Goal: Task Accomplishment & Management: Use online tool/utility

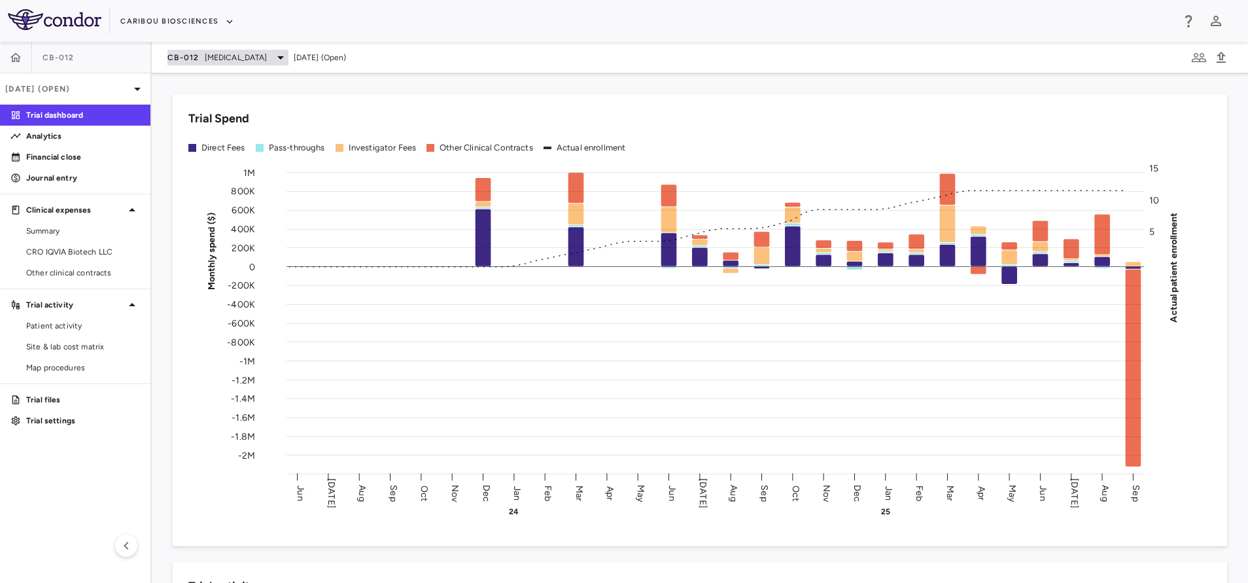
click at [222, 60] on span "Acute Myeloid Leukemia" at bounding box center [236, 58] width 63 height 12
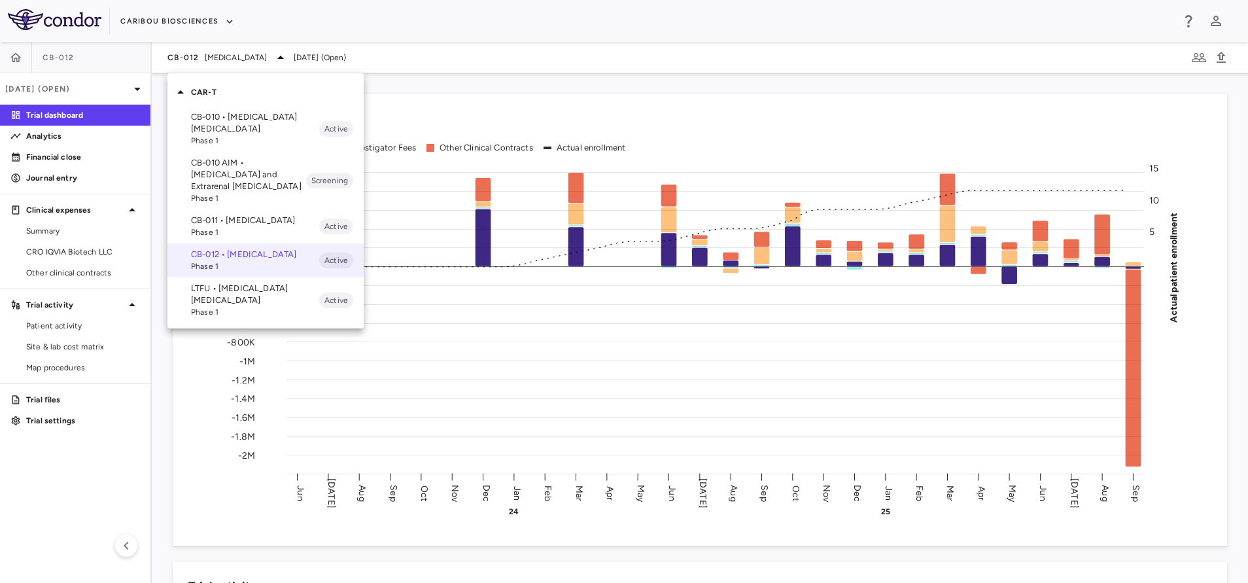
click at [217, 176] on p "CB-010 AIM • Lupus Nephritis and Extrarenal Lupus" at bounding box center [248, 174] width 115 height 35
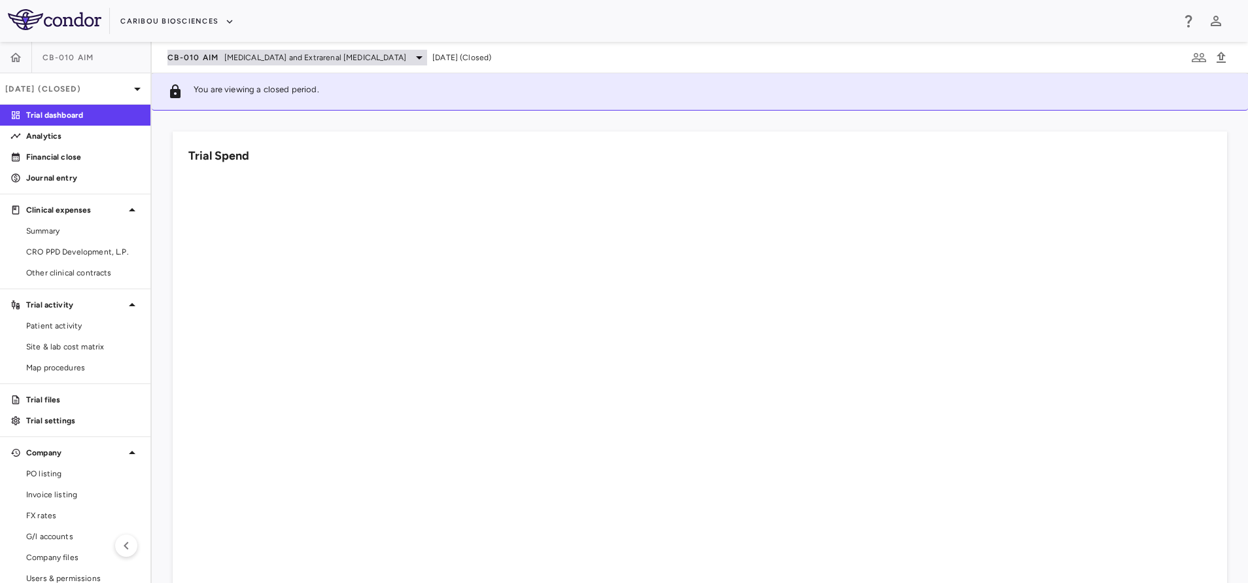
click at [209, 60] on span "CB-010 AIM" at bounding box center [193, 57] width 52 height 10
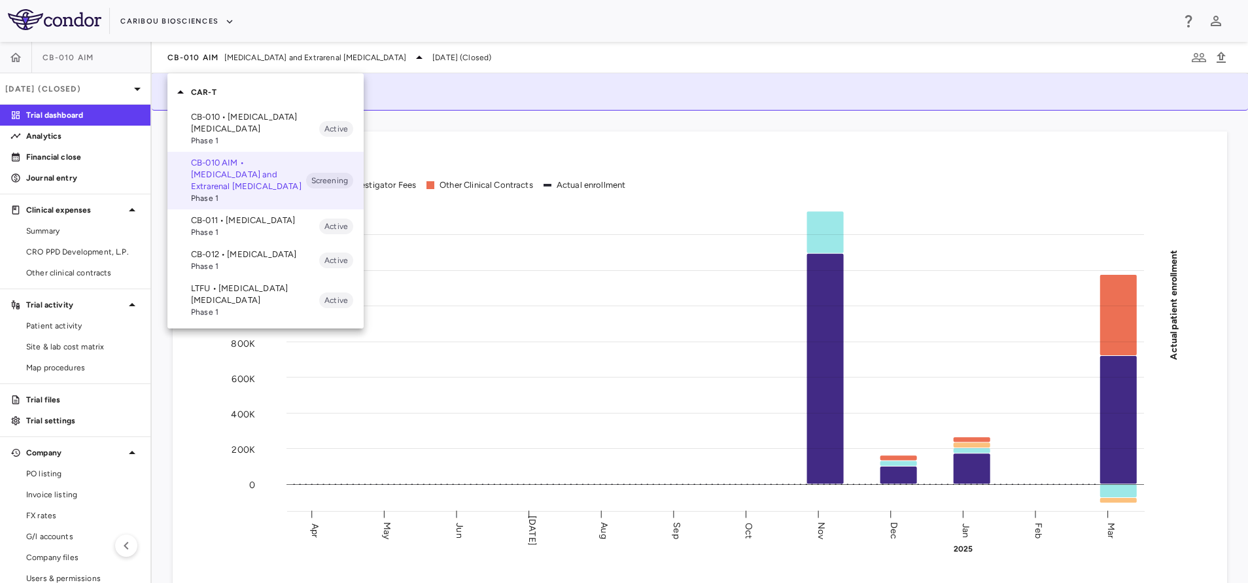
click at [218, 225] on p "CB-011 • Multiple Myeloma" at bounding box center [255, 221] width 128 height 12
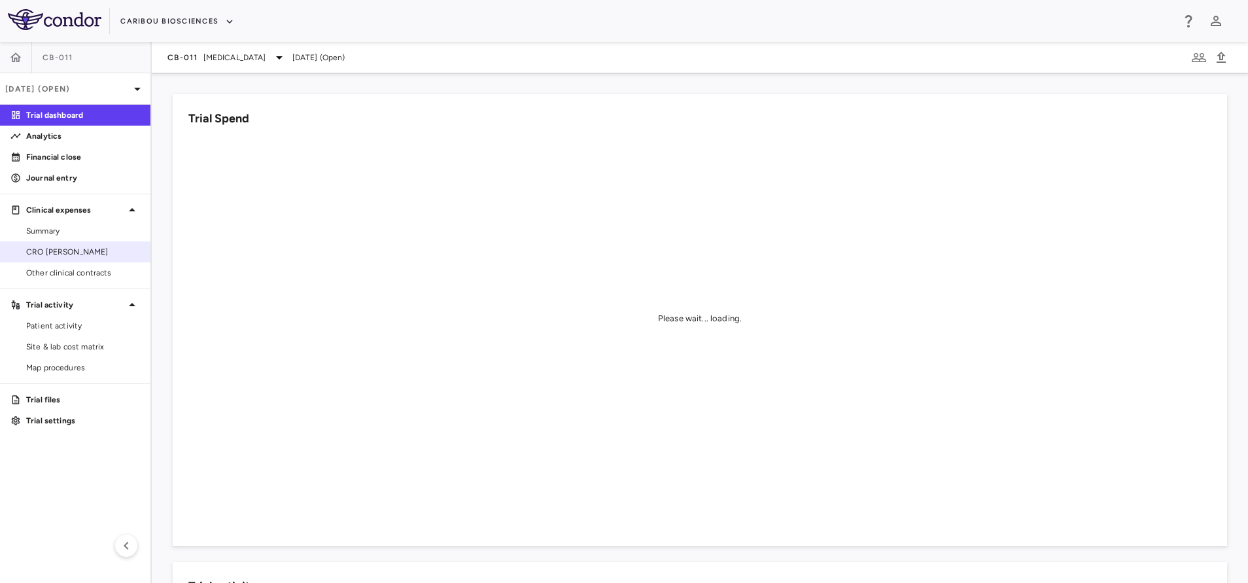
drag, startPoint x: 58, startPoint y: 266, endPoint x: 68, endPoint y: 254, distance: 15.3
click at [58, 266] on link "Other clinical contracts" at bounding box center [75, 273] width 150 height 20
click at [68, 251] on span "CRO [PERSON_NAME]" at bounding box center [83, 252] width 114 height 12
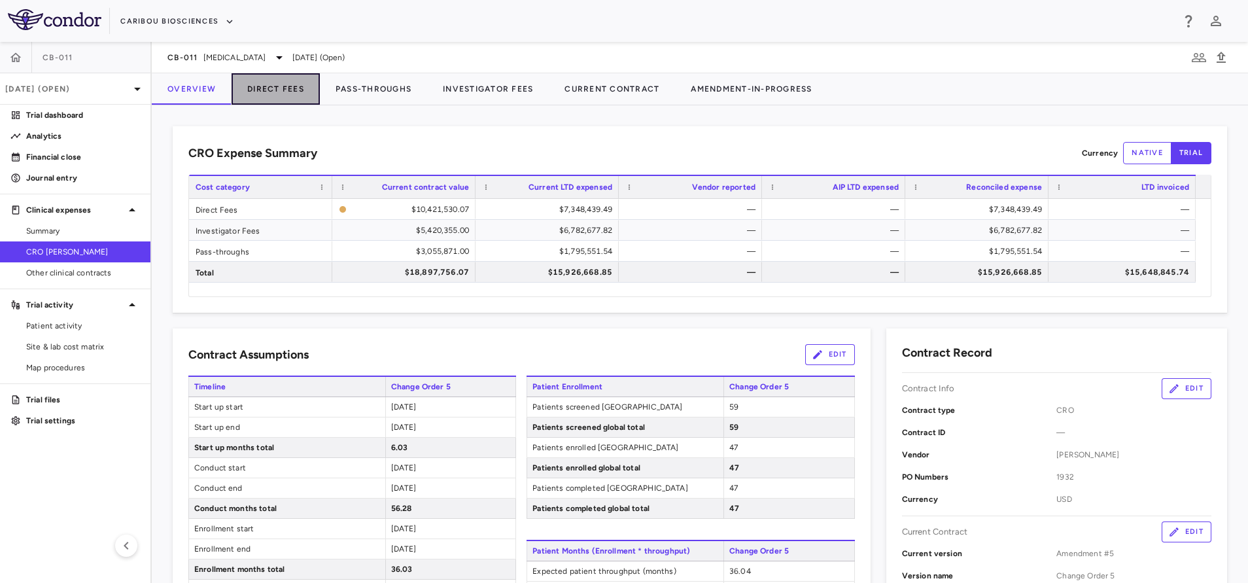
click at [275, 77] on button "Direct Fees" at bounding box center [276, 88] width 88 height 31
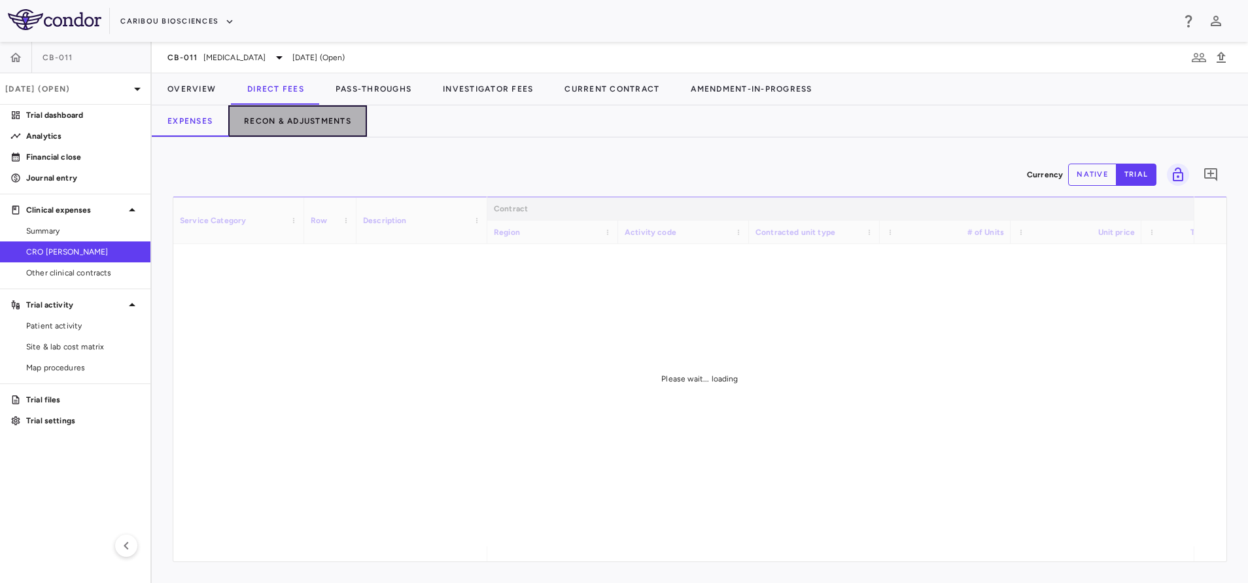
click at [315, 111] on button "Recon & Adjustments" at bounding box center [297, 120] width 139 height 31
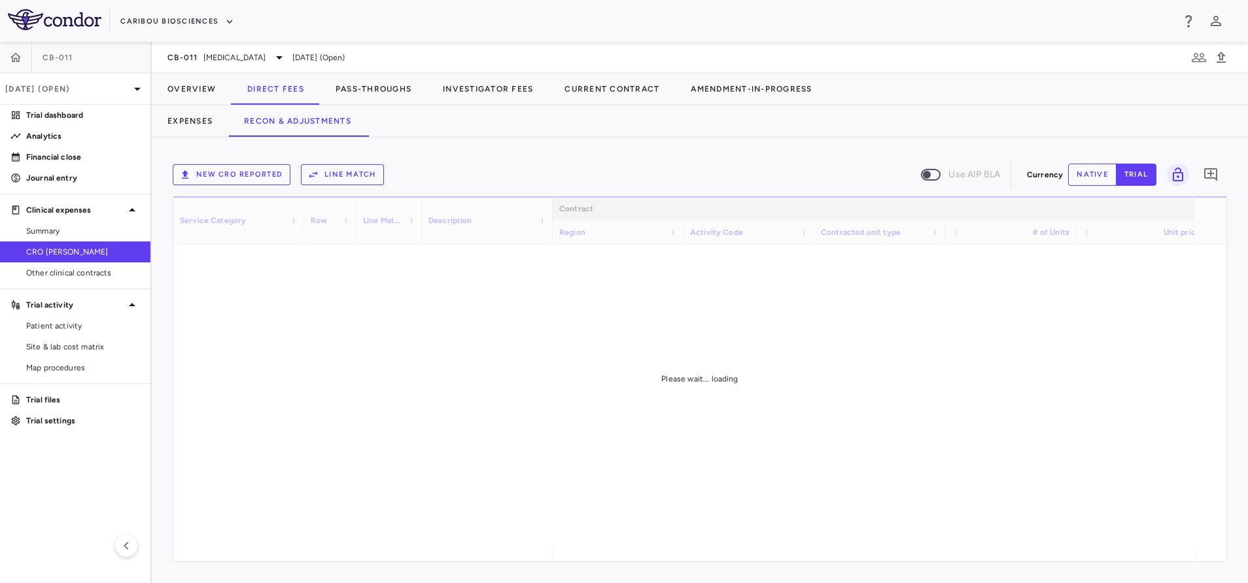
click at [318, 172] on icon "button" at bounding box center [313, 175] width 12 height 12
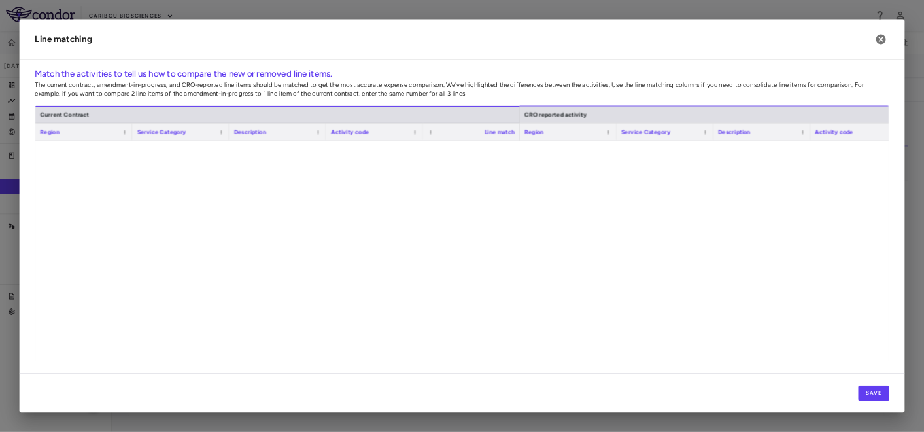
scroll to position [3800, 0]
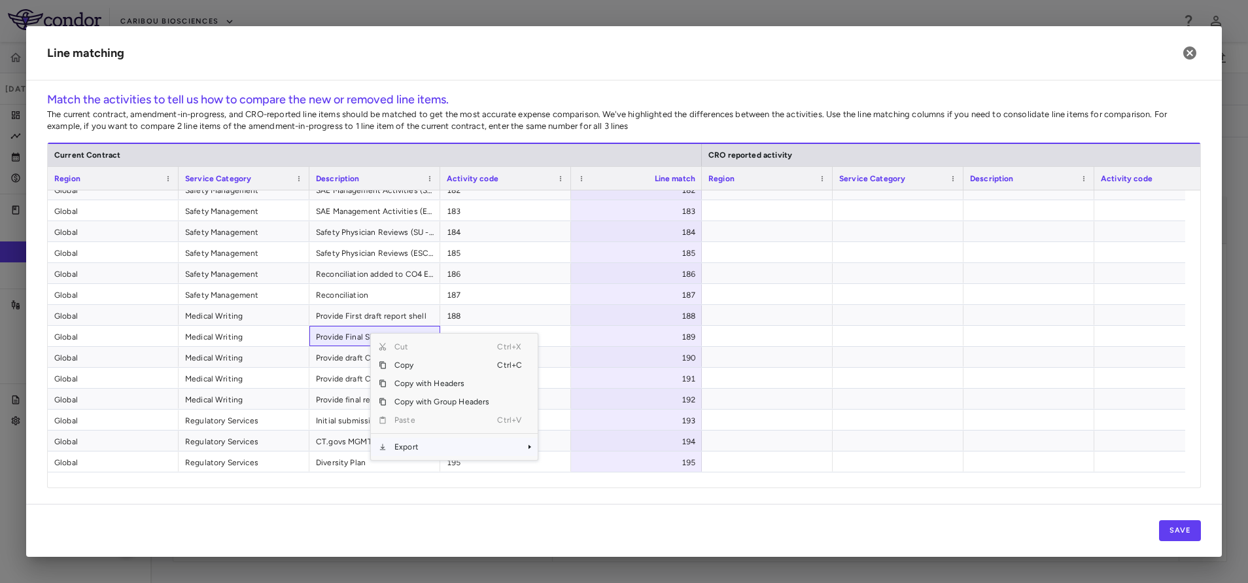
click at [421, 445] on span "Export" at bounding box center [442, 447] width 111 height 18
click at [578, 468] on span "Excel Export" at bounding box center [581, 470] width 61 height 18
click at [1191, 59] on icon "button" at bounding box center [1189, 52] width 13 height 13
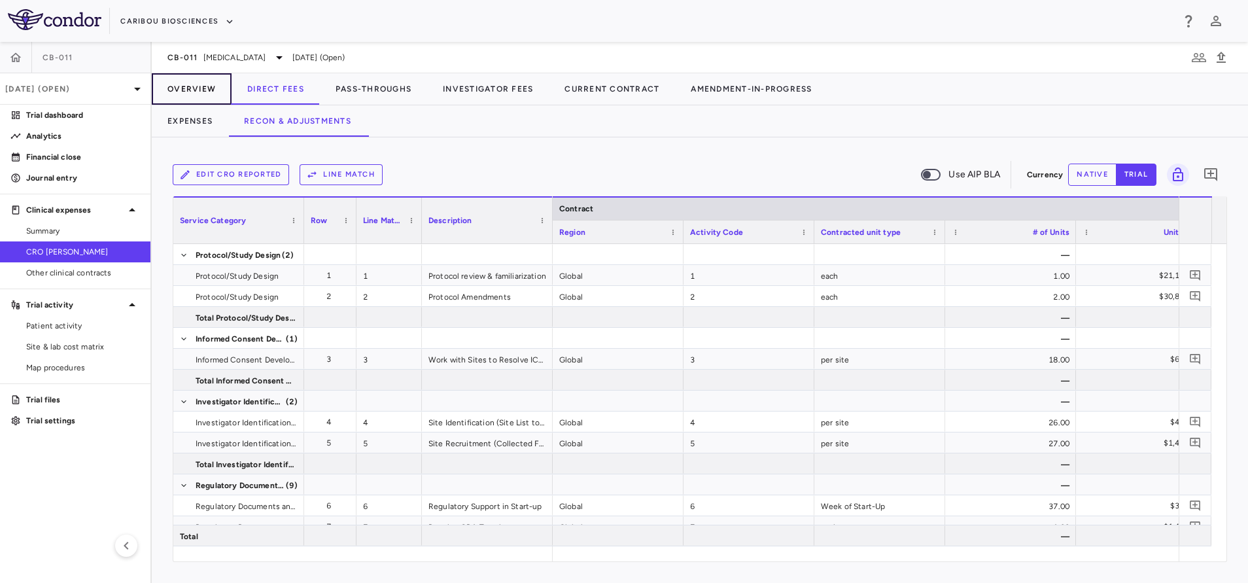
click at [196, 94] on button "Overview" at bounding box center [192, 88] width 80 height 31
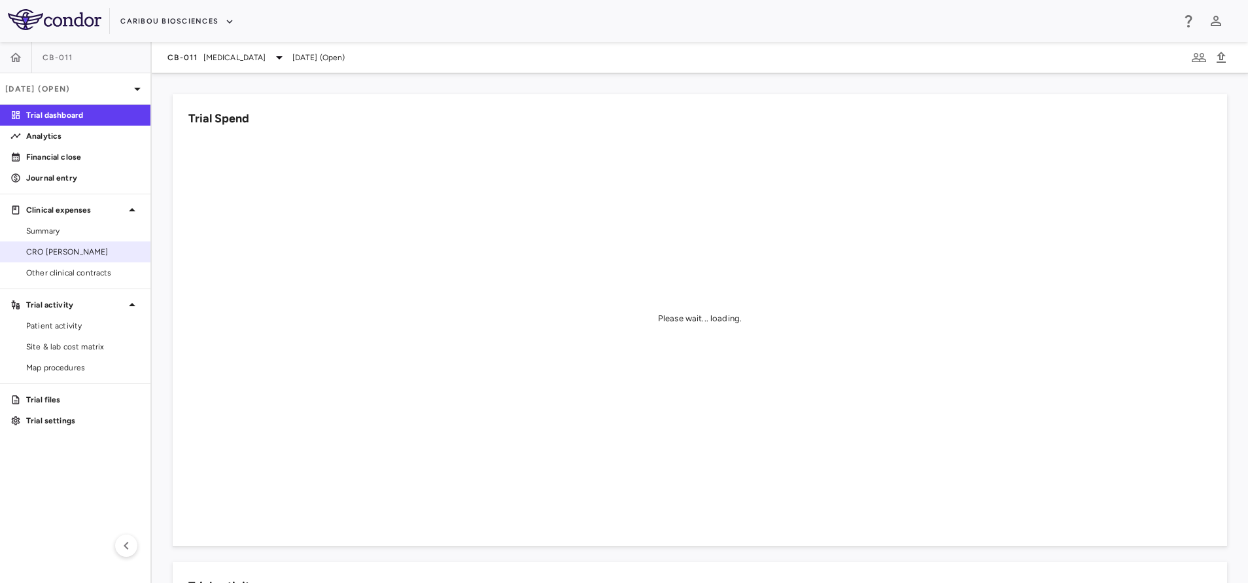
click at [61, 248] on span "CRO [PERSON_NAME]" at bounding box center [83, 252] width 114 height 12
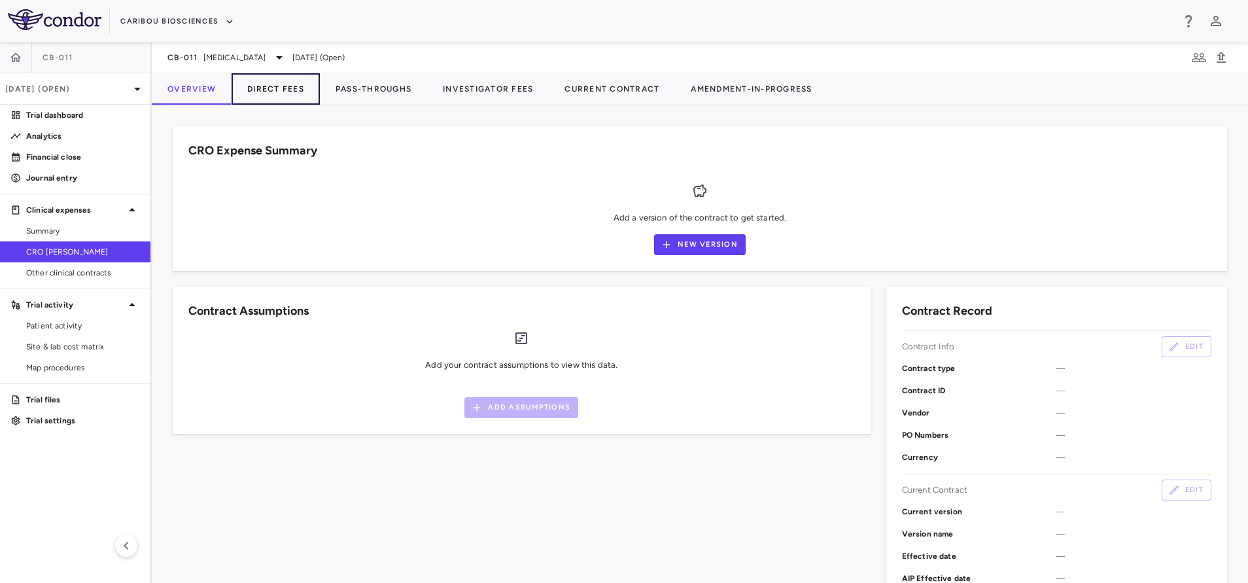
click at [273, 82] on button "Direct Fees" at bounding box center [276, 88] width 88 height 31
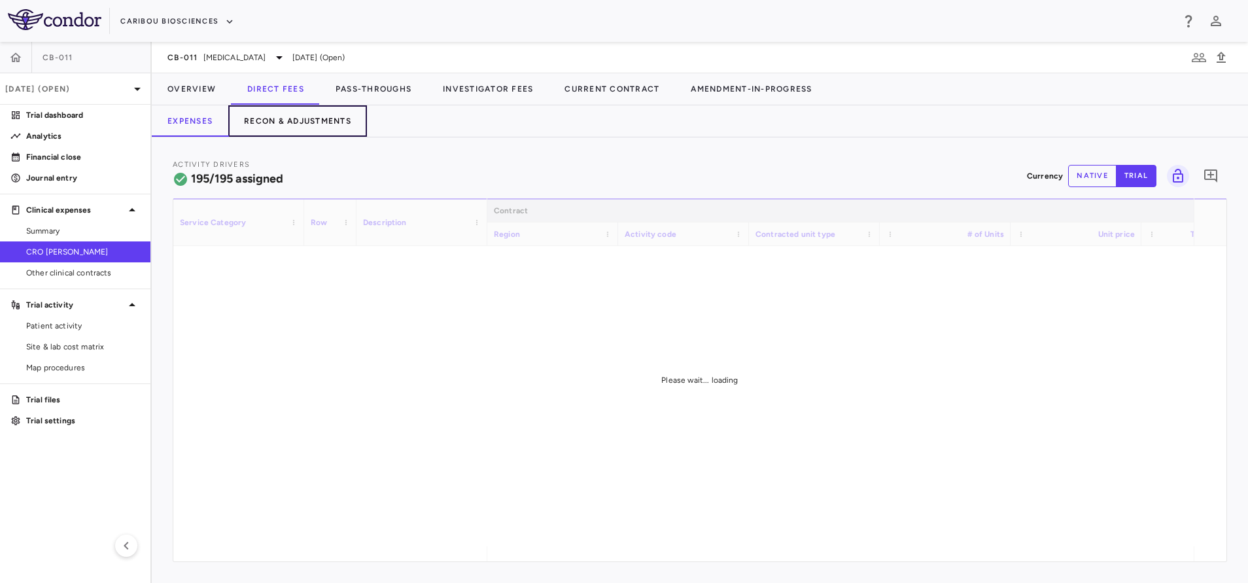
click at [275, 124] on button "Recon & Adjustments" at bounding box center [297, 120] width 139 height 31
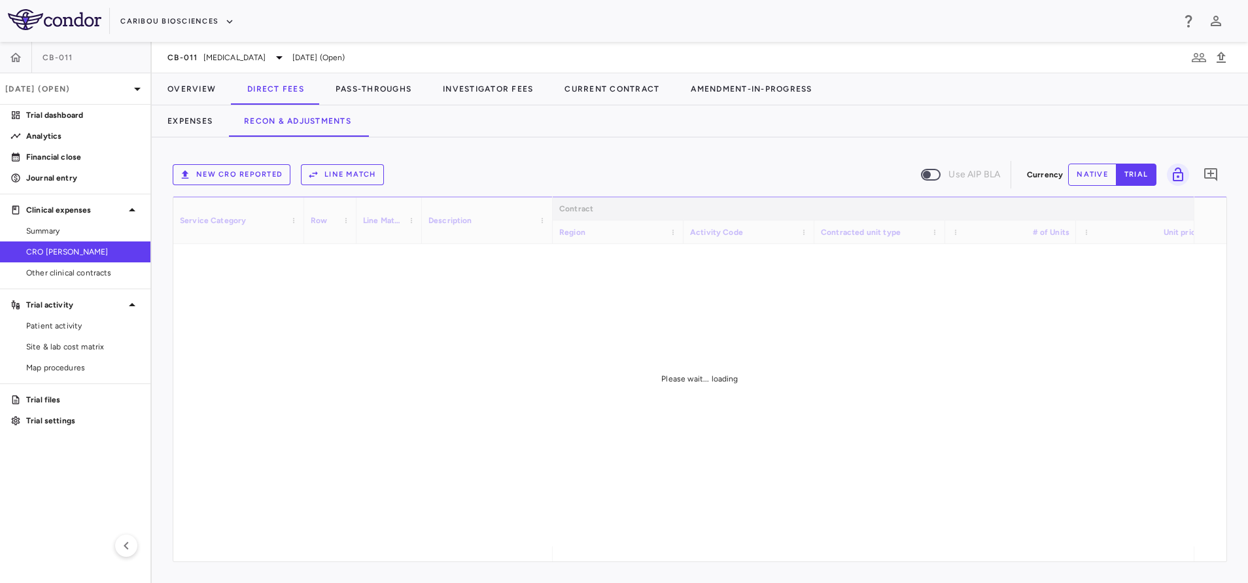
click at [256, 177] on button "New CRO reported" at bounding box center [232, 174] width 118 height 21
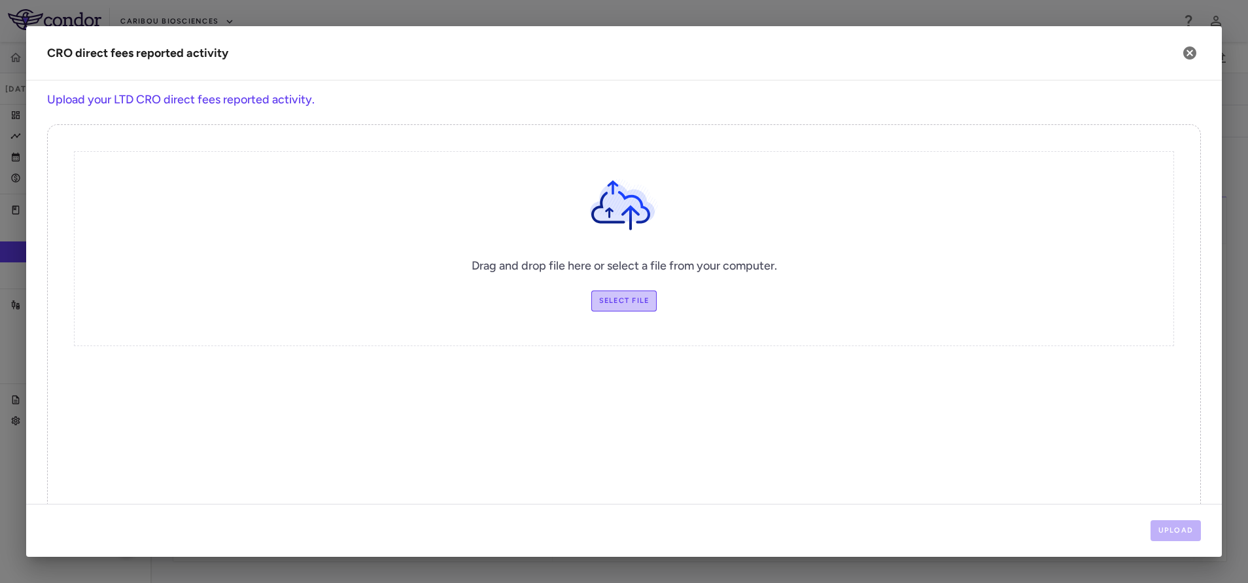
click at [598, 298] on label "Select file" at bounding box center [624, 300] width 66 height 21
click at [0, 0] on input "Select file" at bounding box center [0, 0] width 0 height 0
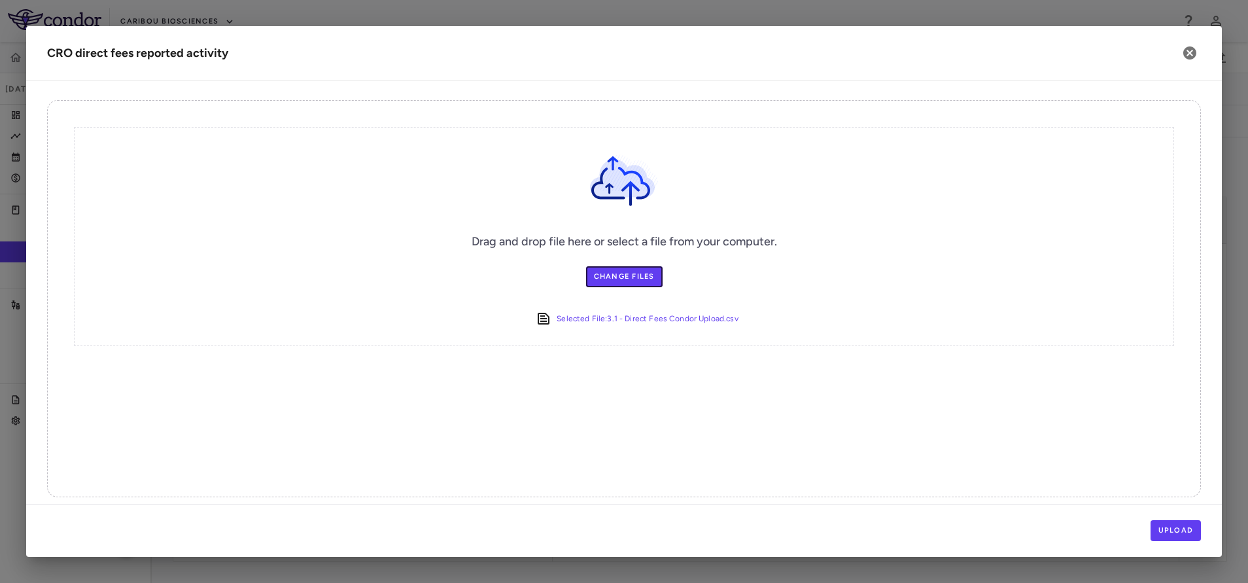
scroll to position [33, 0]
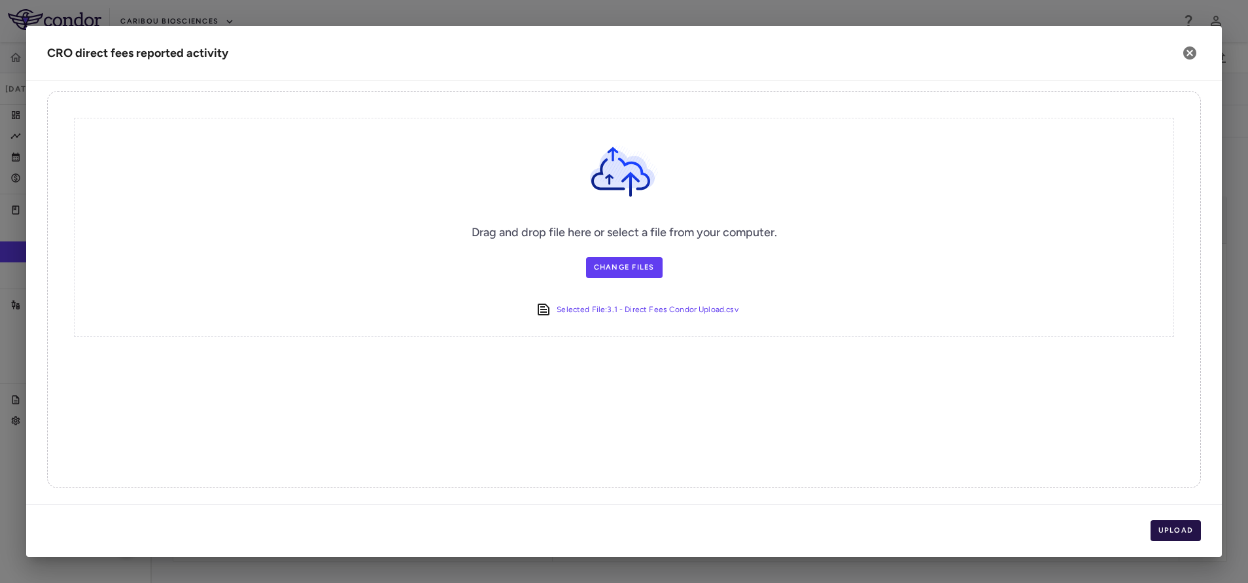
click at [1168, 525] on button "Upload" at bounding box center [1176, 530] width 51 height 21
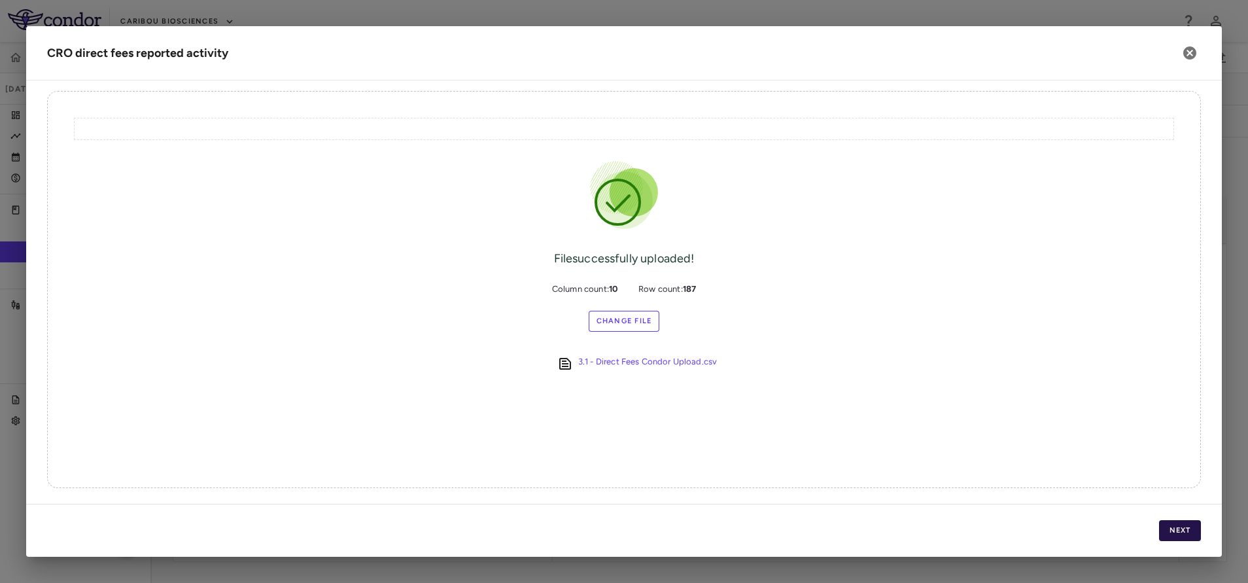
click at [1189, 530] on button "Next" at bounding box center [1180, 530] width 42 height 21
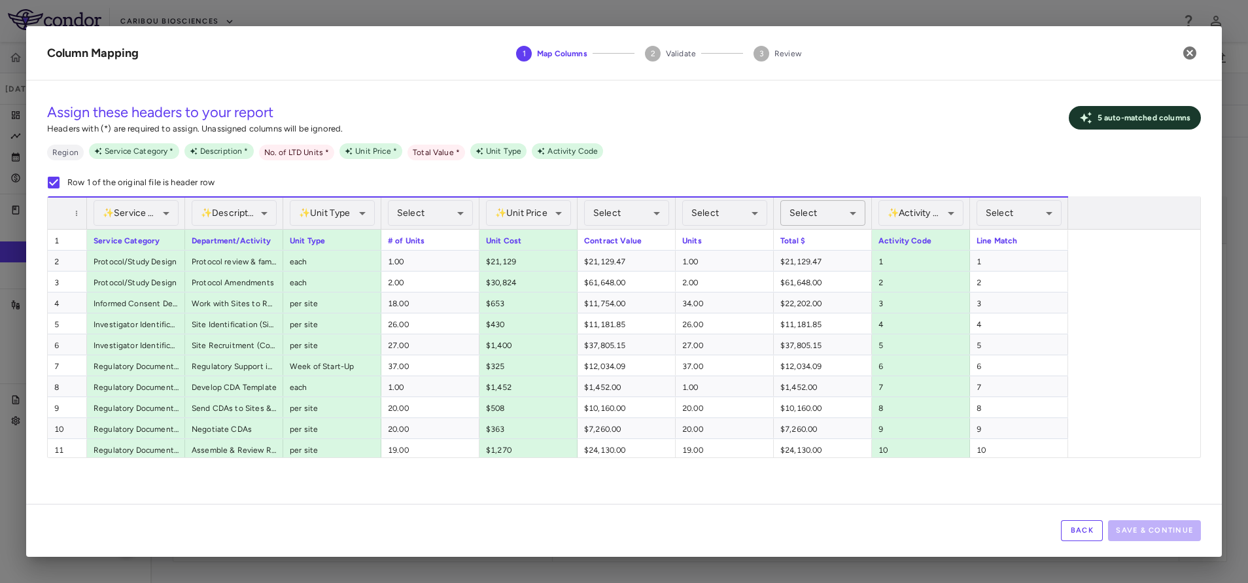
click at [819, 210] on div "Select" at bounding box center [822, 213] width 85 height 26
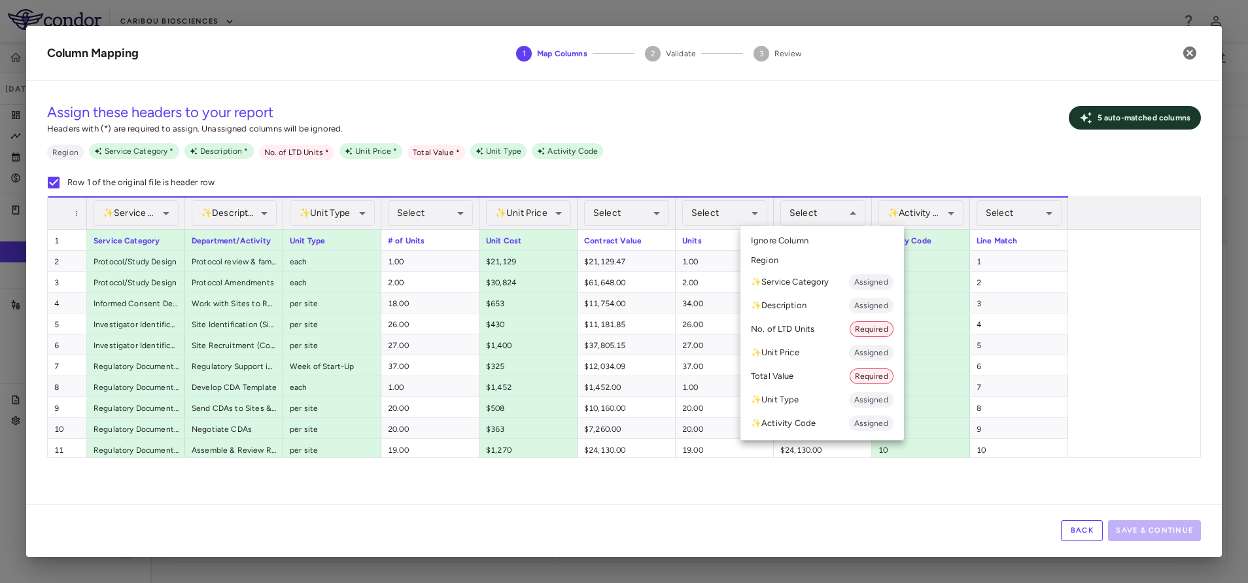
click at [819, 210] on div at bounding box center [624, 291] width 1248 height 583
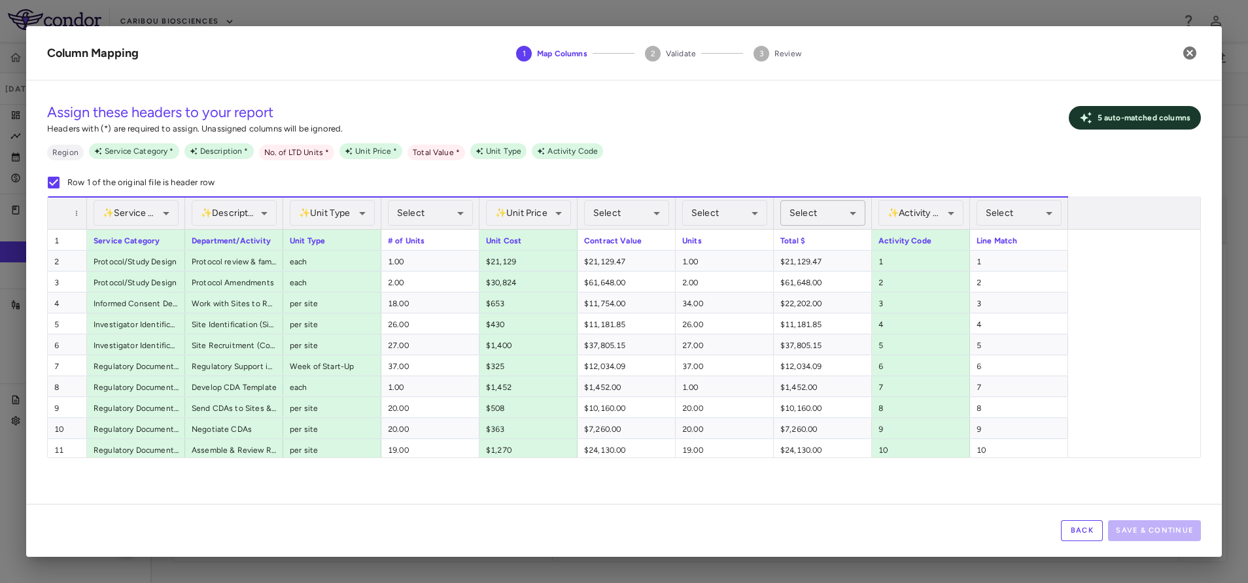
click at [846, 206] on div "Select" at bounding box center [822, 213] width 85 height 26
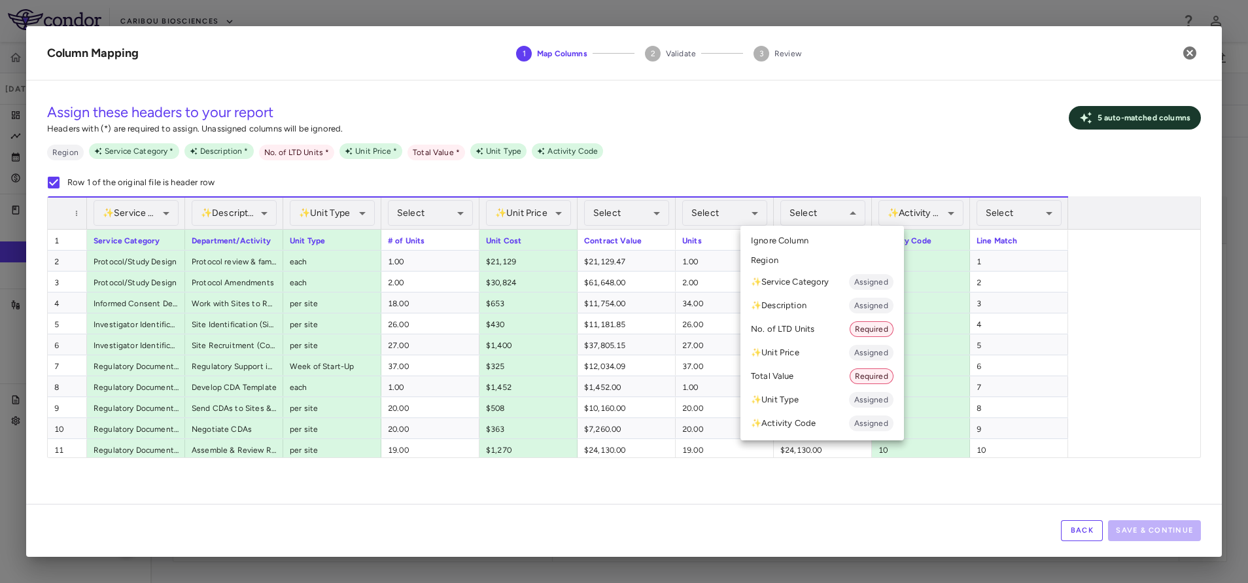
click at [809, 385] on li "Total Value Required" at bounding box center [822, 376] width 164 height 24
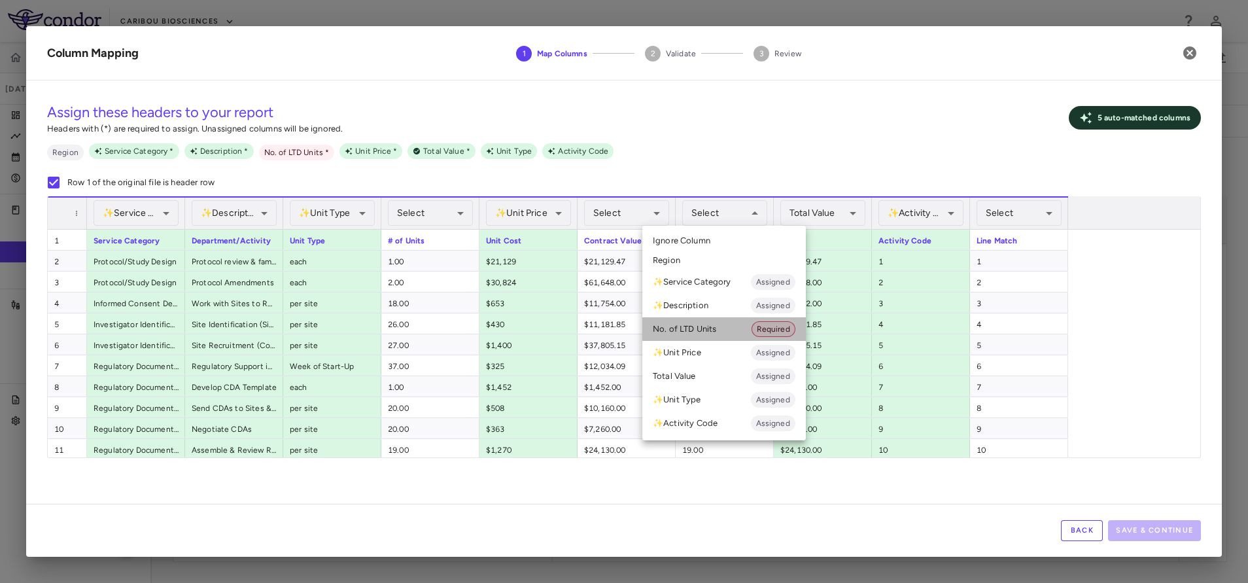
click at [715, 333] on li "No. of LTD Units Required" at bounding box center [724, 329] width 164 height 24
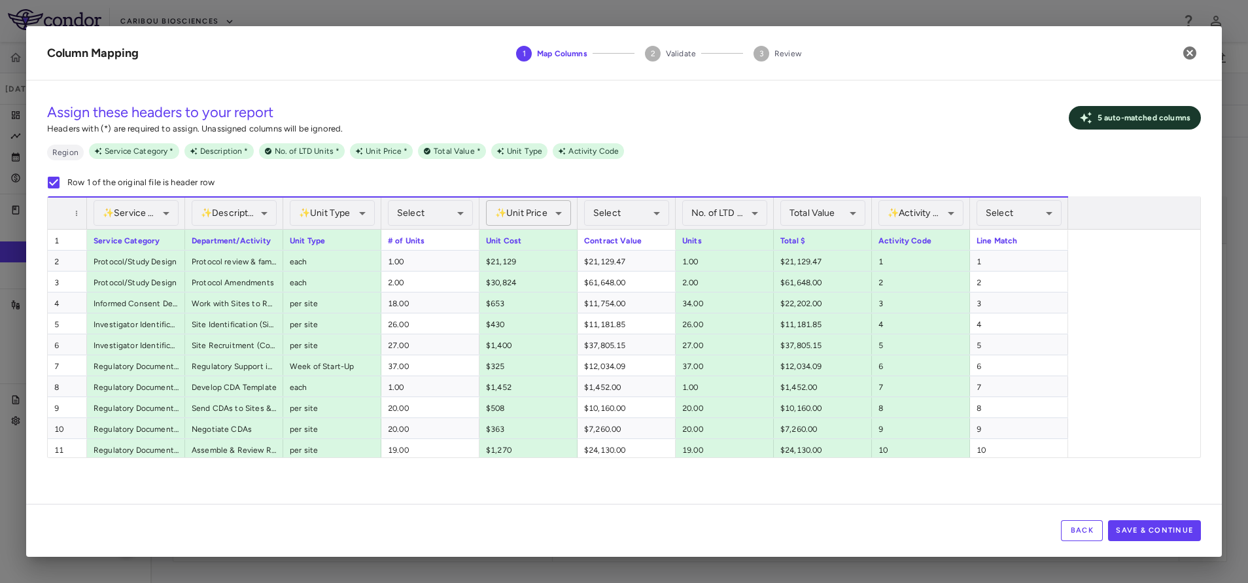
click at [520, 213] on div "✨ Unit Price Assigned" at bounding box center [528, 213] width 85 height 26
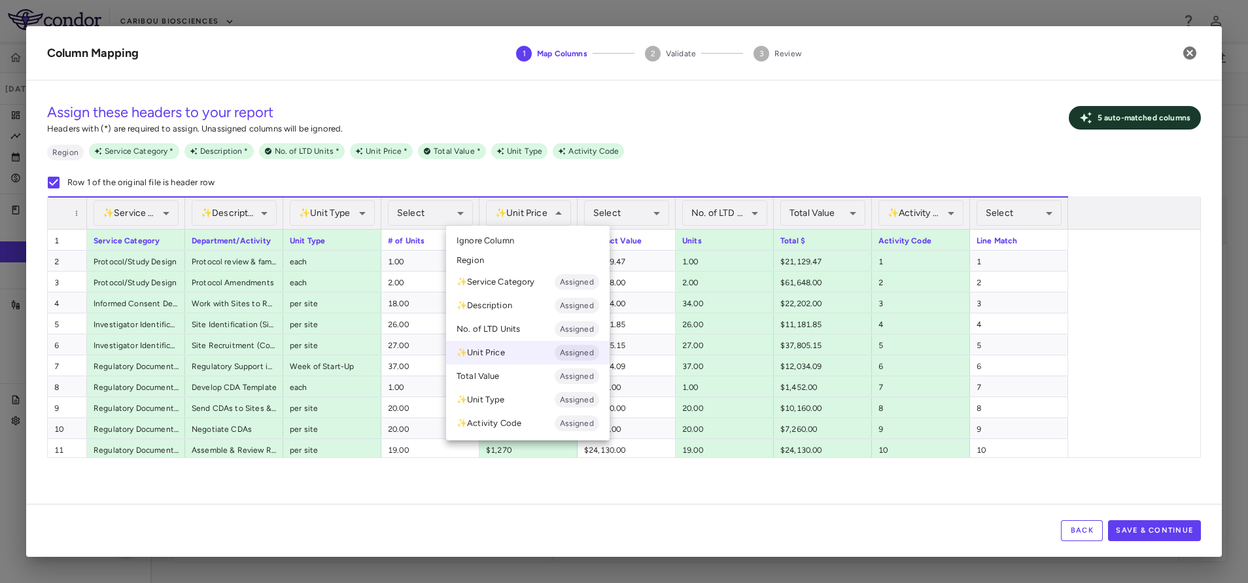
click at [520, 213] on div at bounding box center [624, 291] width 1248 height 583
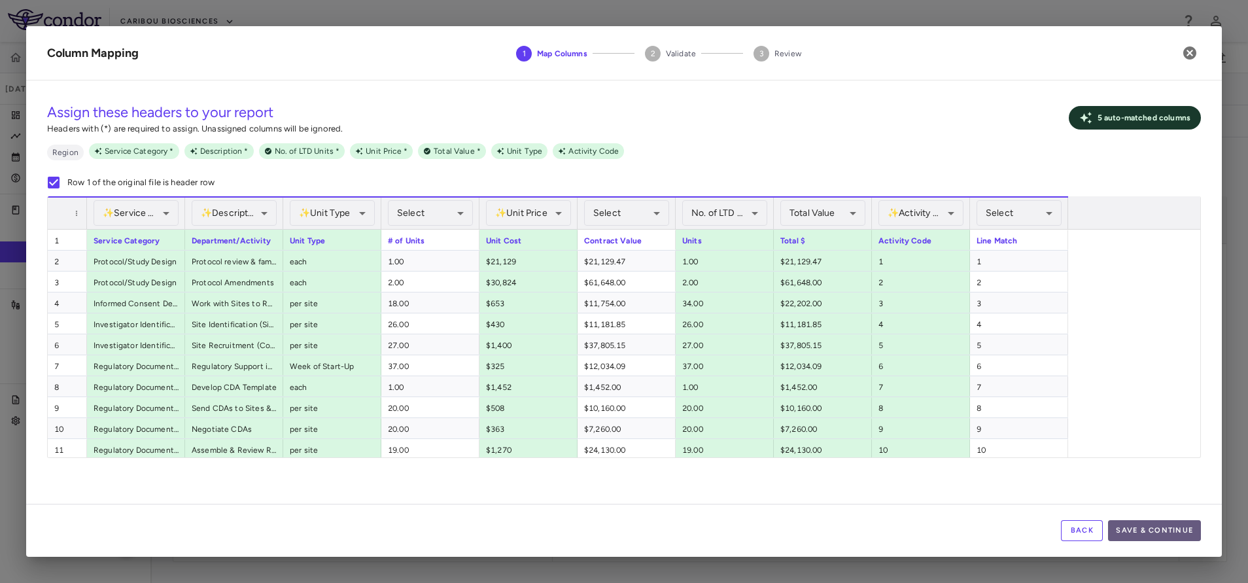
click at [1132, 531] on button "Save & Continue" at bounding box center [1154, 530] width 93 height 21
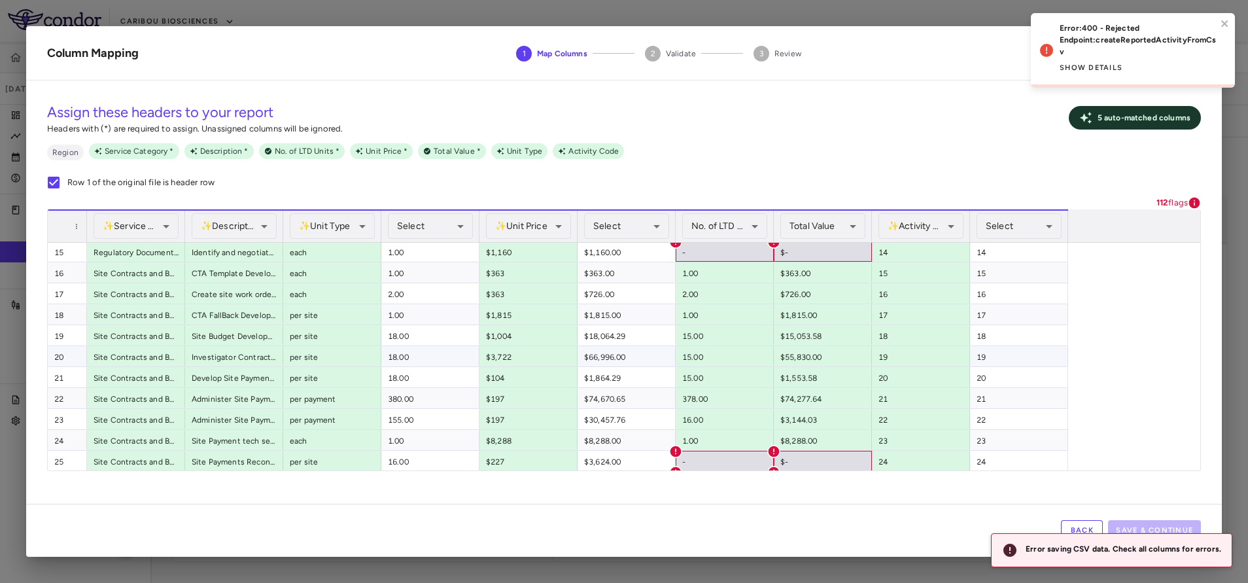
scroll to position [392, 0]
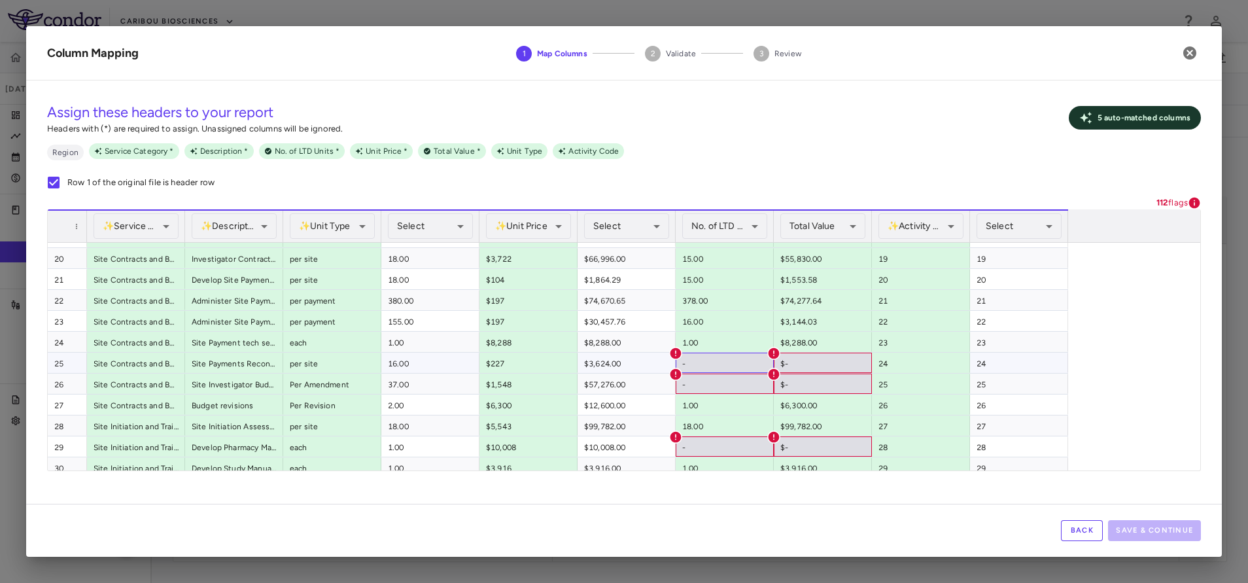
click at [704, 367] on div "-" at bounding box center [725, 363] width 98 height 20
click at [1166, 199] on b "112" at bounding box center [1163, 203] width 12 height 10
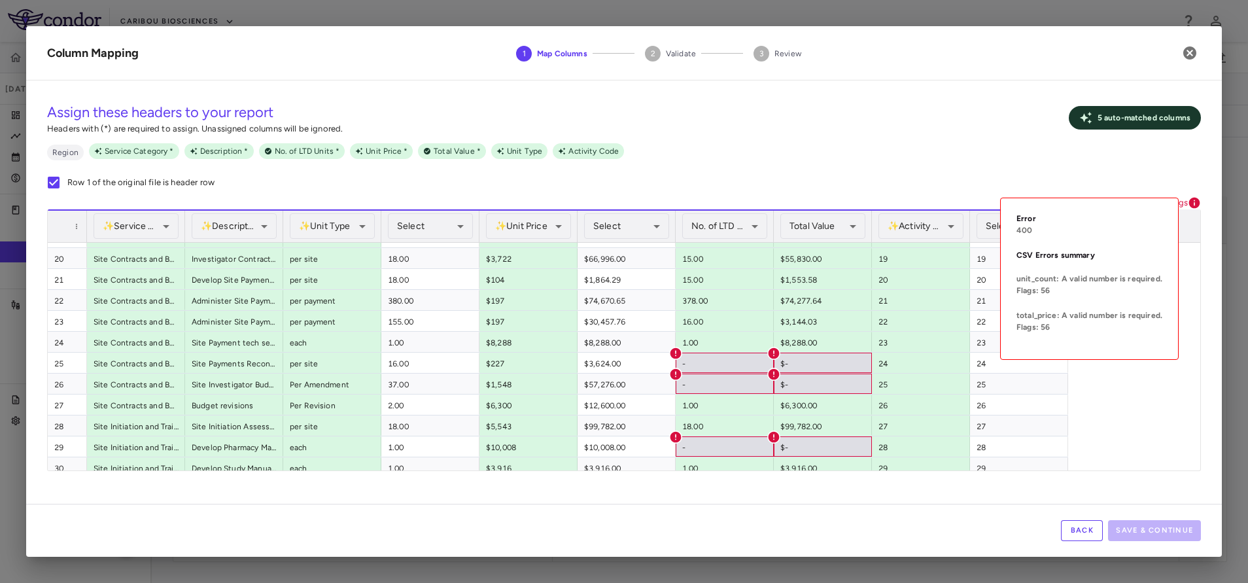
click at [1198, 201] on icon at bounding box center [1194, 203] width 11 height 11
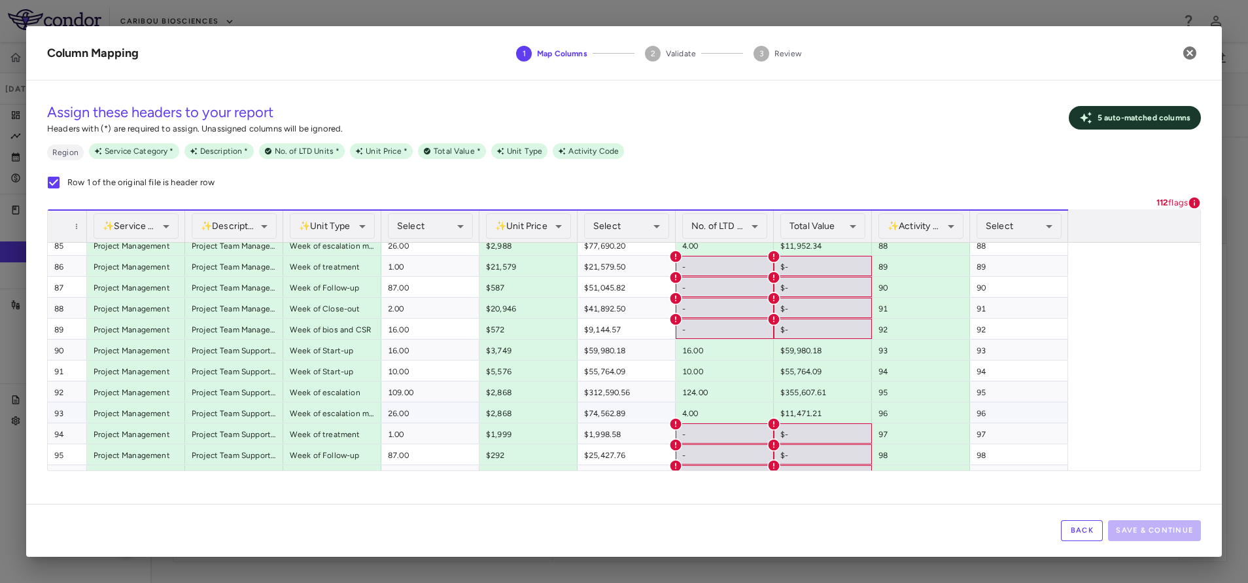
scroll to position [0, 0]
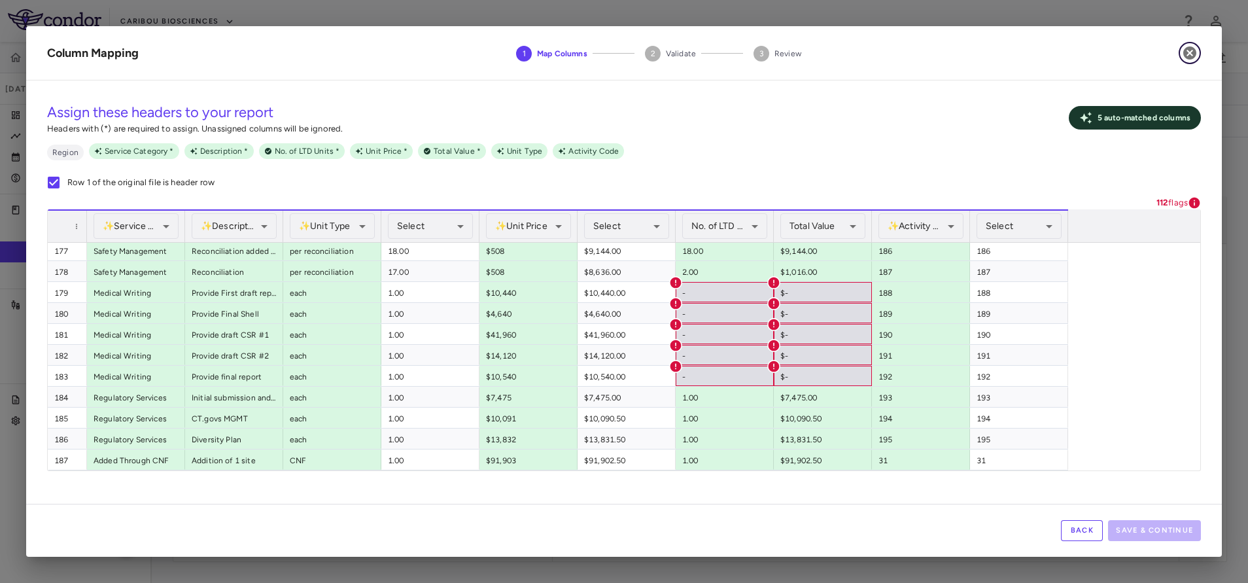
drag, startPoint x: 1188, startPoint y: 50, endPoint x: 1002, endPoint y: 137, distance: 205.4
click at [1188, 50] on icon "button" at bounding box center [1189, 52] width 13 height 13
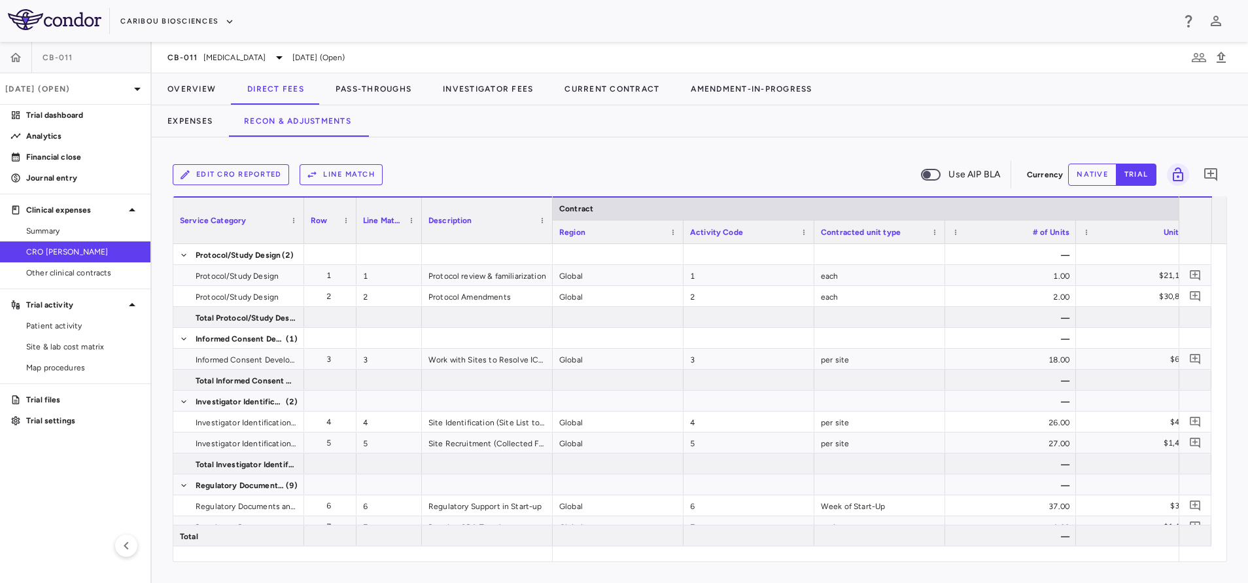
click at [247, 171] on button "Edit CRO reported" at bounding box center [231, 174] width 116 height 21
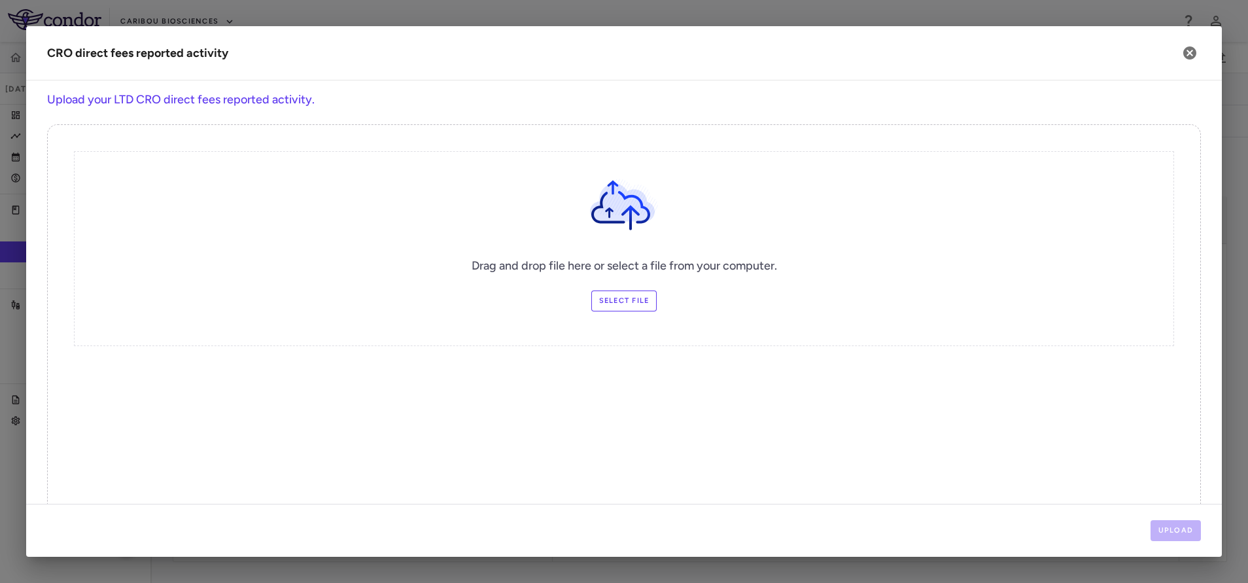
click at [620, 296] on label "Select file" at bounding box center [624, 300] width 66 height 21
click at [0, 0] on input "Select file" at bounding box center [0, 0] width 0 height 0
click at [1185, 530] on button "Upload" at bounding box center [1176, 530] width 51 height 21
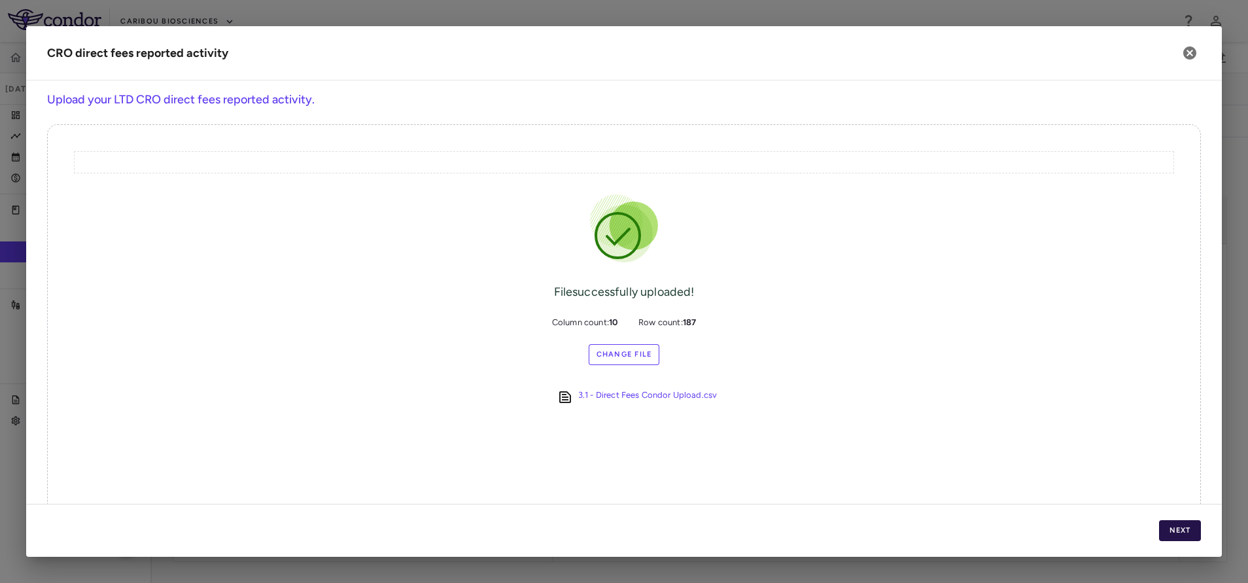
click at [1183, 531] on button "Next" at bounding box center [1180, 530] width 42 height 21
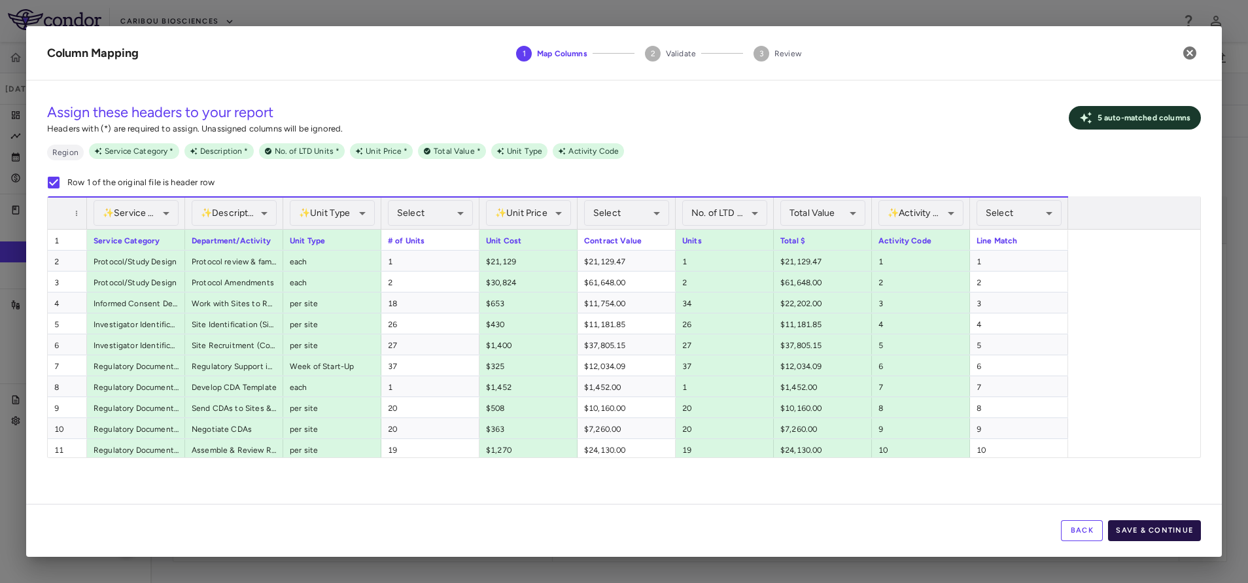
click at [1172, 534] on button "Save & Continue" at bounding box center [1154, 530] width 93 height 21
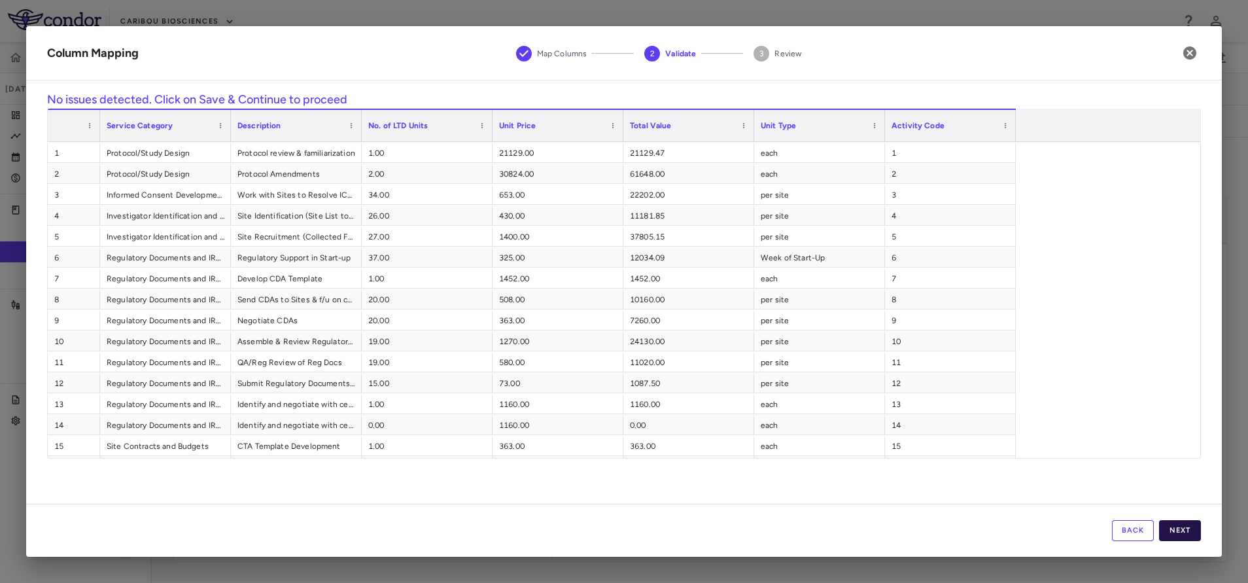
click at [1183, 522] on button "Next" at bounding box center [1180, 530] width 42 height 21
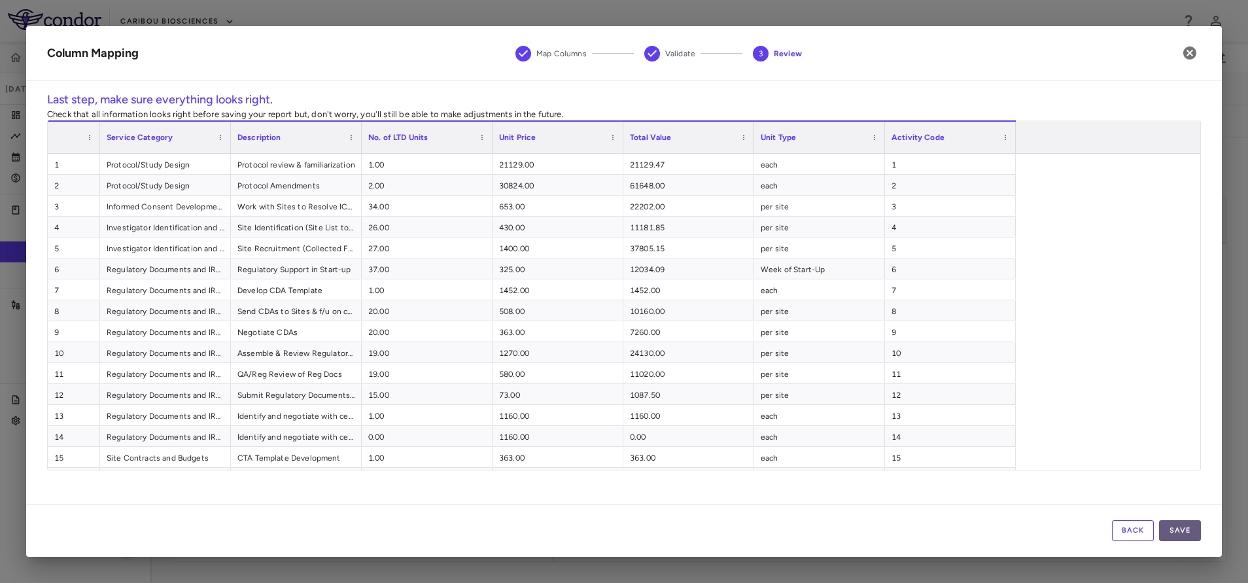
click at [1182, 534] on button "Save" at bounding box center [1180, 530] width 42 height 21
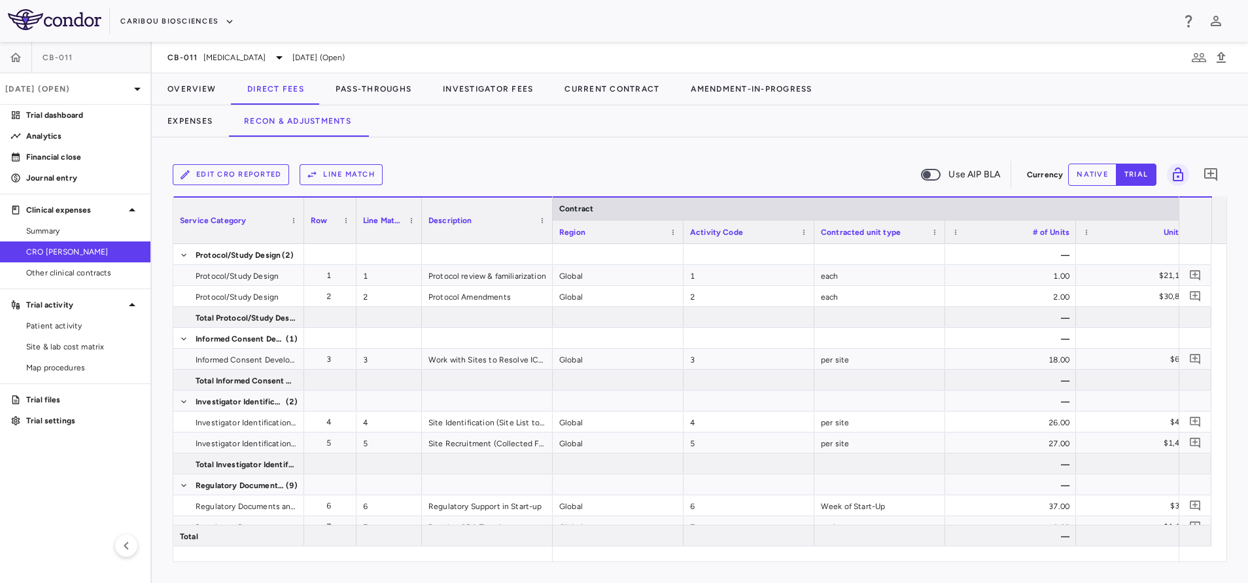
click at [332, 165] on button "Line Match" at bounding box center [341, 174] width 83 height 21
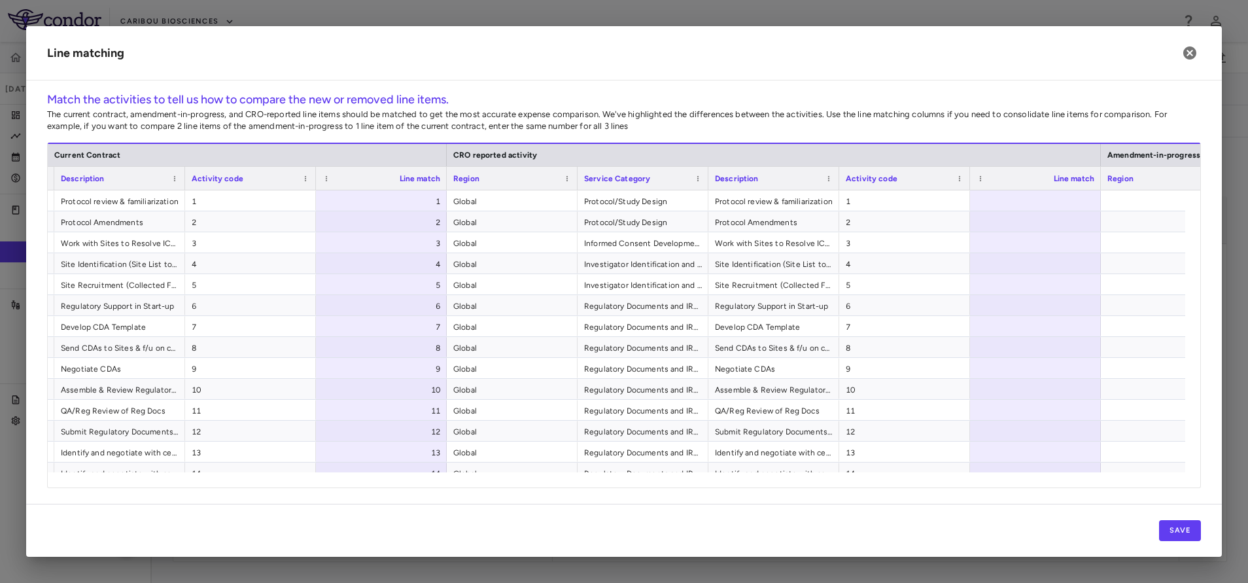
scroll to position [0, 366]
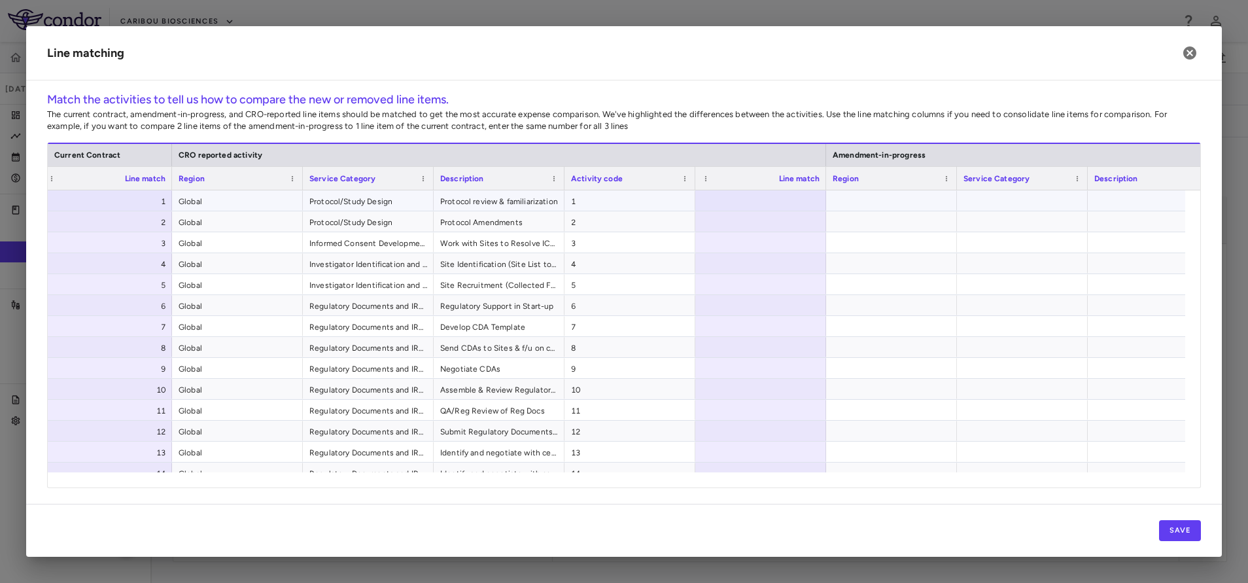
click at [871, 200] on div at bounding box center [891, 200] width 131 height 20
click at [1172, 532] on button "Save" at bounding box center [1180, 530] width 42 height 21
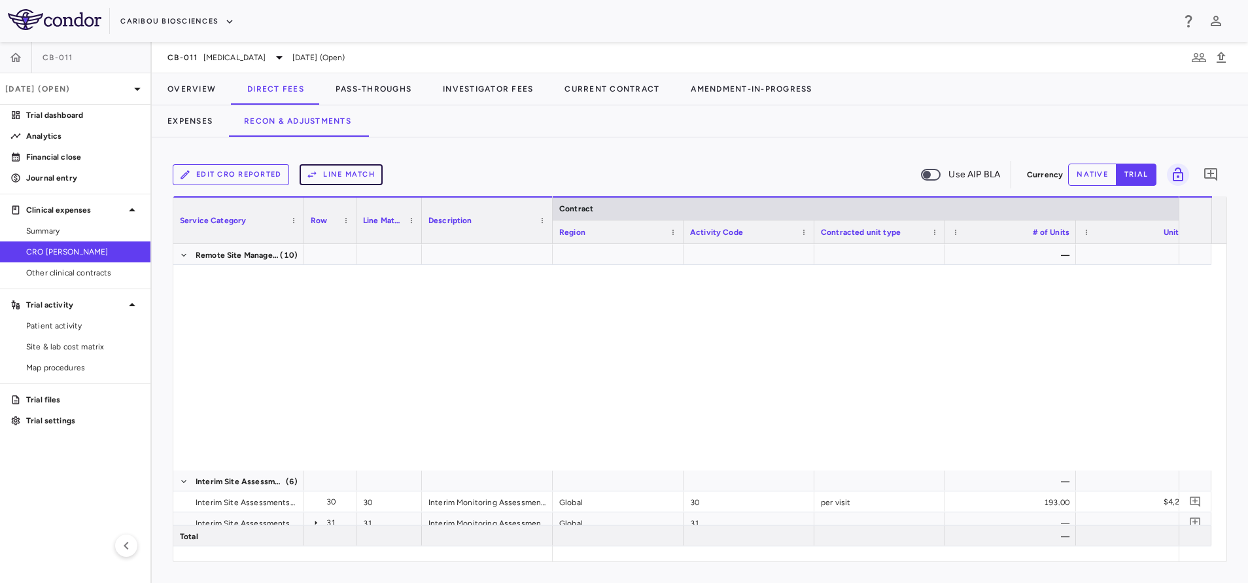
scroll to position [1079, 0]
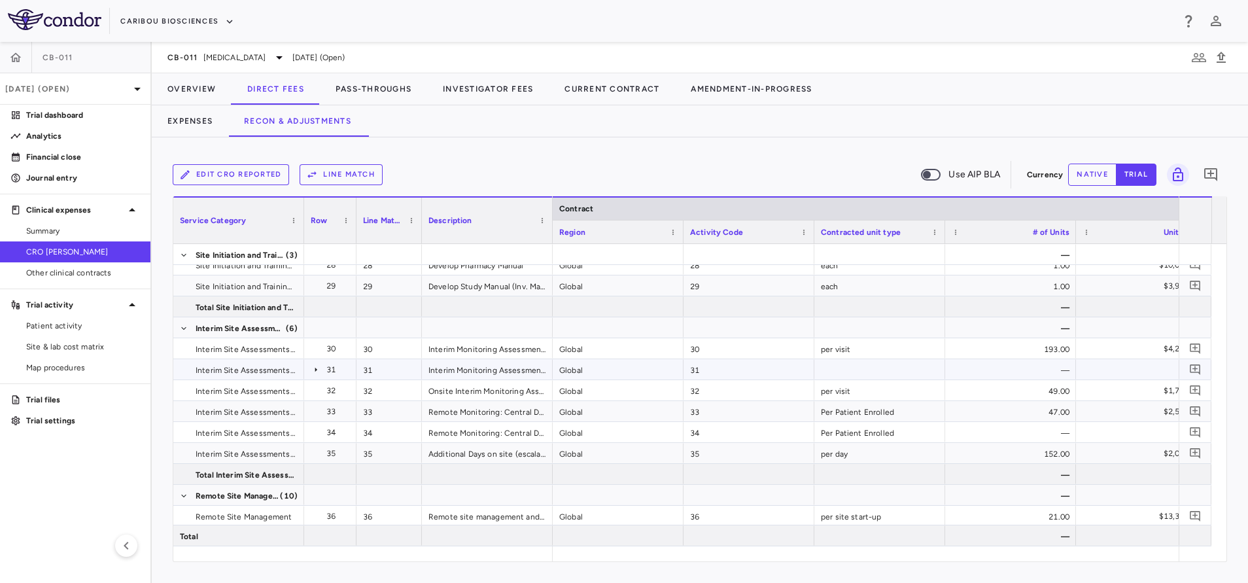
click at [385, 363] on div "31" at bounding box center [389, 369] width 65 height 20
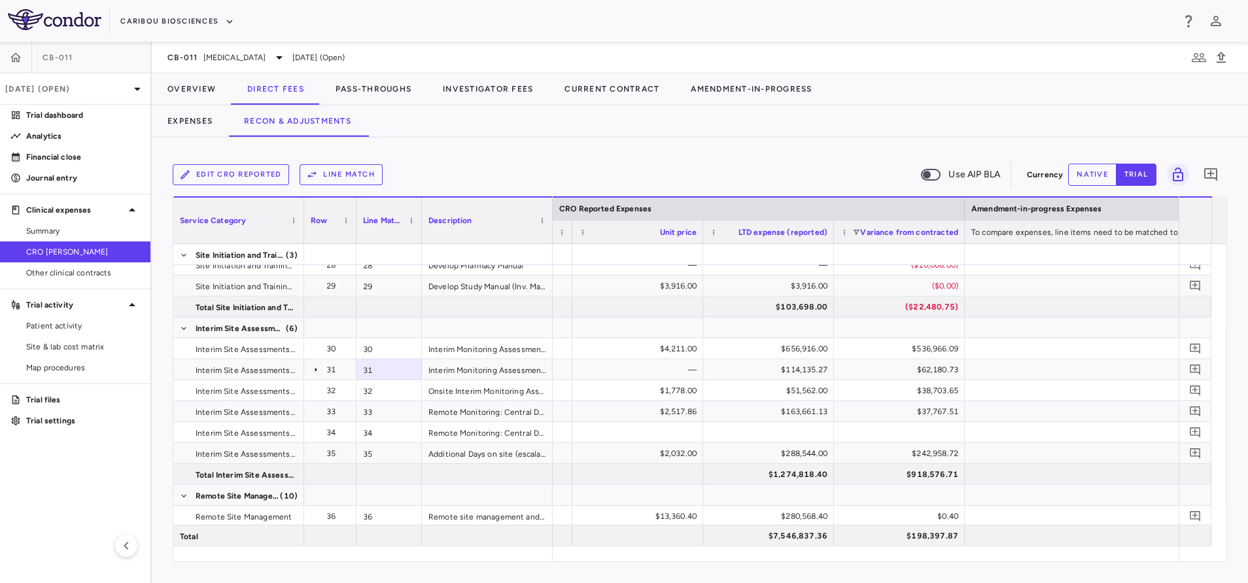
drag, startPoint x: 451, startPoint y: 152, endPoint x: 451, endPoint y: 205, distance: 53.0
click at [451, 152] on div "Edit CRO reported Line Match Use AIP BLA Currency native trial 0 Press SPACE to…" at bounding box center [700, 359] width 1096 height 445
click at [190, 84] on button "Overview" at bounding box center [192, 88] width 80 height 31
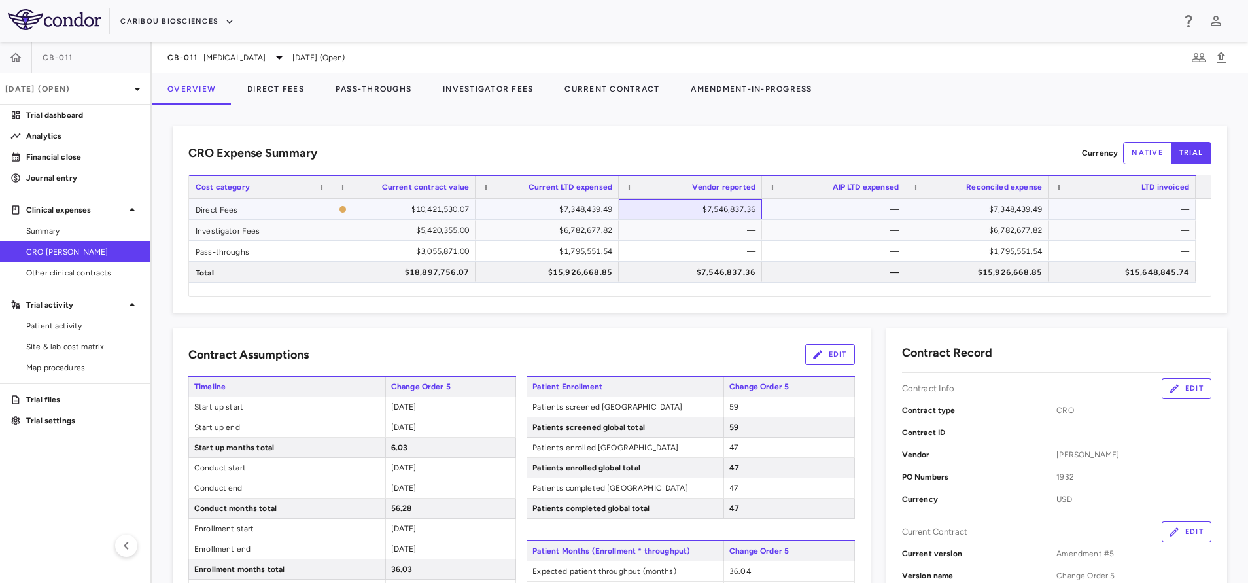
click at [685, 209] on div "$7,546,837.36" at bounding box center [693, 209] width 125 height 21
click at [344, 92] on button "Pass-Throughs" at bounding box center [373, 88] width 107 height 31
click at [364, 92] on button "Pass-Throughs" at bounding box center [373, 88] width 107 height 31
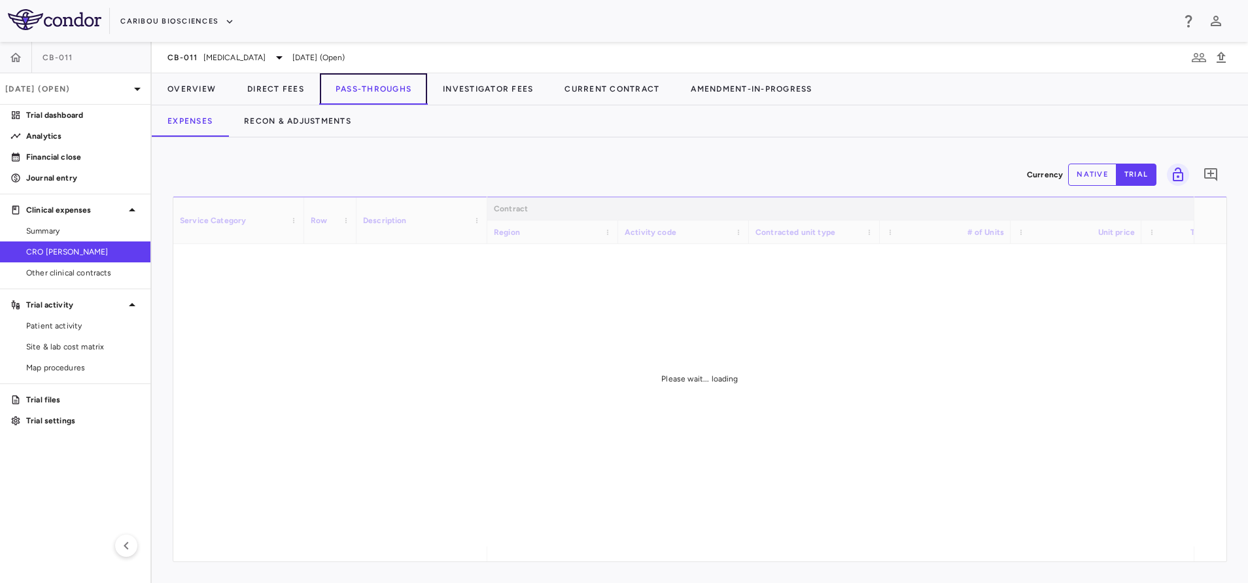
click at [364, 92] on button "Pass-Throughs" at bounding box center [373, 88] width 107 height 31
click at [302, 116] on button "Recon & Adjustments" at bounding box center [297, 120] width 139 height 31
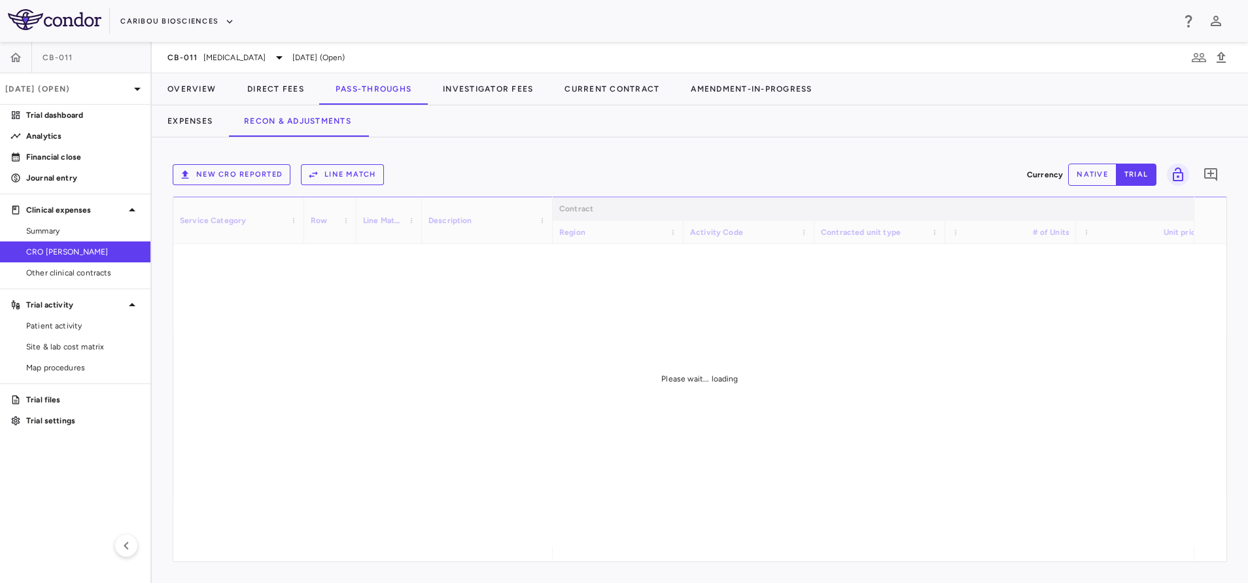
click at [250, 171] on button "New CRO reported" at bounding box center [232, 174] width 118 height 21
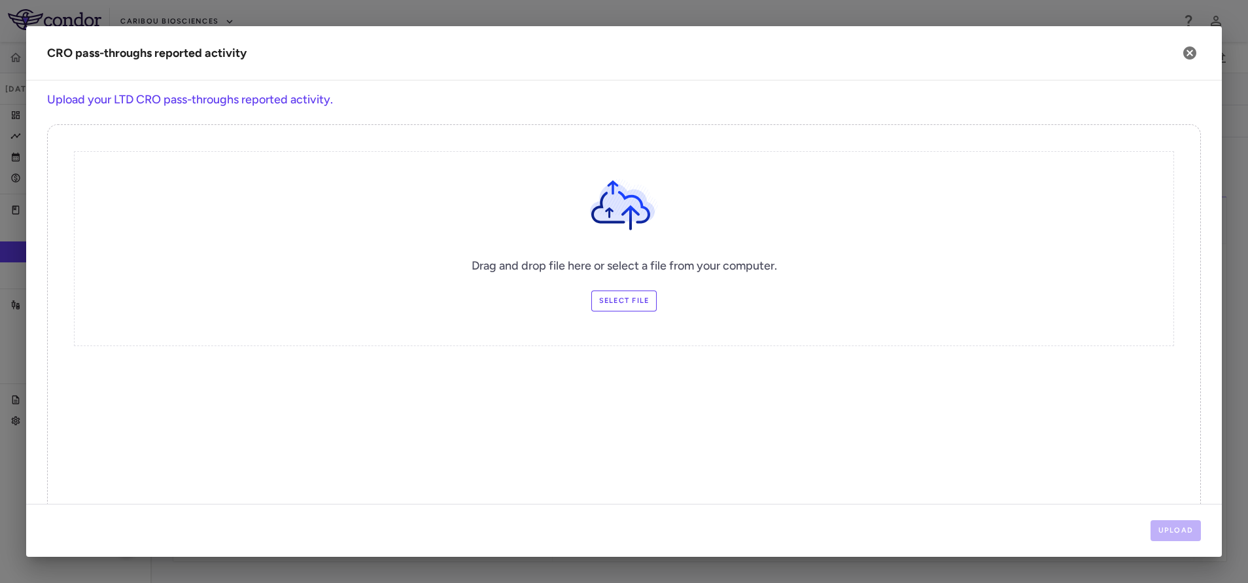
click at [623, 295] on label "Select file" at bounding box center [624, 300] width 66 height 21
click at [0, 0] on input "Select file" at bounding box center [0, 0] width 0 height 0
click at [1160, 526] on button "Upload" at bounding box center [1176, 530] width 51 height 21
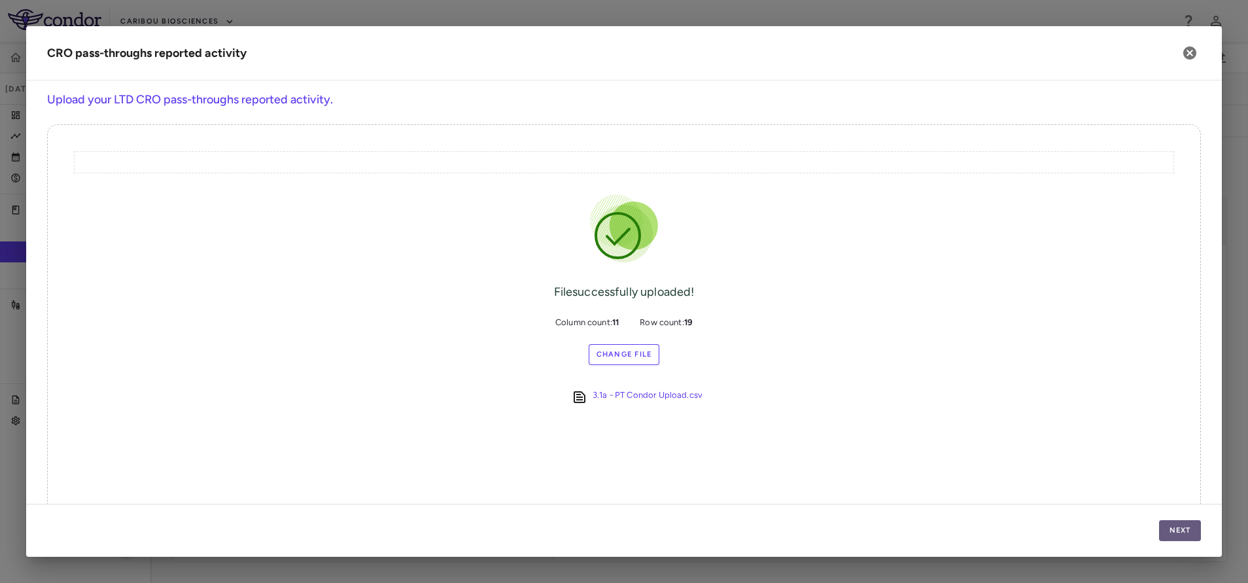
click at [1181, 521] on button "Next" at bounding box center [1180, 530] width 42 height 21
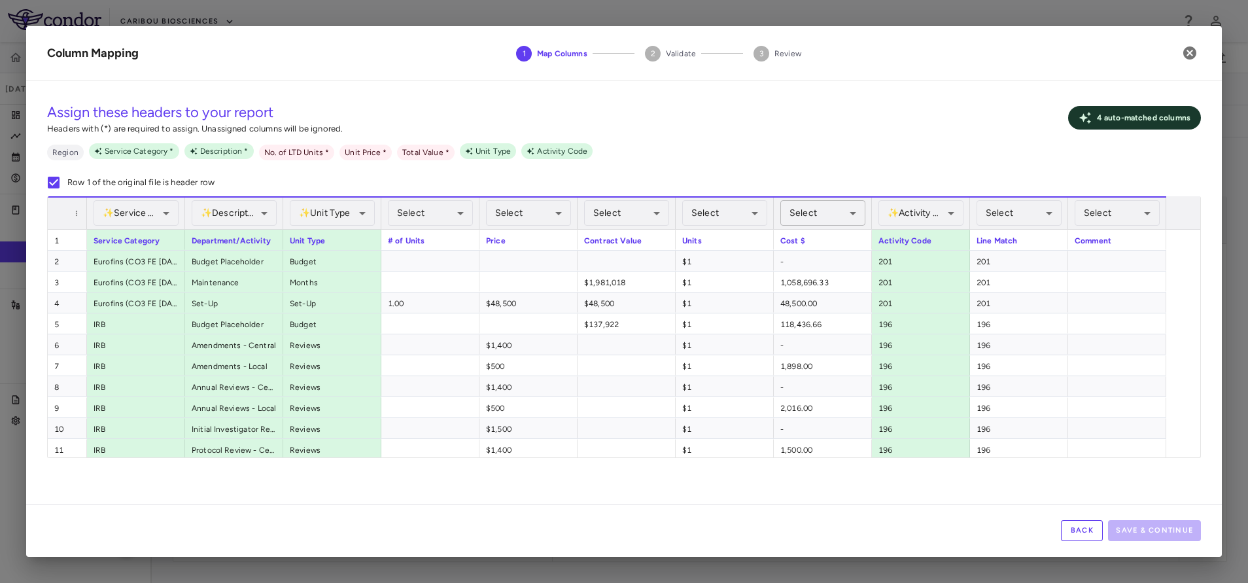
click at [811, 217] on span "Select" at bounding box center [803, 212] width 27 height 11
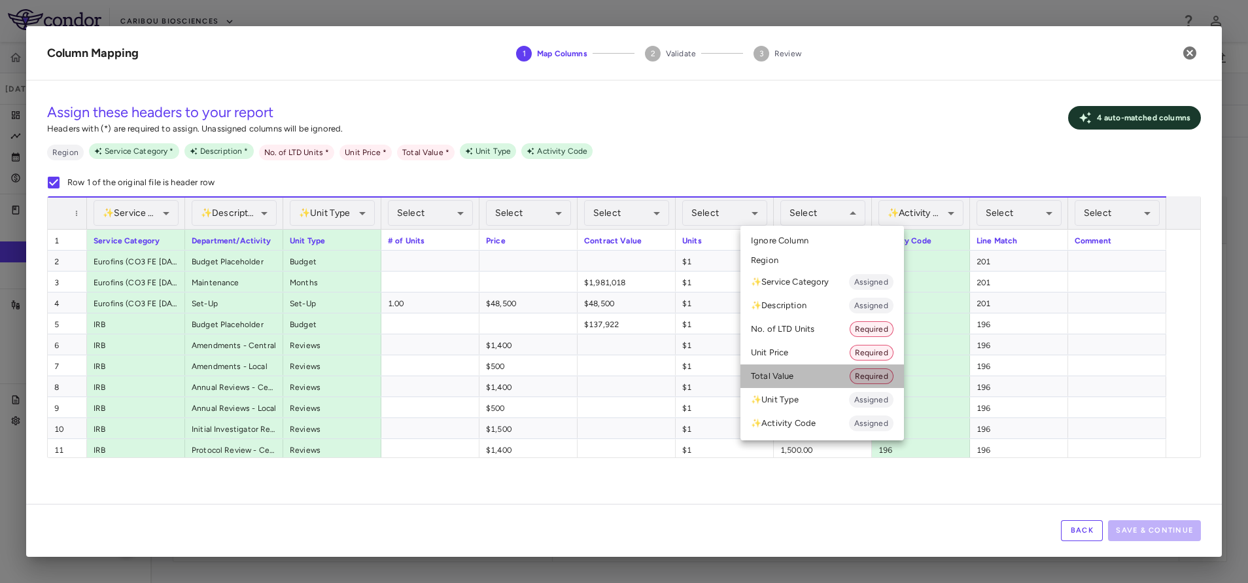
click at [797, 372] on li "Total Value Required" at bounding box center [822, 376] width 164 height 24
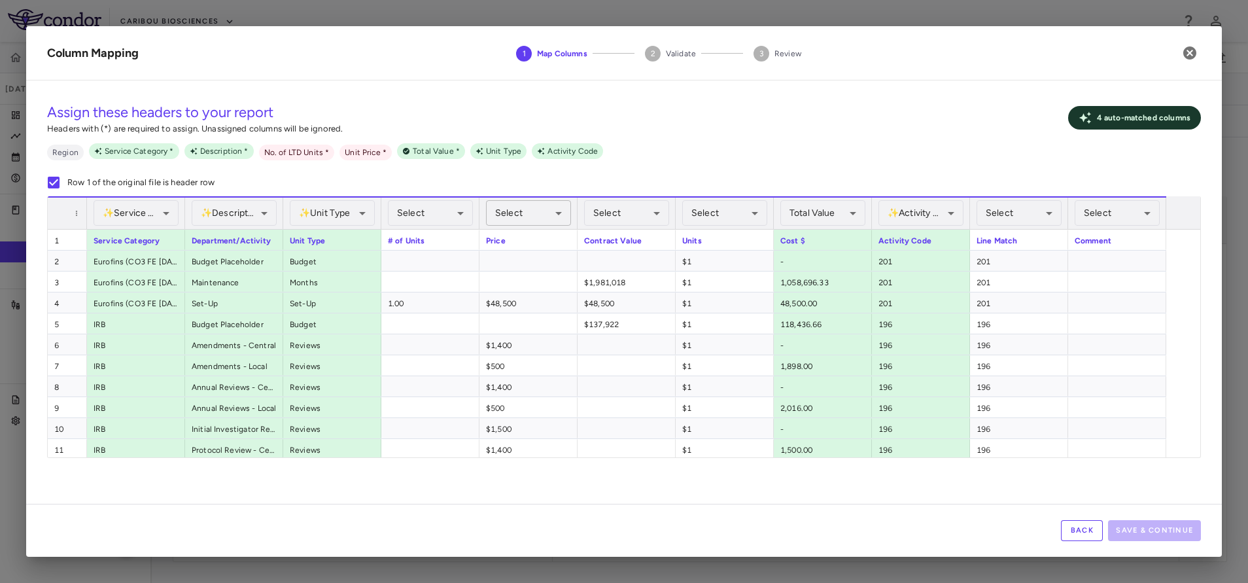
click at [521, 201] on div "Select" at bounding box center [528, 213] width 85 height 26
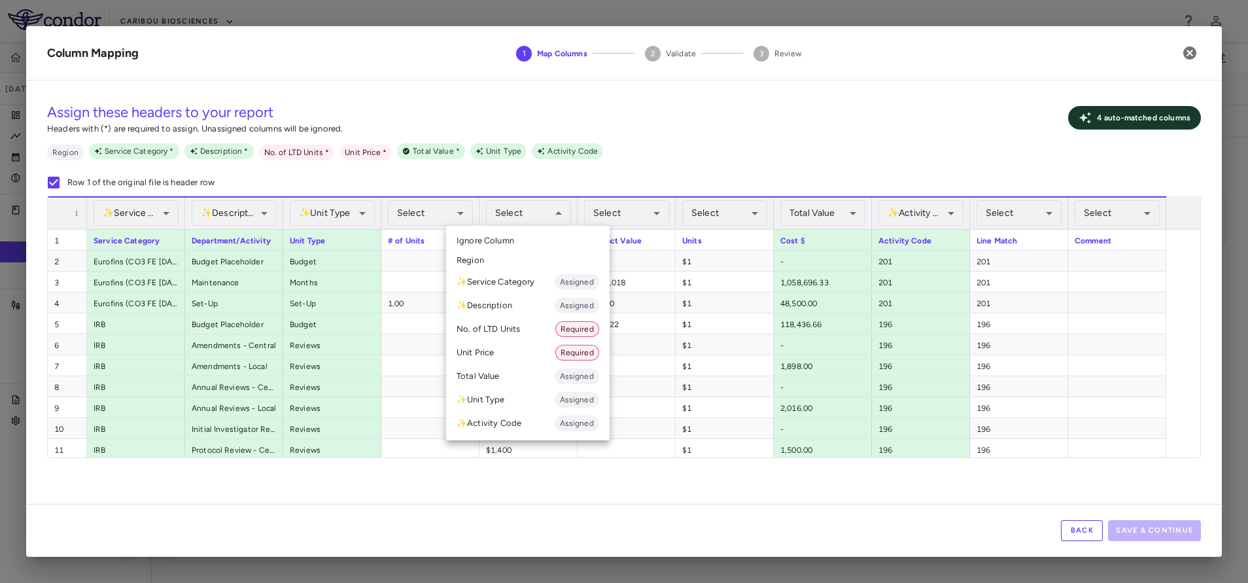
click at [505, 351] on li "Unit Price Required" at bounding box center [528, 353] width 164 height 24
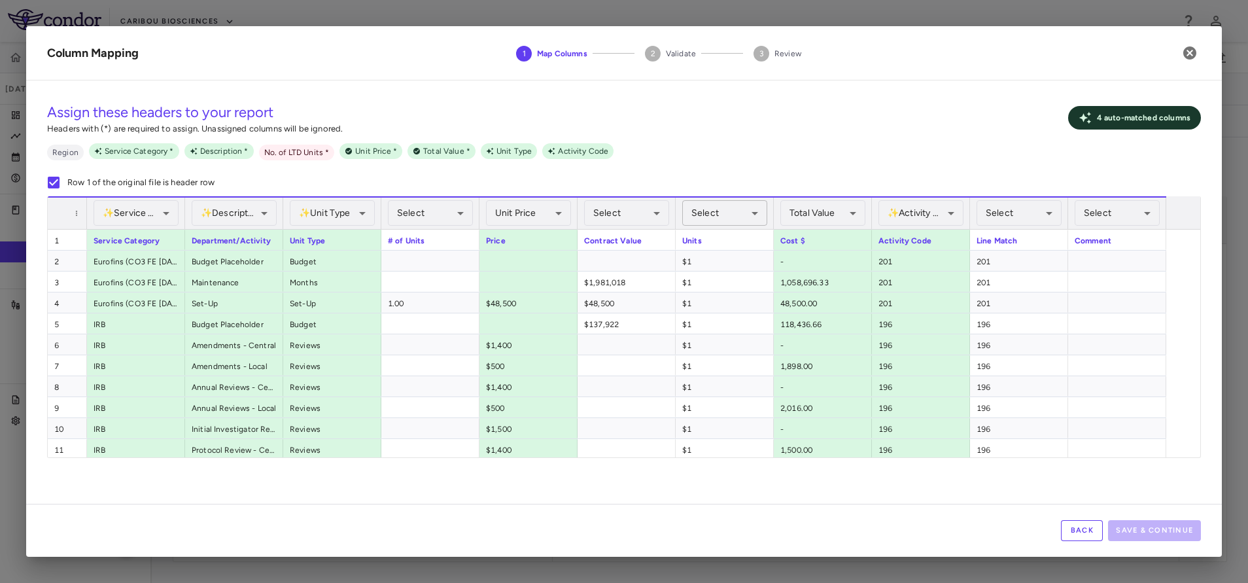
click at [745, 213] on div "Select" at bounding box center [724, 213] width 85 height 26
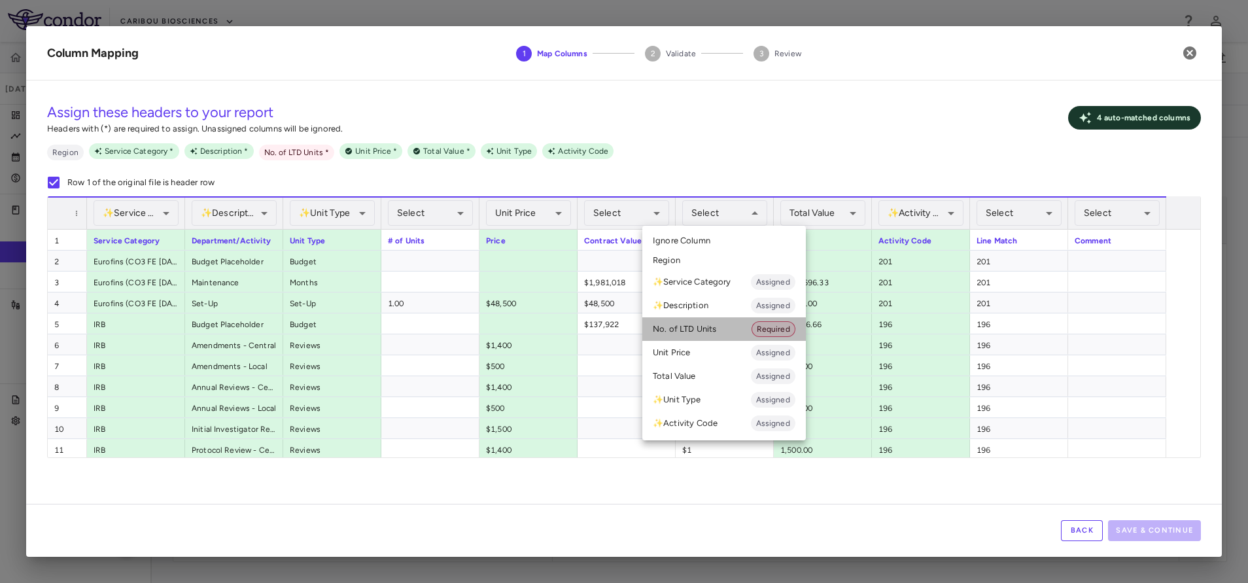
click at [725, 335] on li "No. of LTD Units Required" at bounding box center [724, 329] width 164 height 24
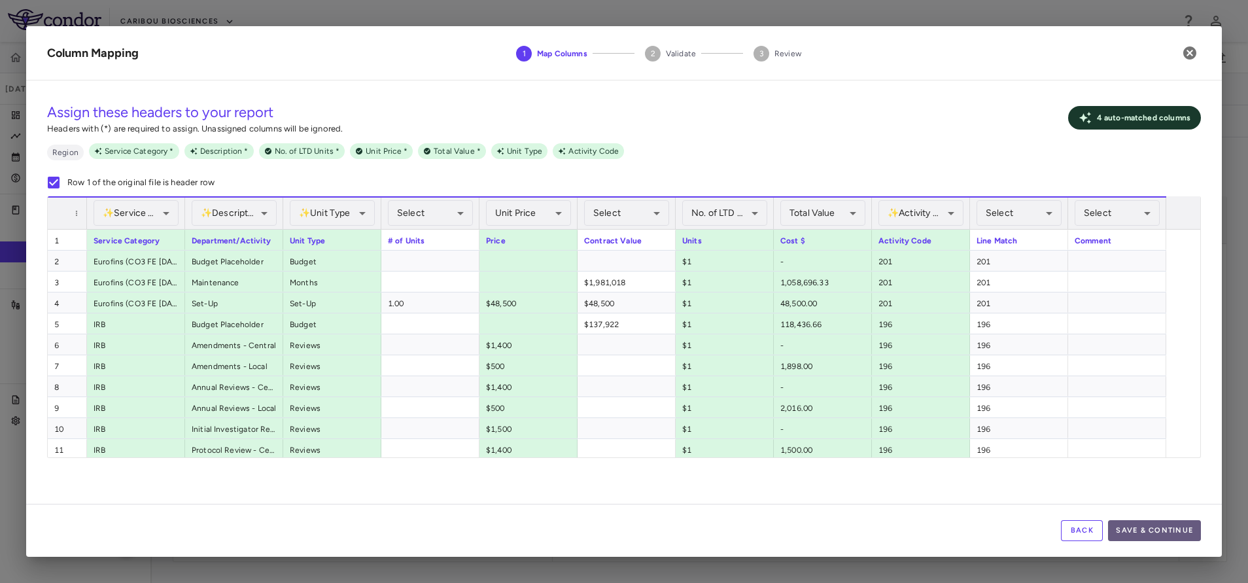
click at [1142, 537] on button "Save & Continue" at bounding box center [1154, 530] width 93 height 21
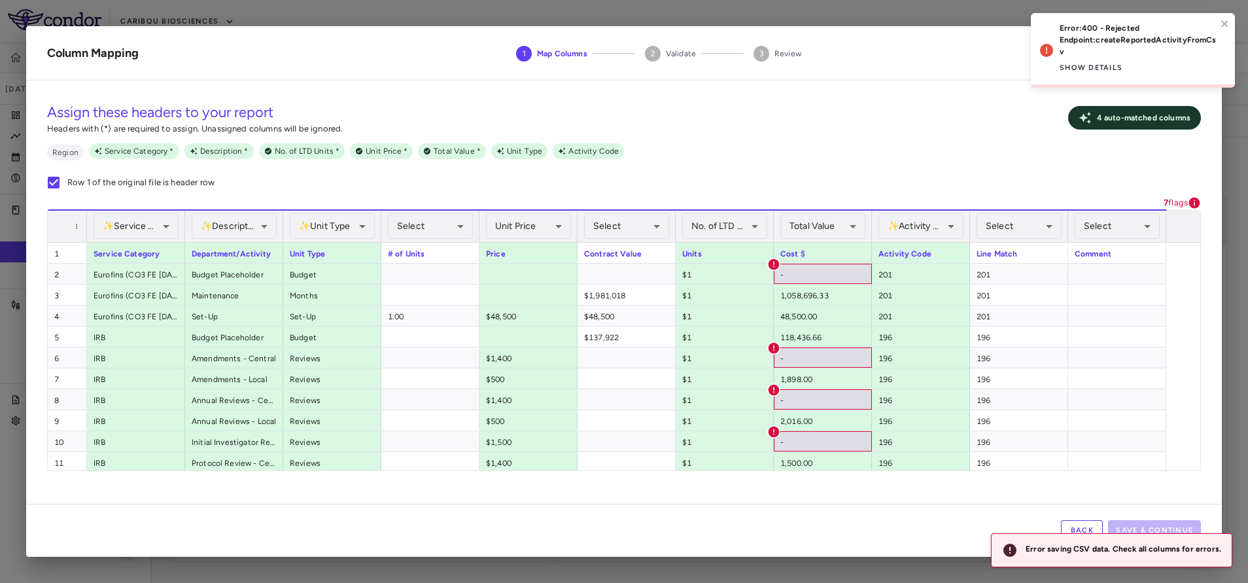
click at [953, 133] on div "Assign these headers to your report Headers with (*) are required to assign. Un…" at bounding box center [624, 117] width 1154 height 33
click at [1226, 20] on icon "close" at bounding box center [1225, 23] width 9 height 10
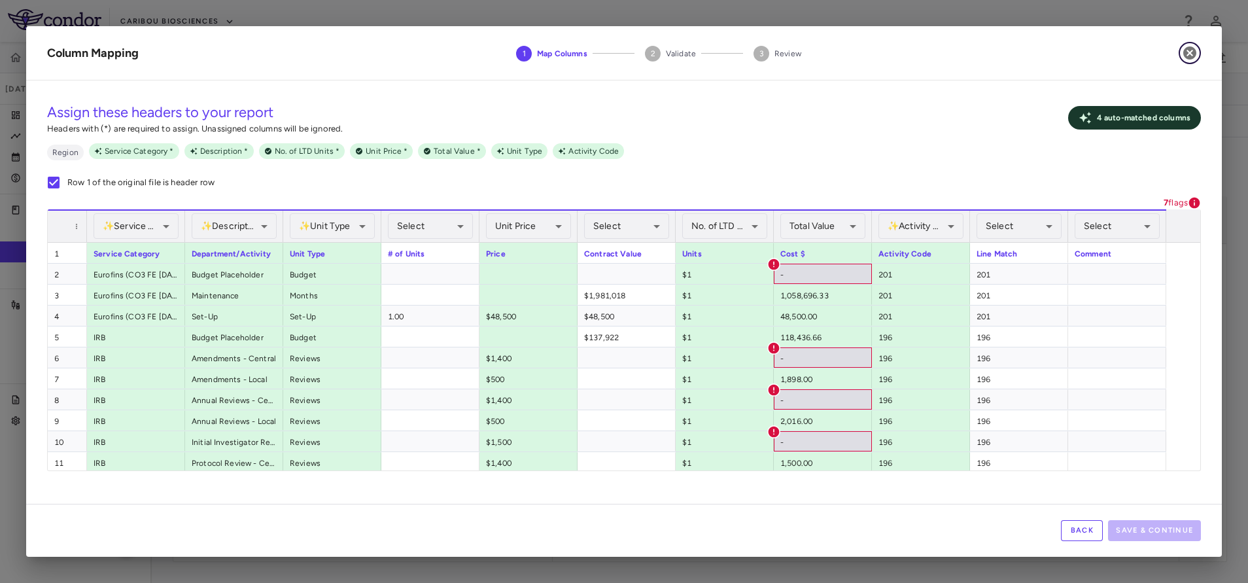
click at [1193, 53] on icon "button" at bounding box center [1189, 52] width 13 height 13
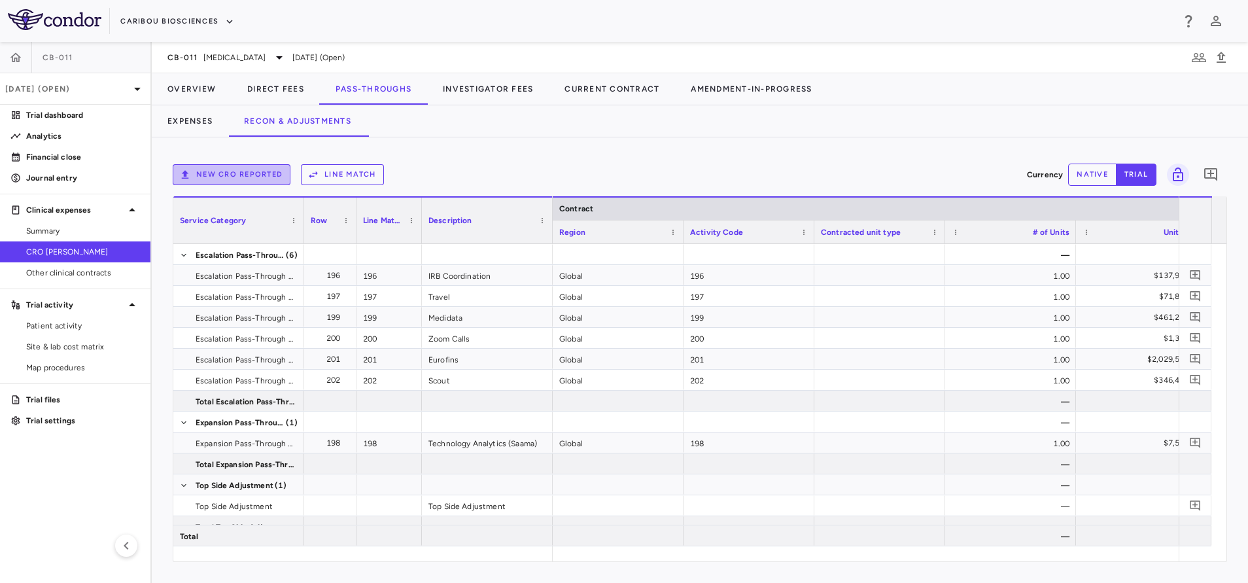
click at [220, 181] on button "New CRO reported" at bounding box center [232, 174] width 118 height 21
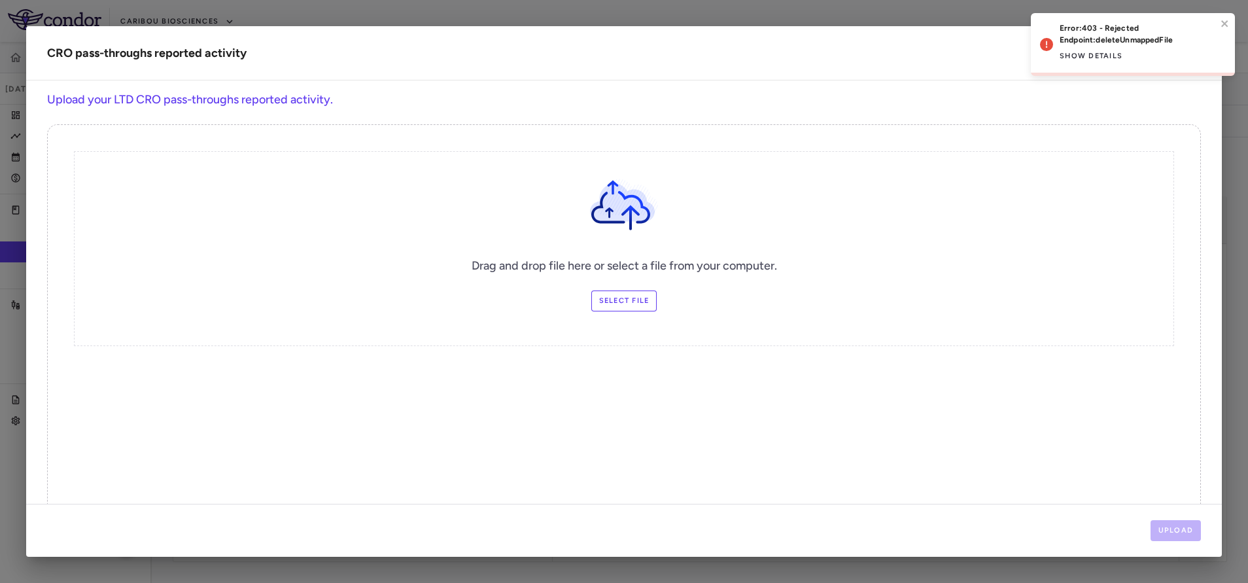
click at [618, 308] on label "Select file" at bounding box center [624, 300] width 66 height 21
click at [0, 0] on input "Select file" at bounding box center [0, 0] width 0 height 0
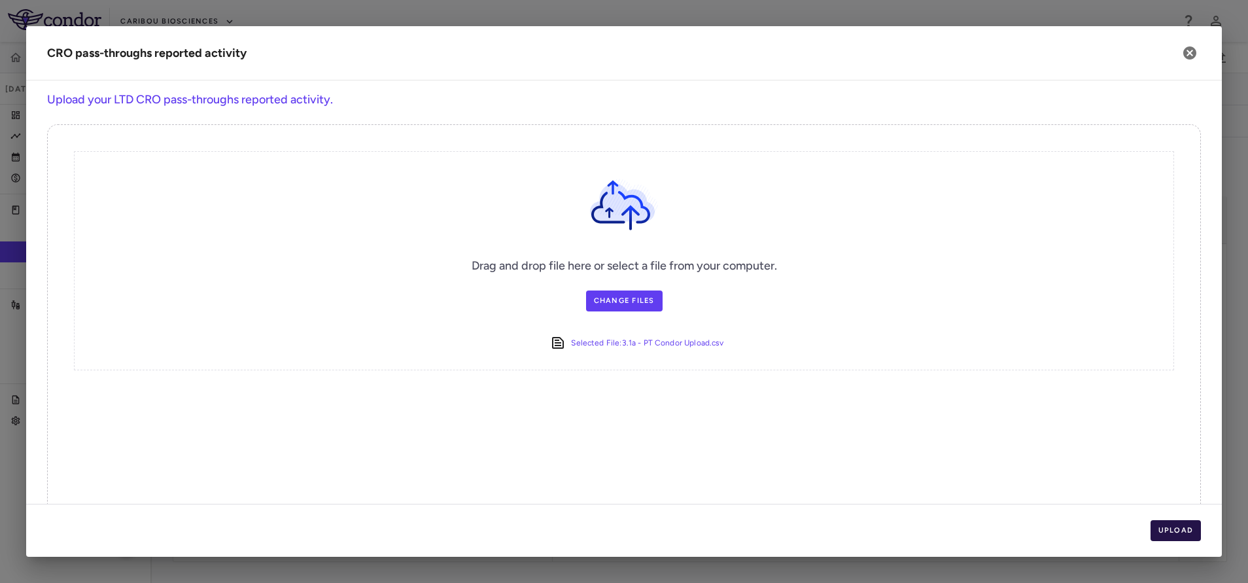
click at [1167, 535] on button "Upload" at bounding box center [1176, 530] width 51 height 21
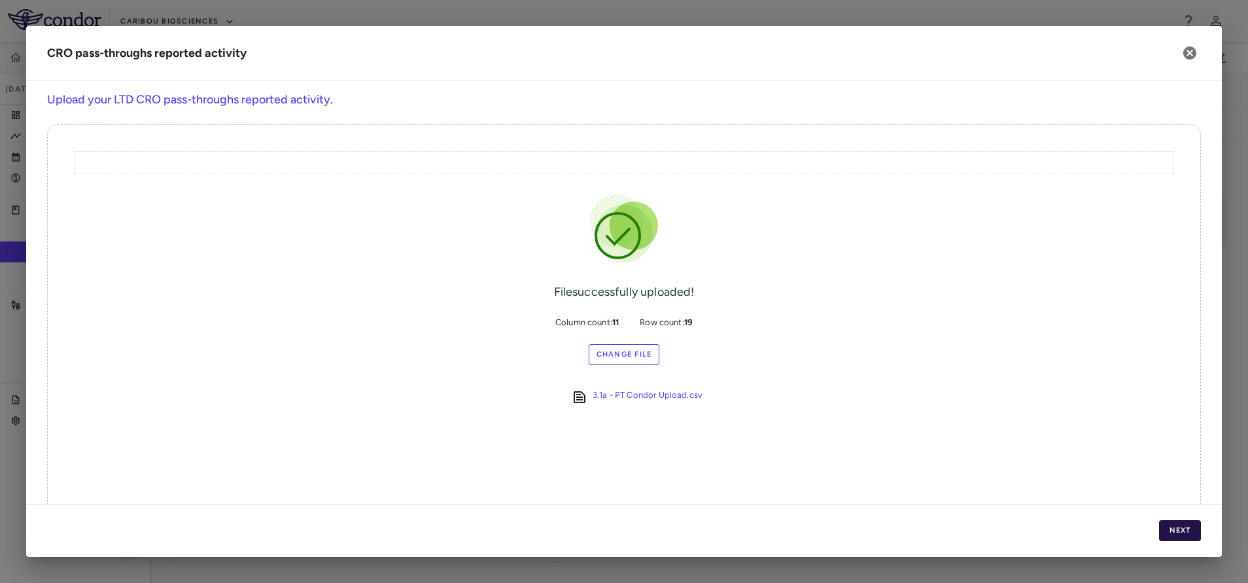
click at [1166, 534] on button "Next" at bounding box center [1180, 530] width 42 height 21
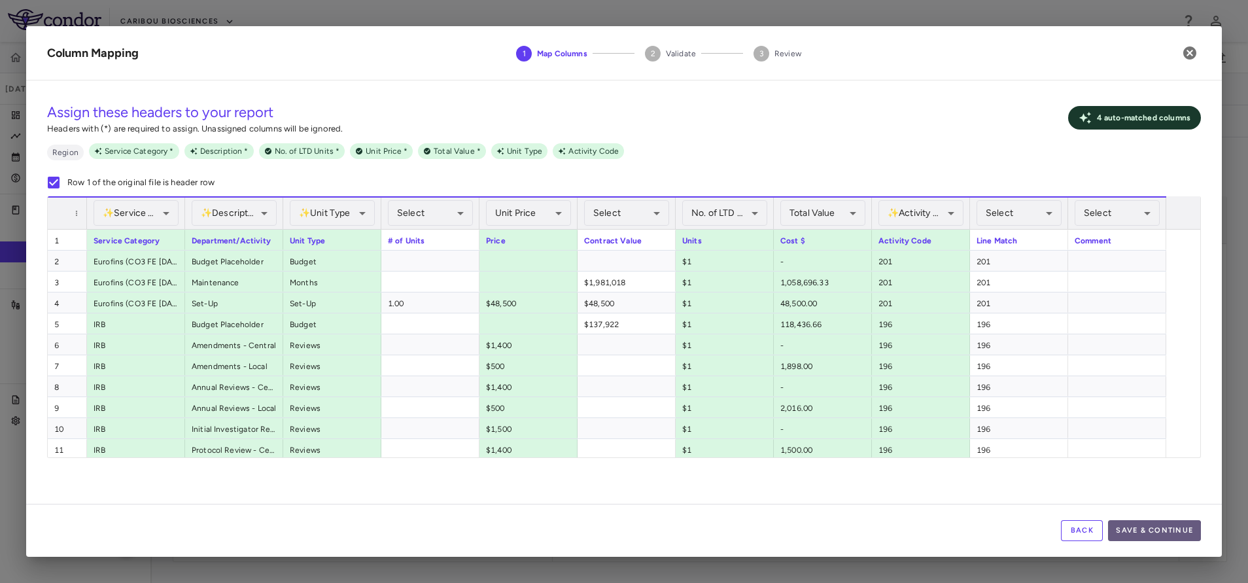
click at [1149, 532] on button "Save & Continue" at bounding box center [1154, 530] width 93 height 21
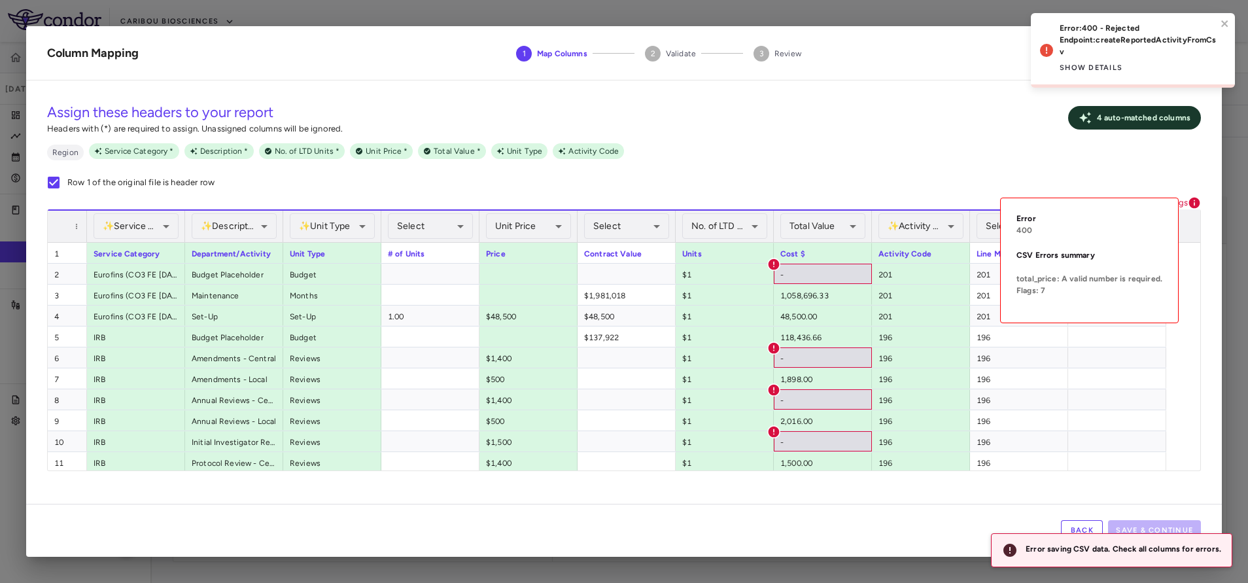
click at [1191, 197] on icon at bounding box center [1194, 202] width 13 height 13
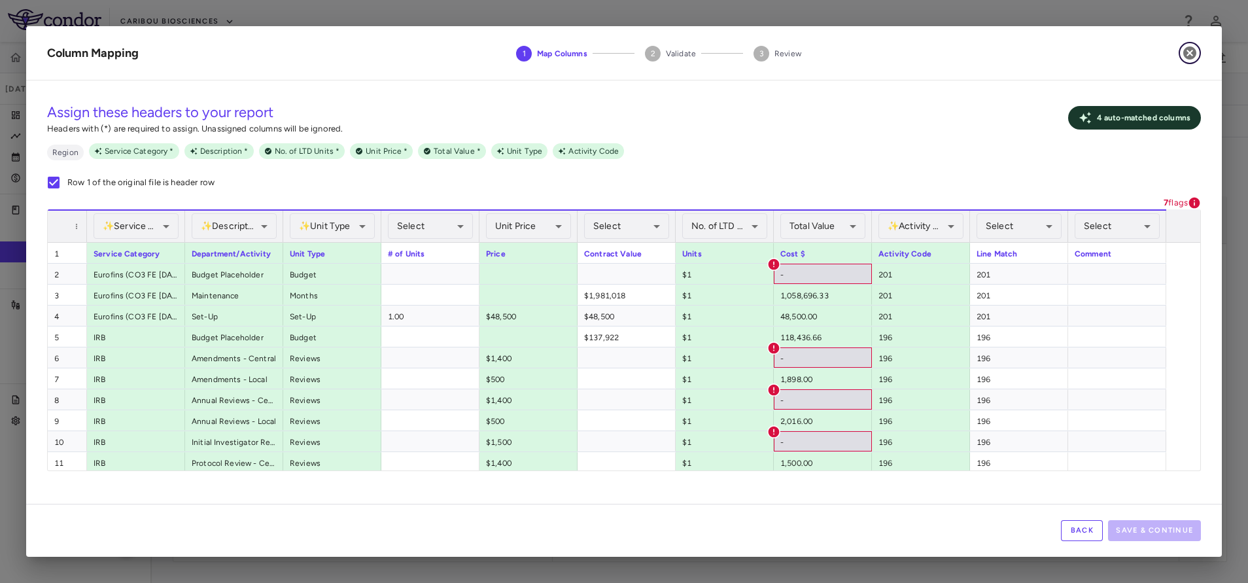
click at [1191, 55] on icon "button" at bounding box center [1189, 52] width 13 height 13
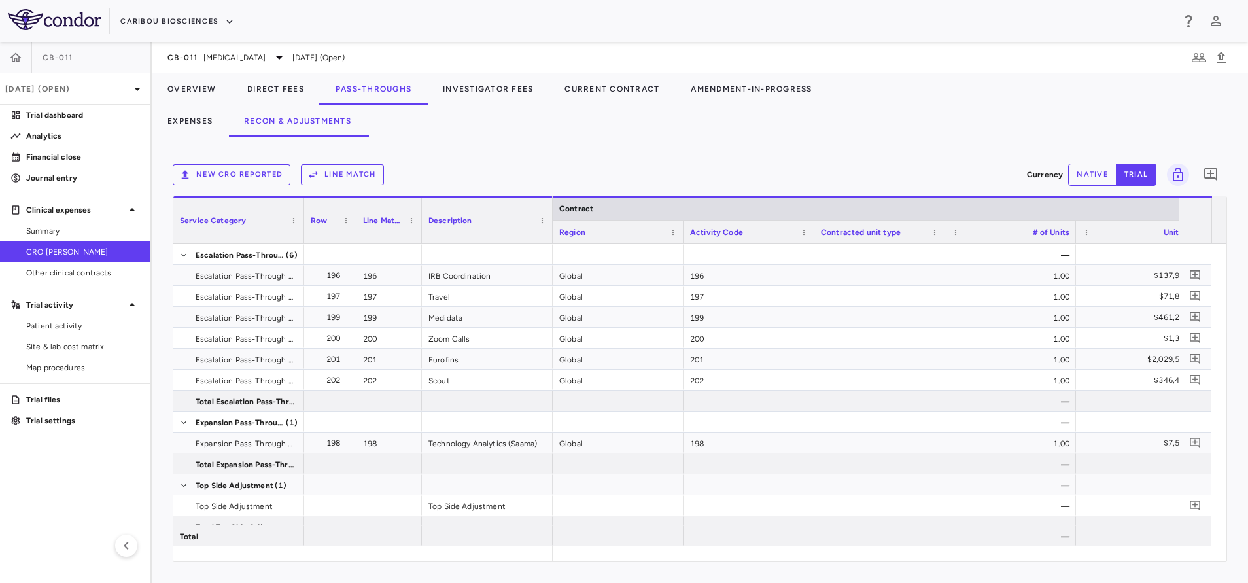
click at [264, 175] on button "New CRO reported" at bounding box center [232, 174] width 118 height 21
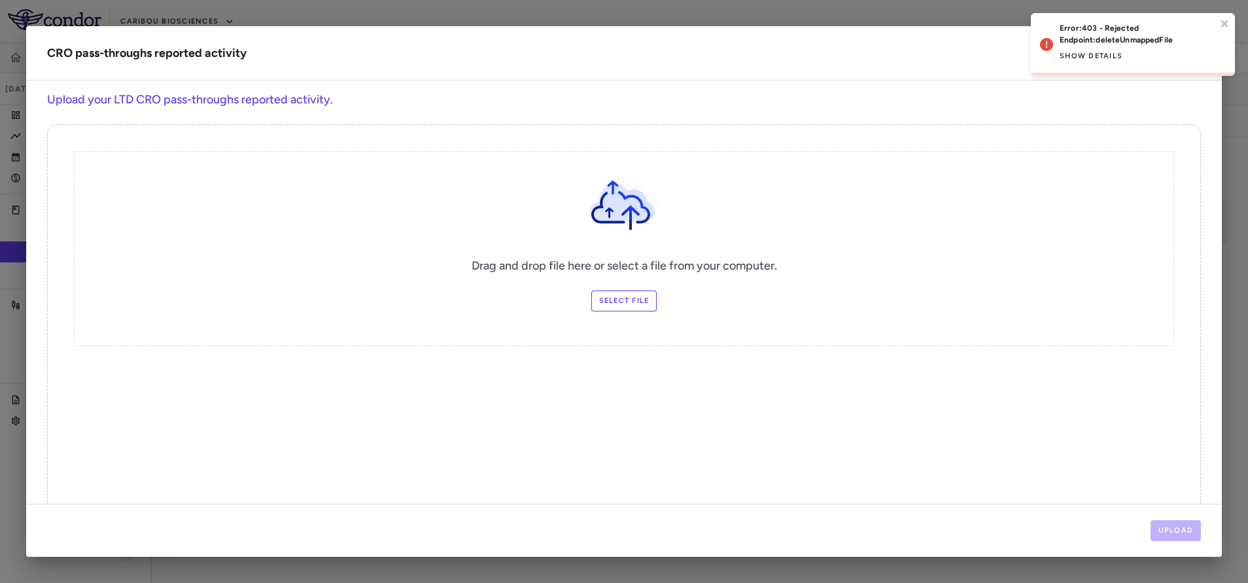
click at [621, 298] on label "Select file" at bounding box center [624, 300] width 66 height 21
click at [0, 0] on input "Select file" at bounding box center [0, 0] width 0 height 0
click at [1165, 532] on button "Upload" at bounding box center [1176, 530] width 51 height 21
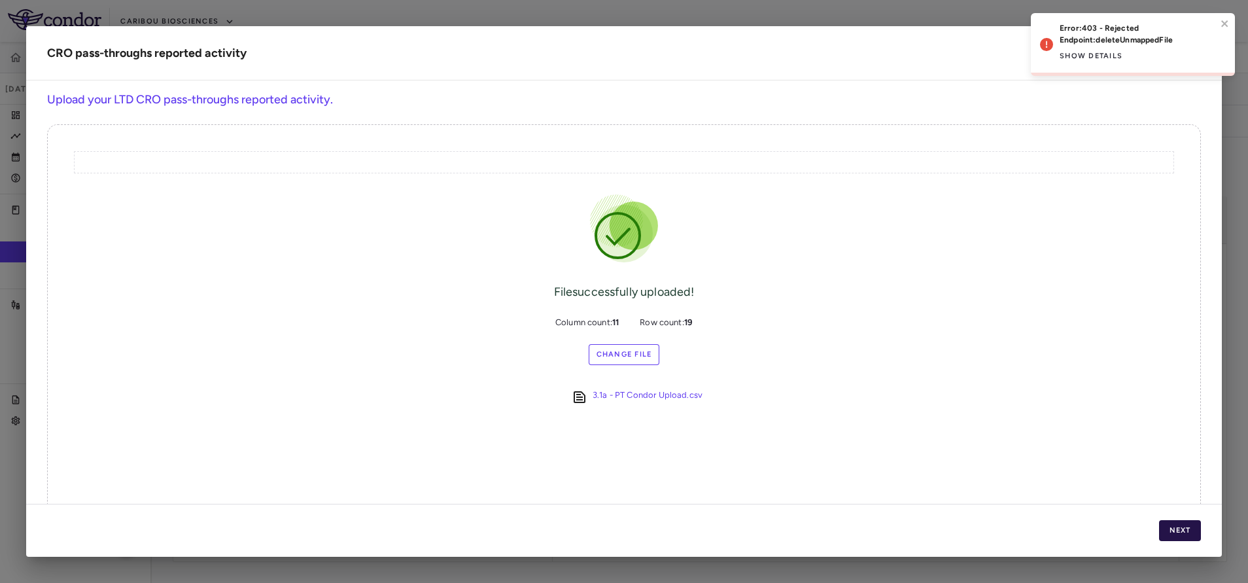
click at [1193, 525] on button "Next" at bounding box center [1180, 530] width 42 height 21
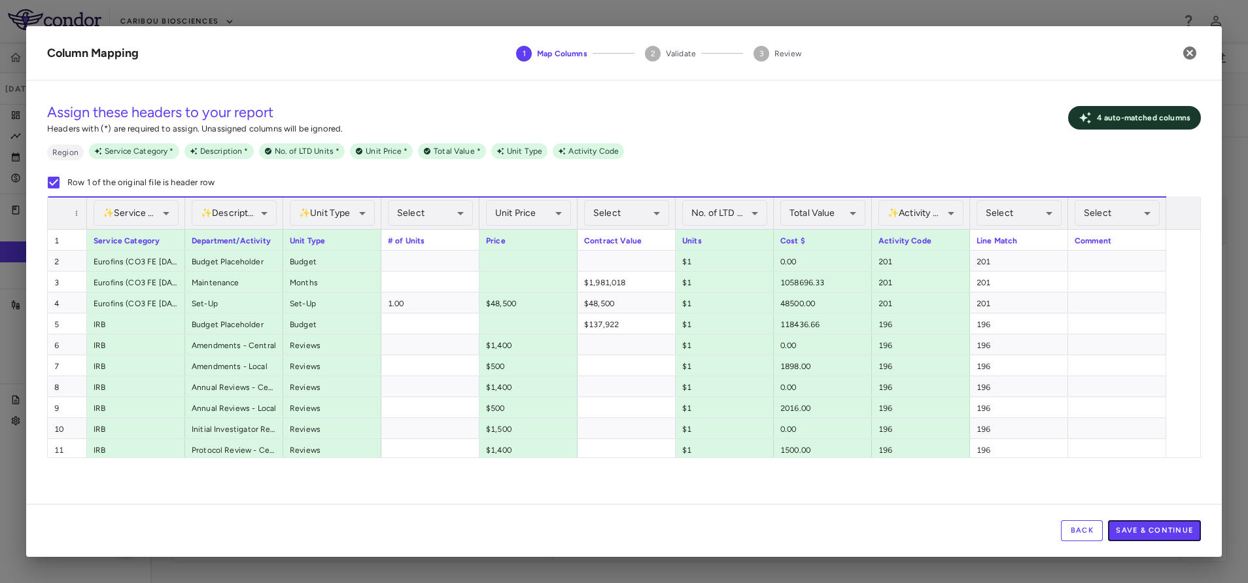
click at [1187, 530] on button "Save & Continue" at bounding box center [1154, 530] width 93 height 21
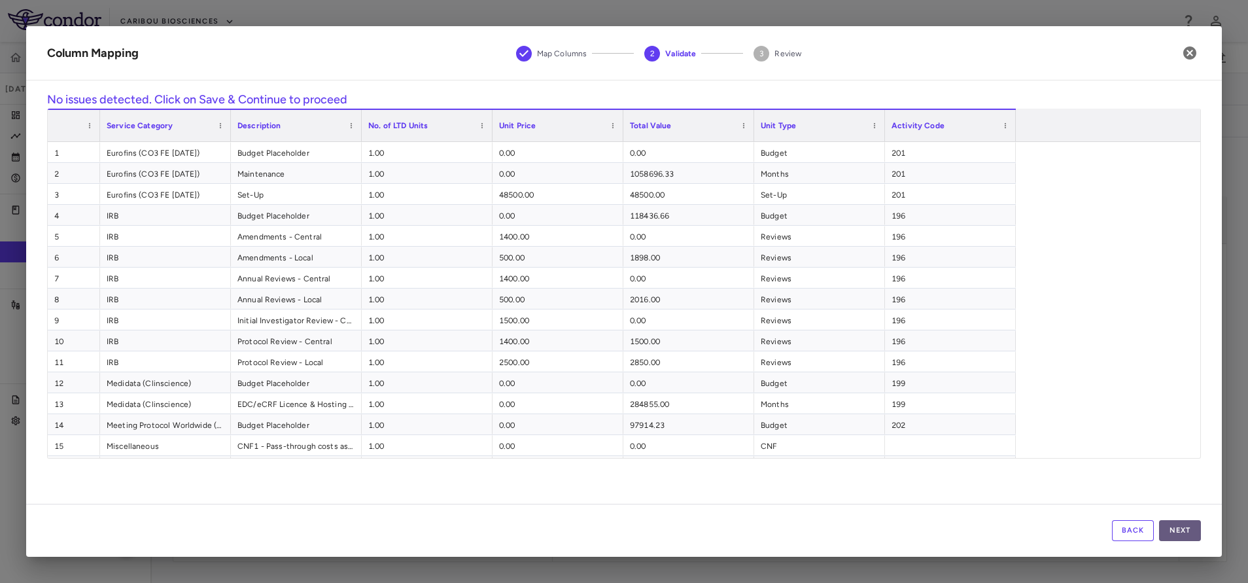
click at [1198, 525] on button "Next" at bounding box center [1180, 530] width 42 height 21
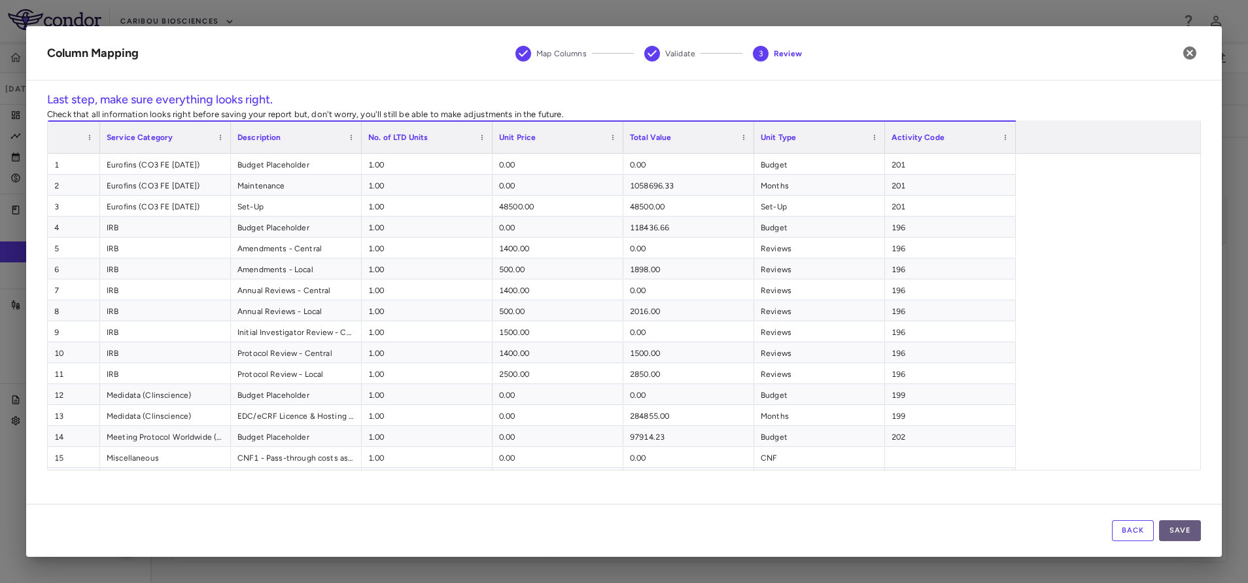
click at [1186, 536] on button "Save" at bounding box center [1180, 530] width 42 height 21
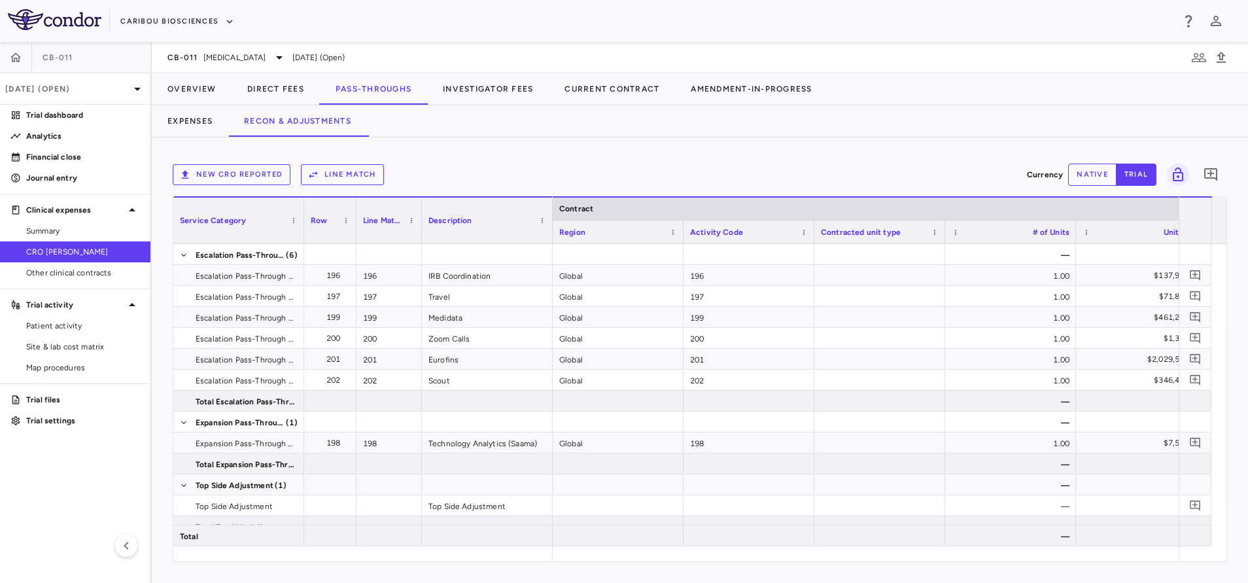
click at [364, 181] on button "Line Match" at bounding box center [342, 174] width 83 height 21
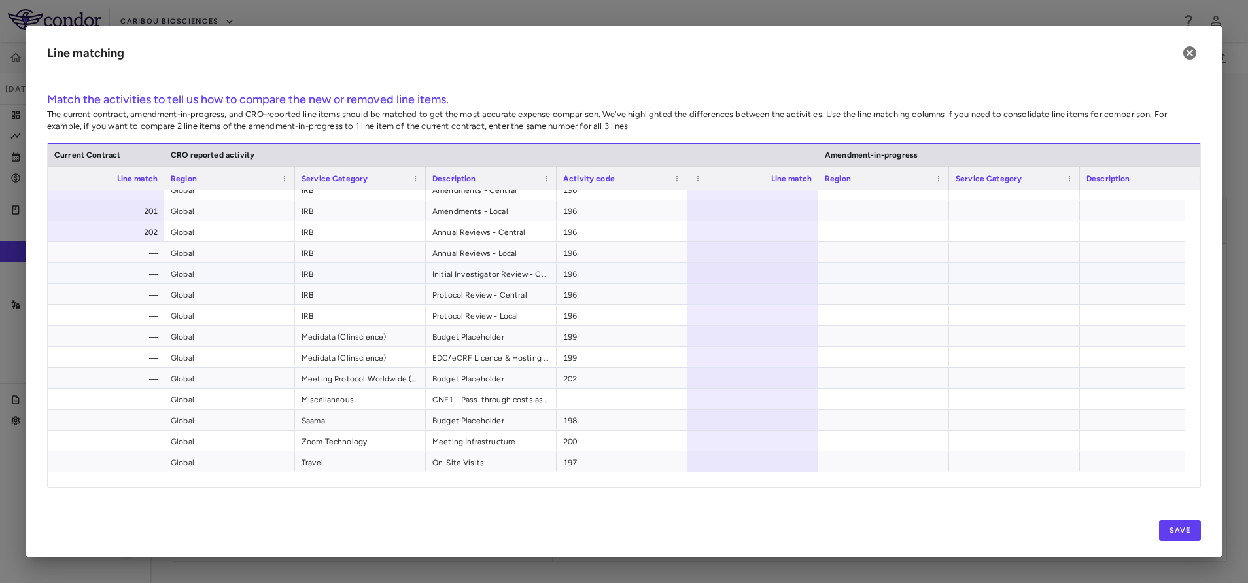
scroll to position [43, 0]
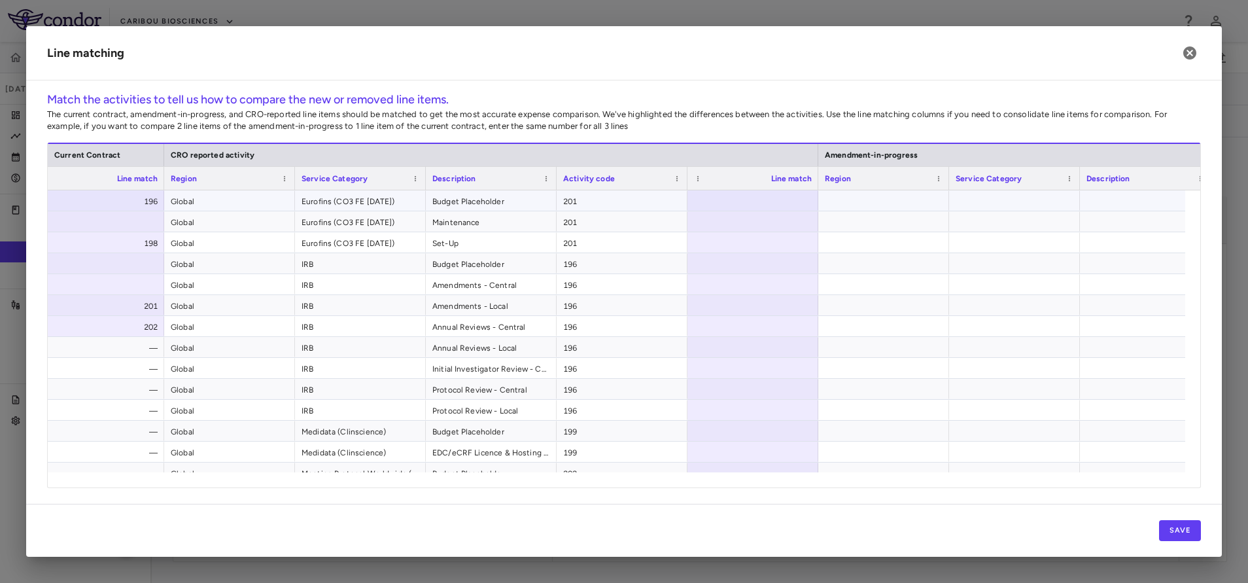
click at [614, 194] on span "201" at bounding box center [622, 201] width 118 height 21
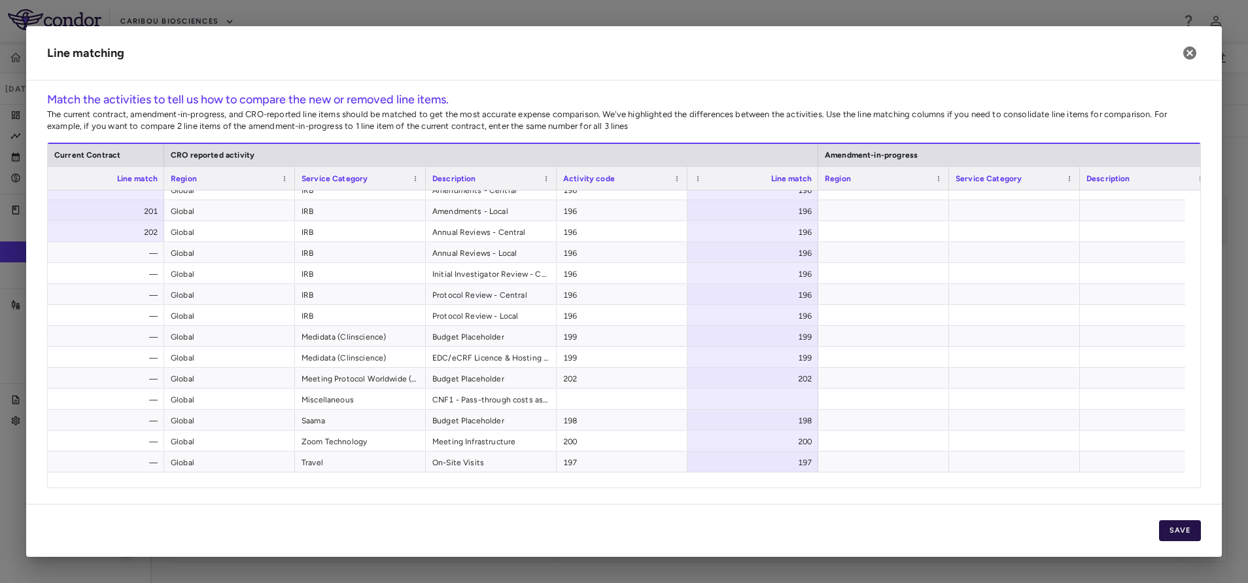
click at [1178, 525] on button "Save" at bounding box center [1180, 530] width 42 height 21
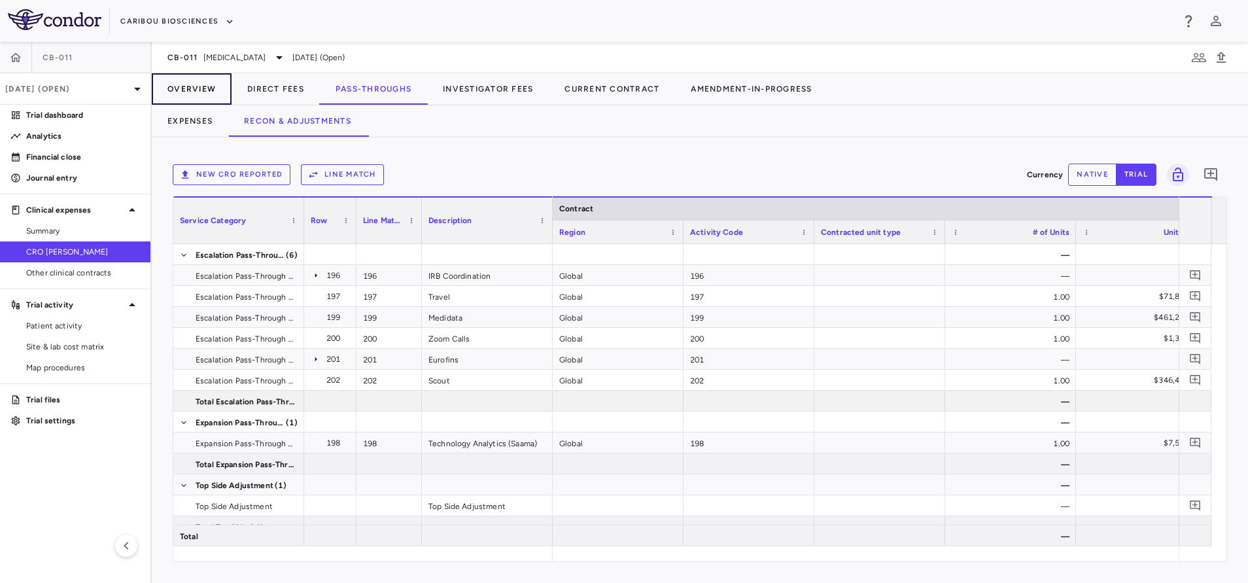
click at [186, 88] on button "Overview" at bounding box center [192, 88] width 80 height 31
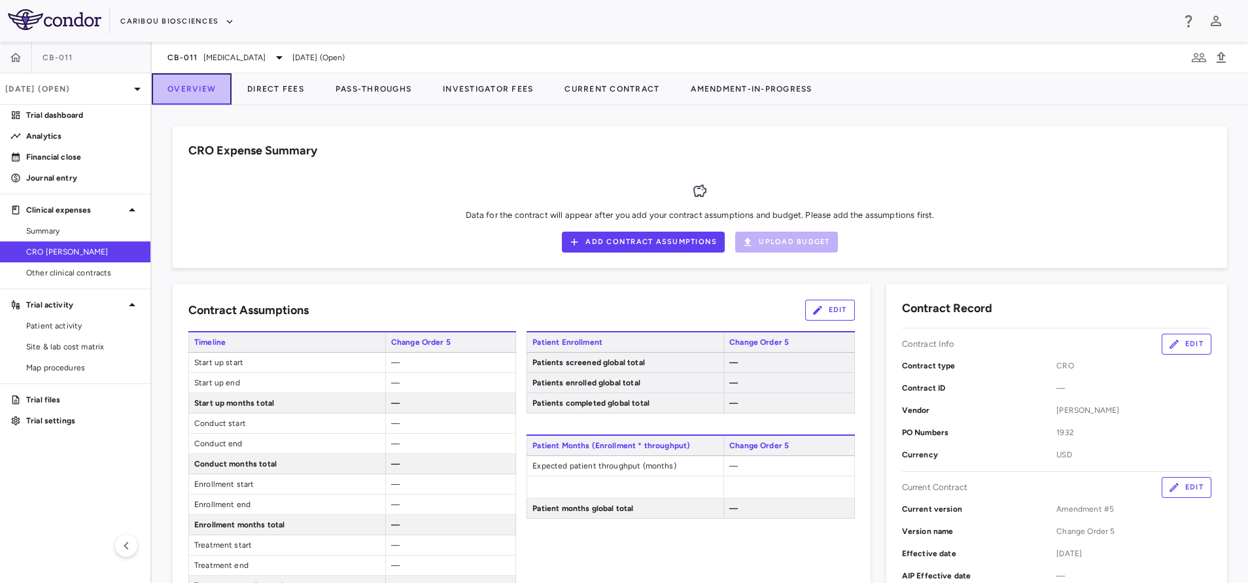
click at [186, 88] on button "Overview" at bounding box center [192, 88] width 80 height 31
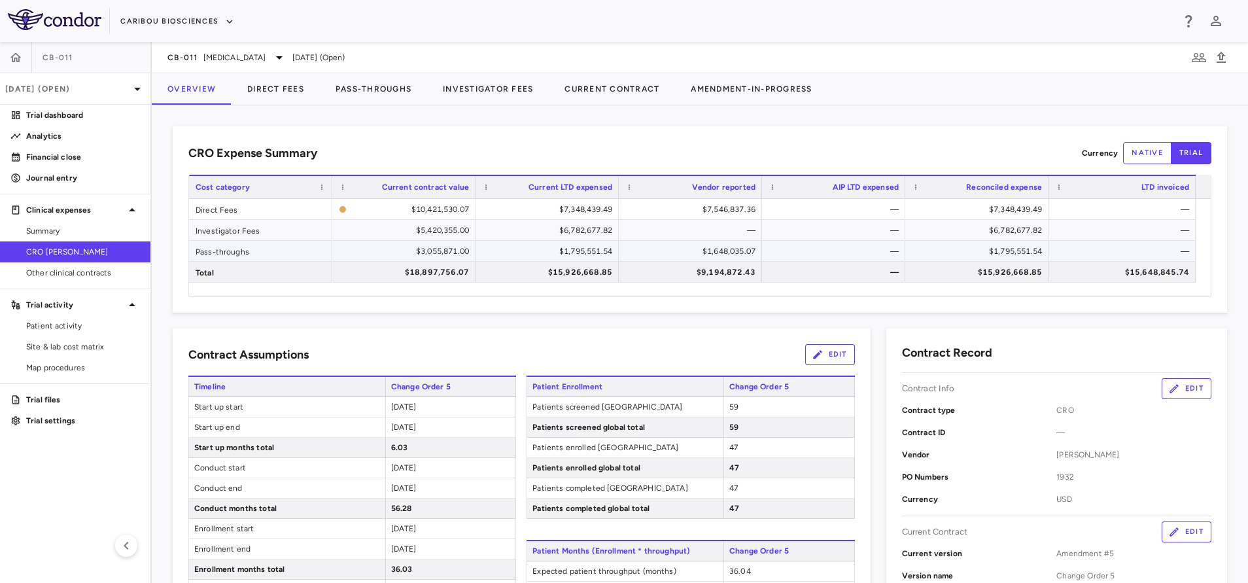
click at [708, 260] on div "$1,648,035.07" at bounding box center [690, 251] width 143 height 20
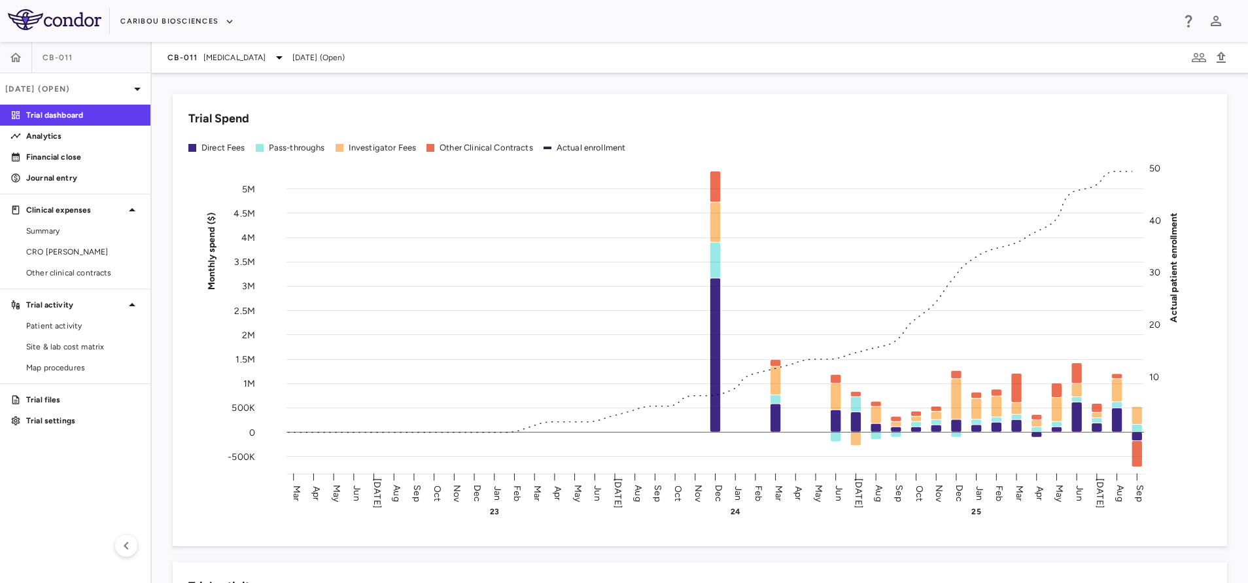
drag, startPoint x: 37, startPoint y: 248, endPoint x: 127, endPoint y: 192, distance: 106.4
click at [37, 248] on span "CRO [PERSON_NAME]" at bounding box center [83, 252] width 114 height 12
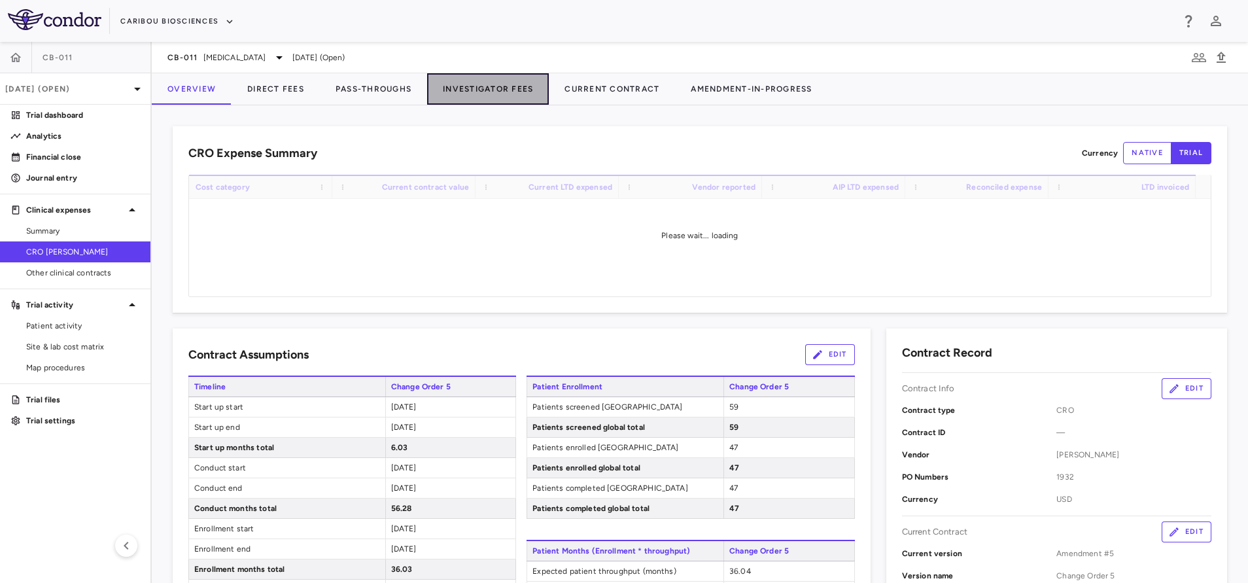
click at [472, 80] on button "Investigator Fees" at bounding box center [488, 88] width 122 height 31
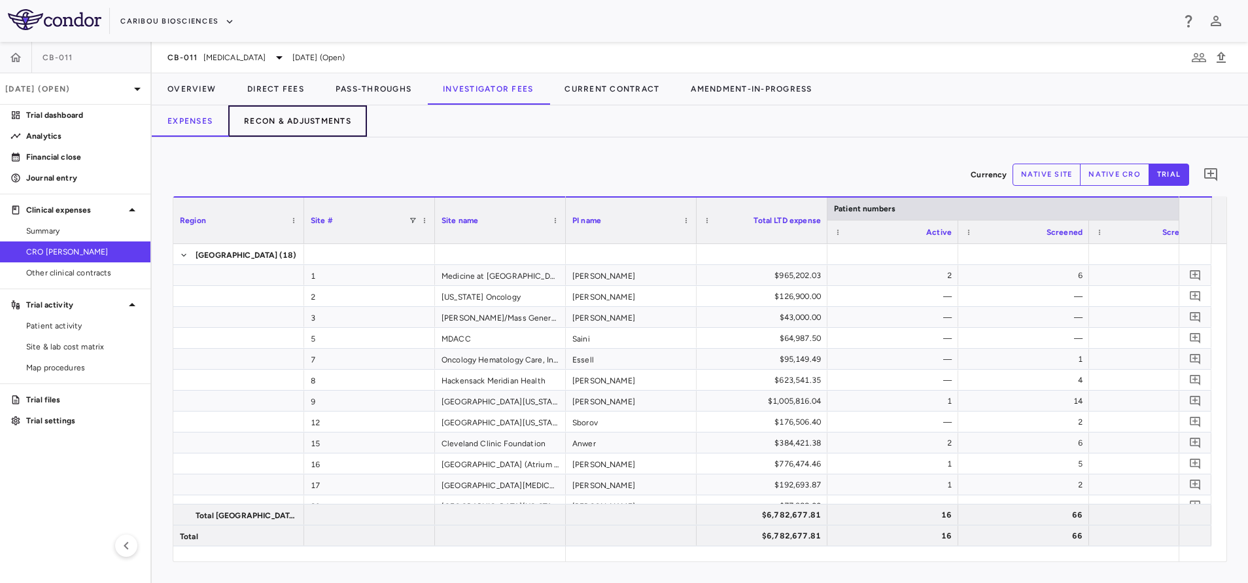
click at [287, 123] on button "Recon & Adjustments" at bounding box center [297, 120] width 139 height 31
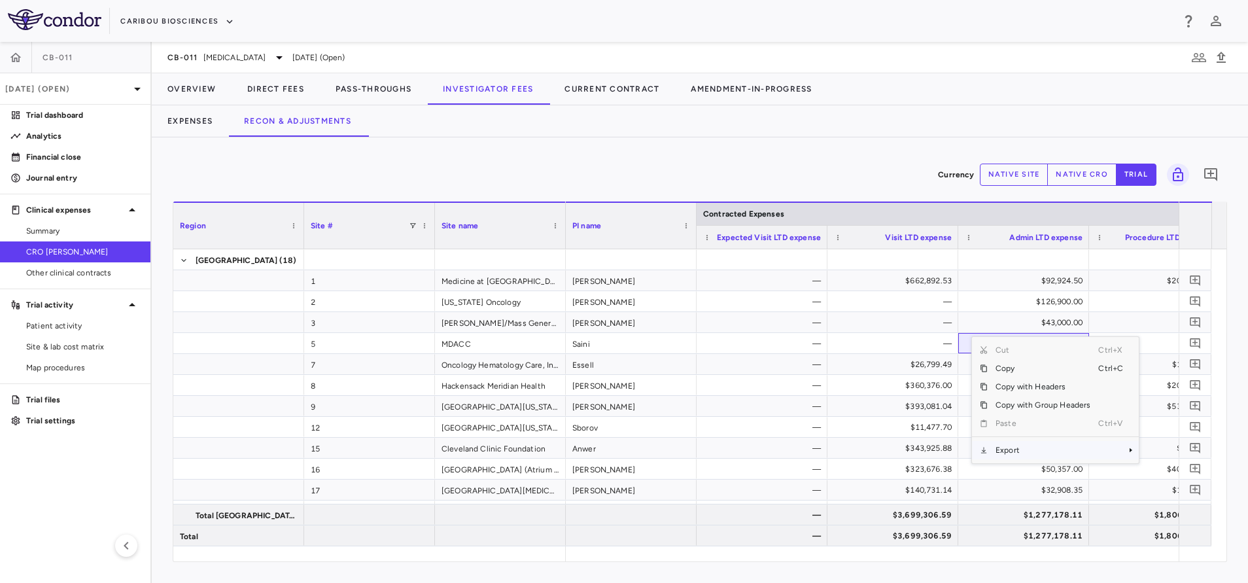
click at [1019, 448] on span "Export" at bounding box center [1043, 450] width 111 height 18
click at [1073, 440] on div "Context Menu" at bounding box center [1043, 436] width 111 height 9
click at [1104, 449] on span "Context Menu" at bounding box center [1112, 450] width 29 height 18
click at [1157, 468] on span "Excel Export" at bounding box center [1182, 473] width 61 height 18
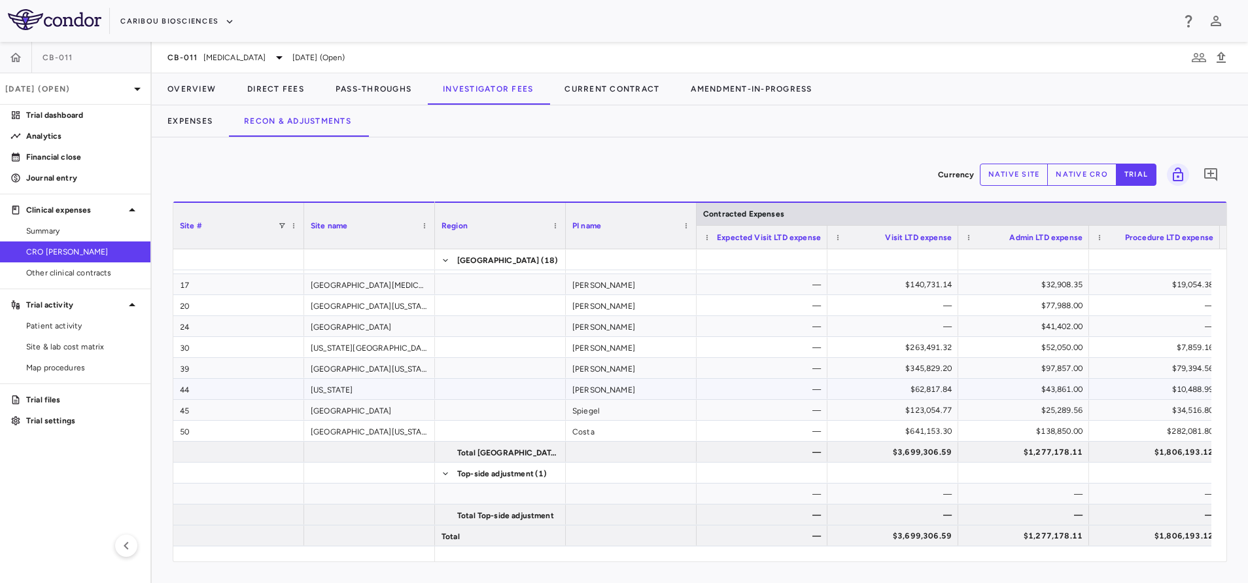
scroll to position [205, 0]
click at [737, 107] on div "Berdeja — — $126,900.00 — $126,900.00" at bounding box center [1236, 96] width 1603 height 21
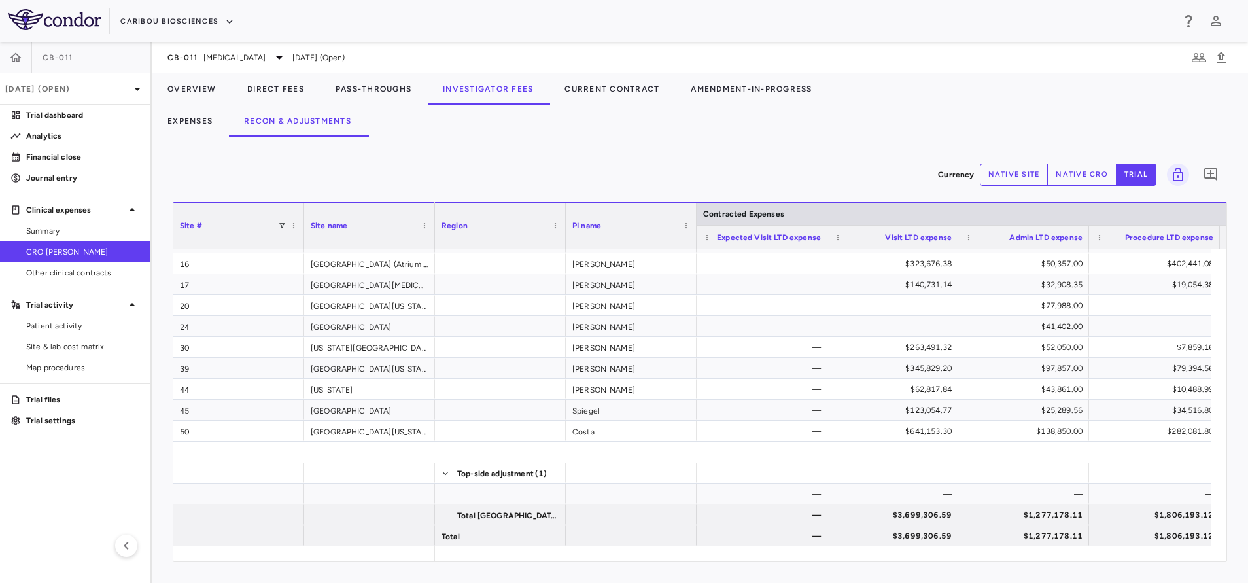
scroll to position [0, 0]
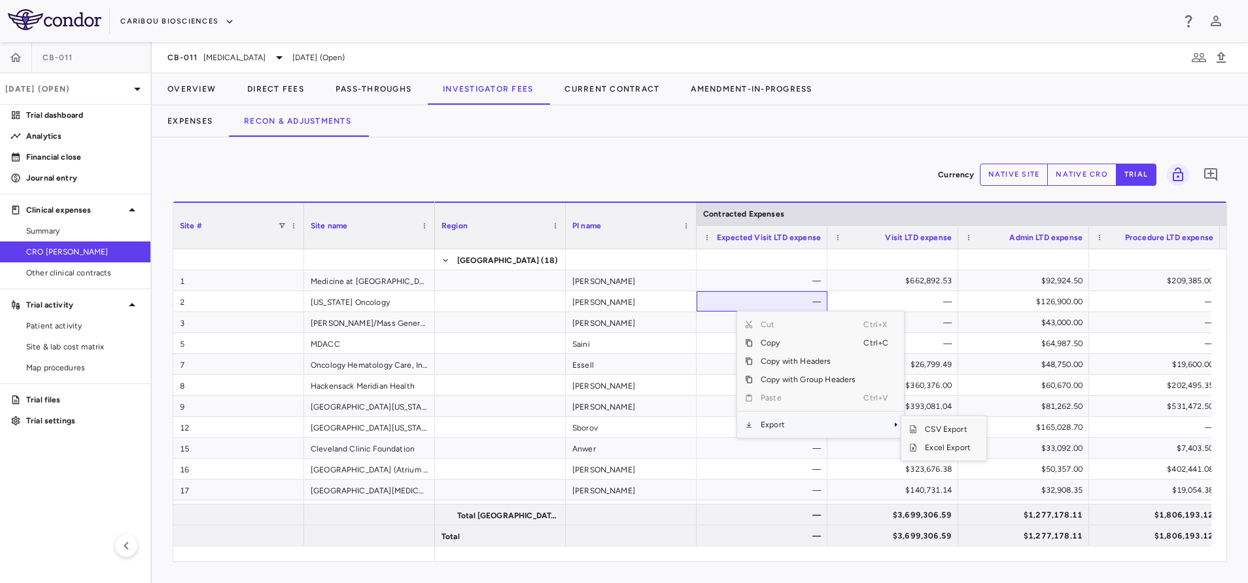
click at [794, 430] on span "Export" at bounding box center [808, 424] width 111 height 18
click at [945, 449] on span "Excel Export" at bounding box center [947, 447] width 61 height 18
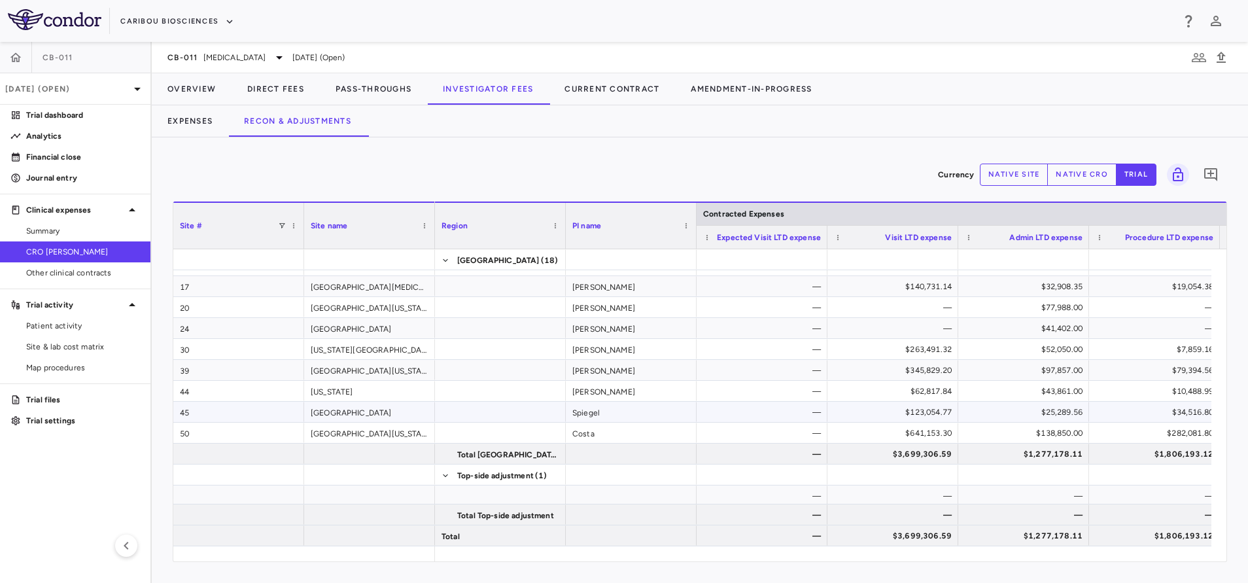
scroll to position [205, 0]
click at [1042, 536] on div "$1,277,178.11" at bounding box center [1026, 535] width 113 height 21
drag, startPoint x: 451, startPoint y: 170, endPoint x: 461, endPoint y: 149, distance: 23.1
click at [451, 170] on div "Currency native site native cro trial 0" at bounding box center [700, 174] width 1054 height 33
click at [485, 95] on button "Investigator Fees" at bounding box center [488, 88] width 122 height 31
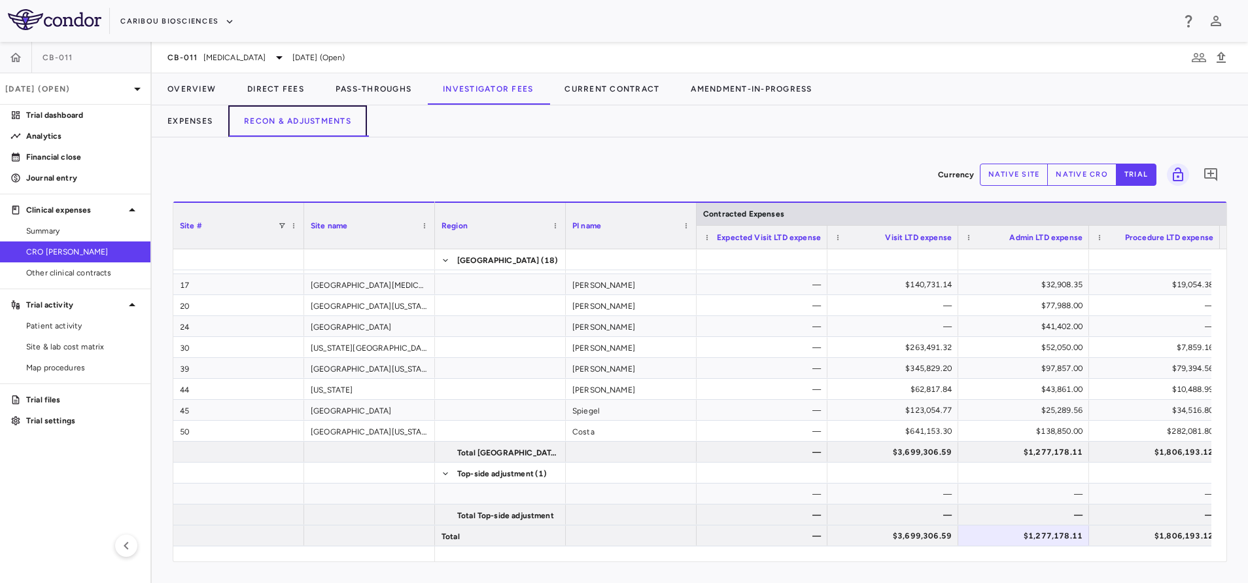
click at [328, 114] on button "Recon & Adjustments" at bounding box center [297, 120] width 139 height 31
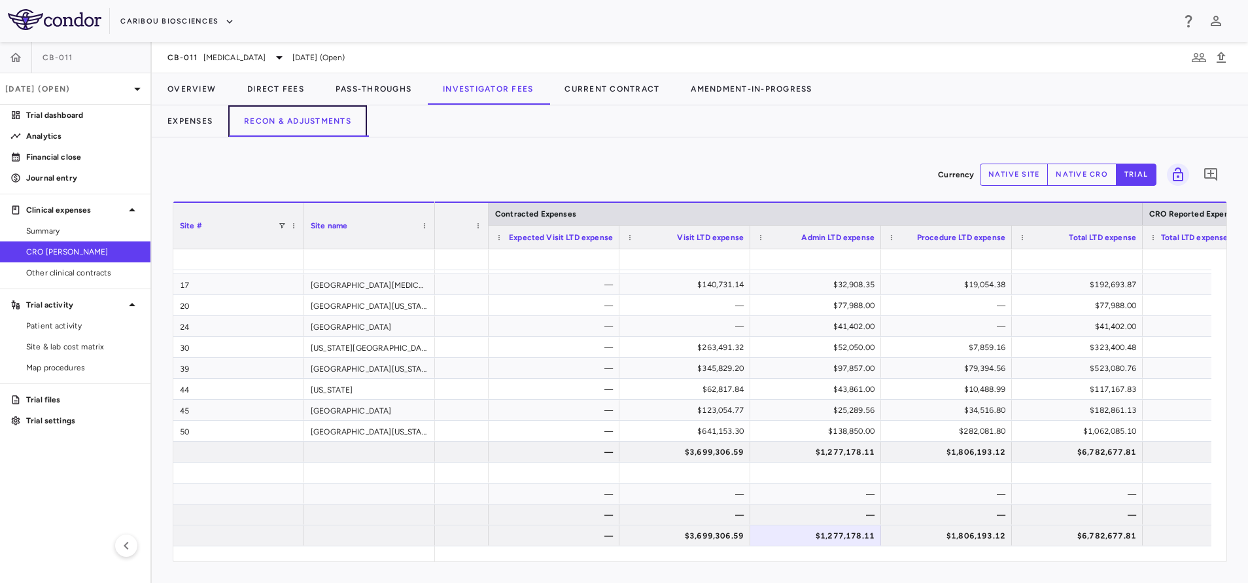
scroll to position [0, 314]
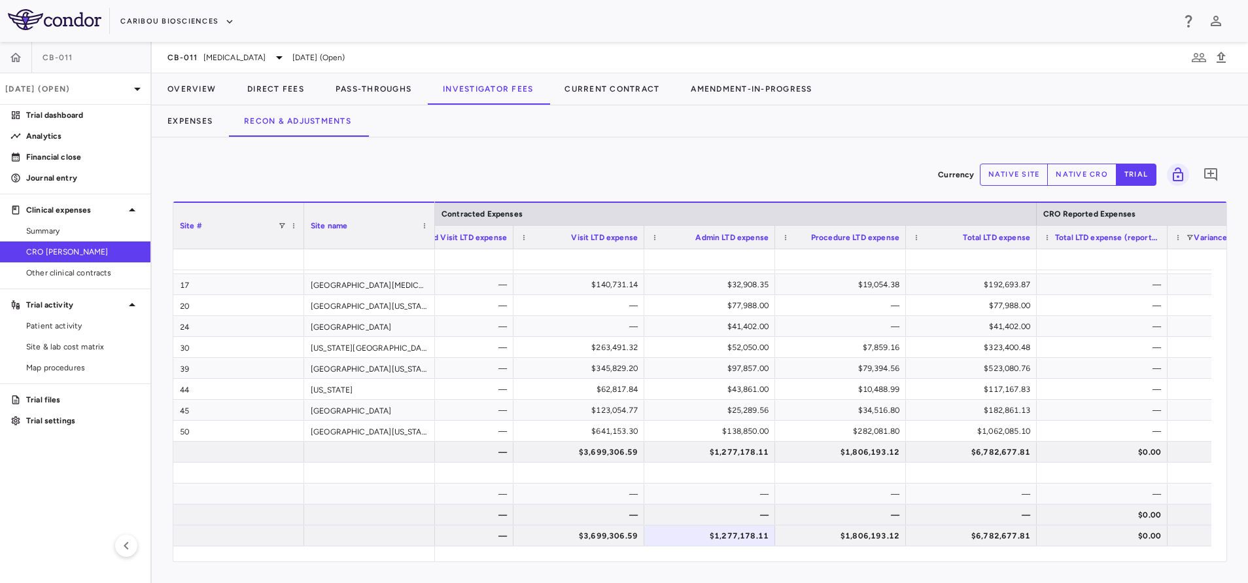
drag, startPoint x: 1085, startPoint y: 162, endPoint x: 1075, endPoint y: 169, distance: 11.8
click at [1081, 164] on div "Currency native site native cro trial 0" at bounding box center [700, 174] width 1054 height 33
click at [1071, 175] on button "native cro" at bounding box center [1081, 175] width 69 height 22
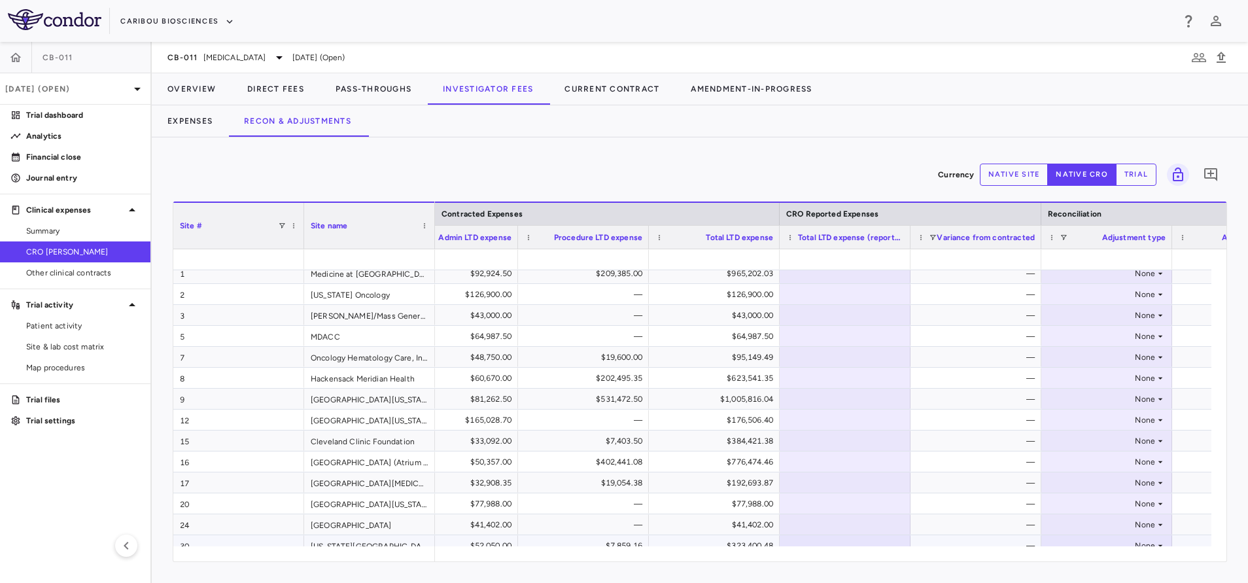
scroll to position [7, 0]
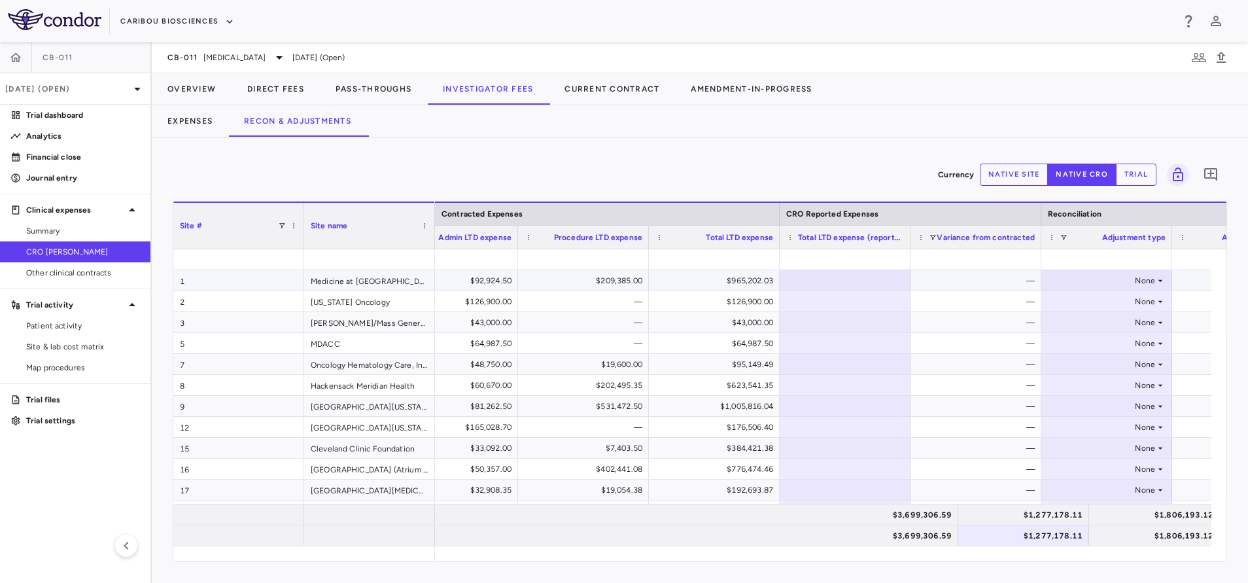
click at [956, 284] on div "—" at bounding box center [978, 280] width 113 height 21
click at [723, 276] on div "$965,202.03" at bounding box center [717, 280] width 113 height 21
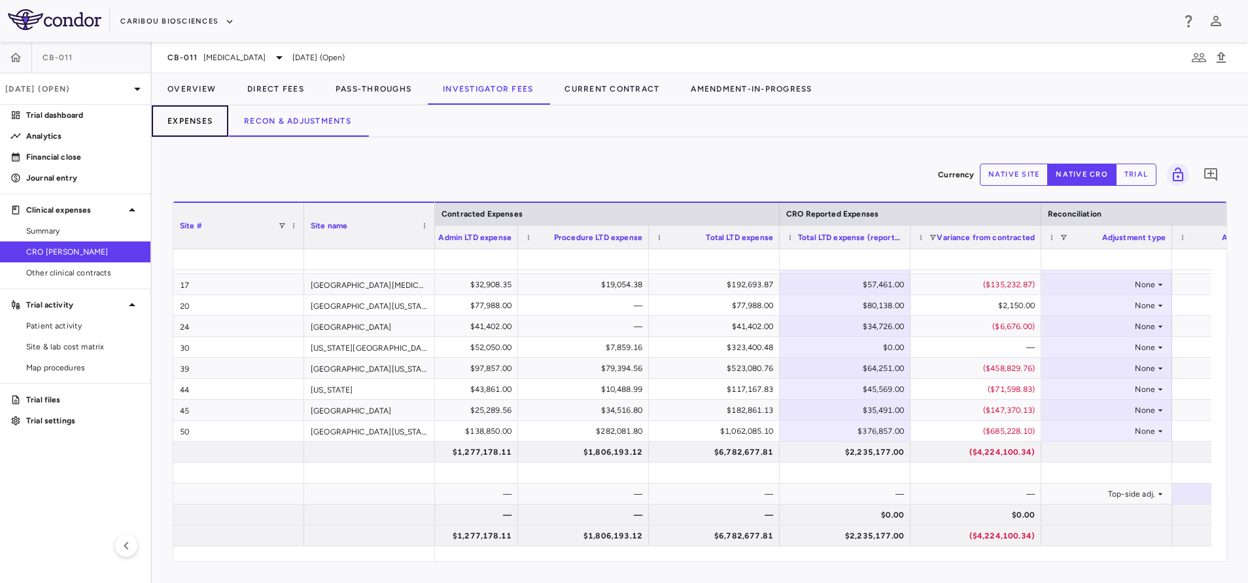
click at [184, 115] on button "Expenses" at bounding box center [190, 120] width 77 height 31
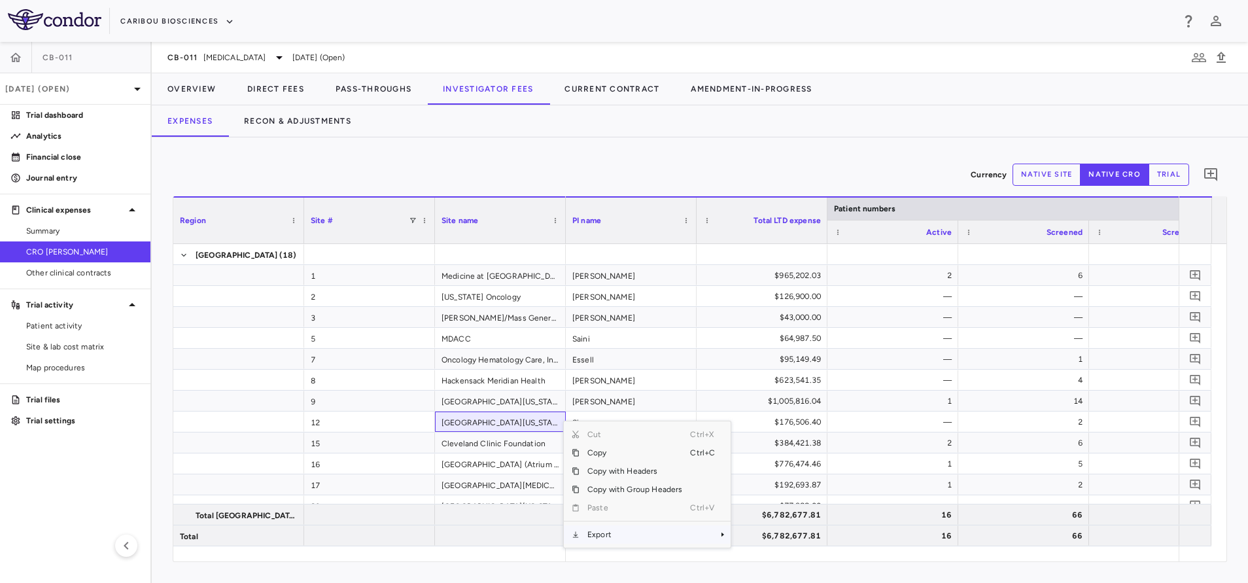
click at [609, 543] on span "Export" at bounding box center [635, 534] width 111 height 18
click at [767, 541] on span "Excel Export" at bounding box center [774, 547] width 61 height 18
click at [281, 116] on button "Recon & Adjustments" at bounding box center [297, 120] width 139 height 31
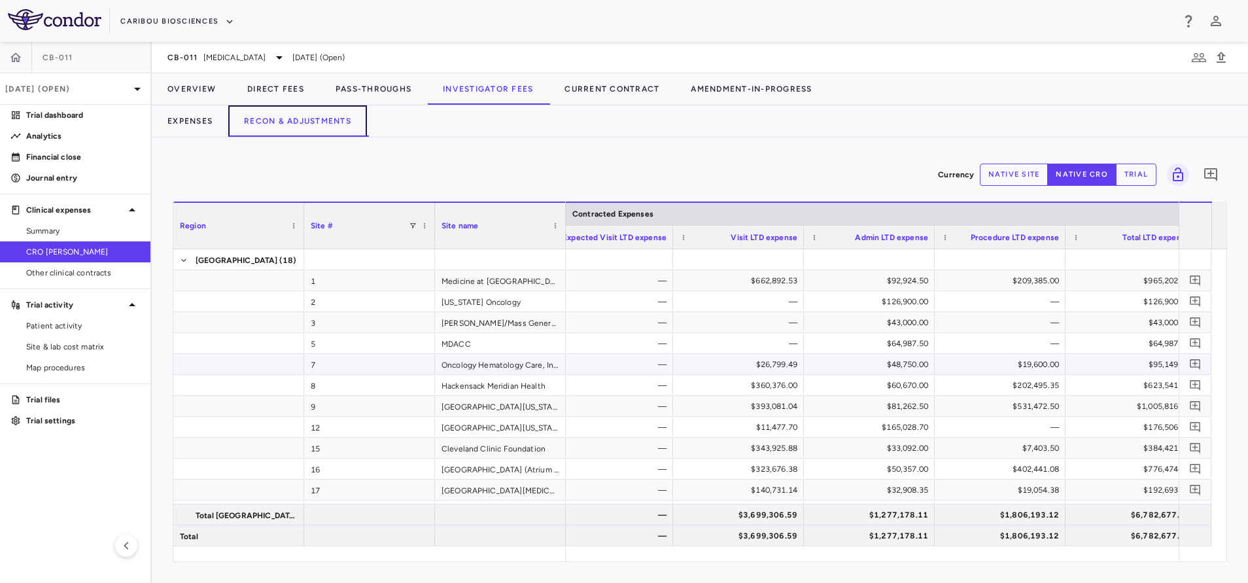
scroll to position [0, 163]
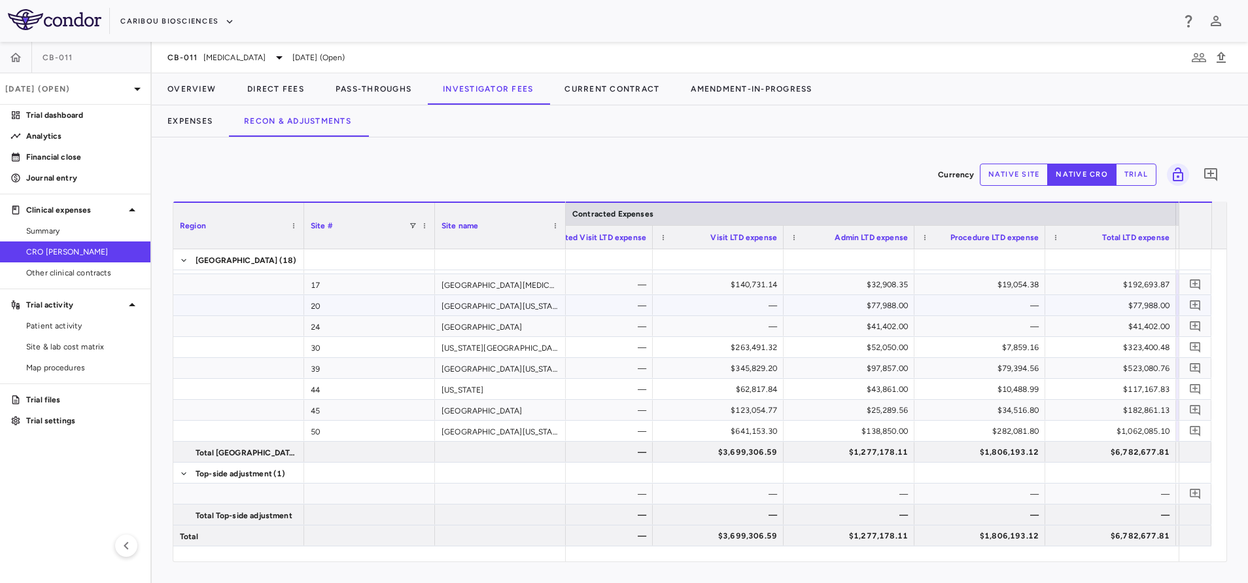
click at [709, 315] on div "Anderson — — $77,988.00 — $77,988.00 $80,138.00 $2,150.00" at bounding box center [1110, 305] width 1439 height 21
click at [709, 345] on div "$263,491.32" at bounding box center [721, 347] width 113 height 21
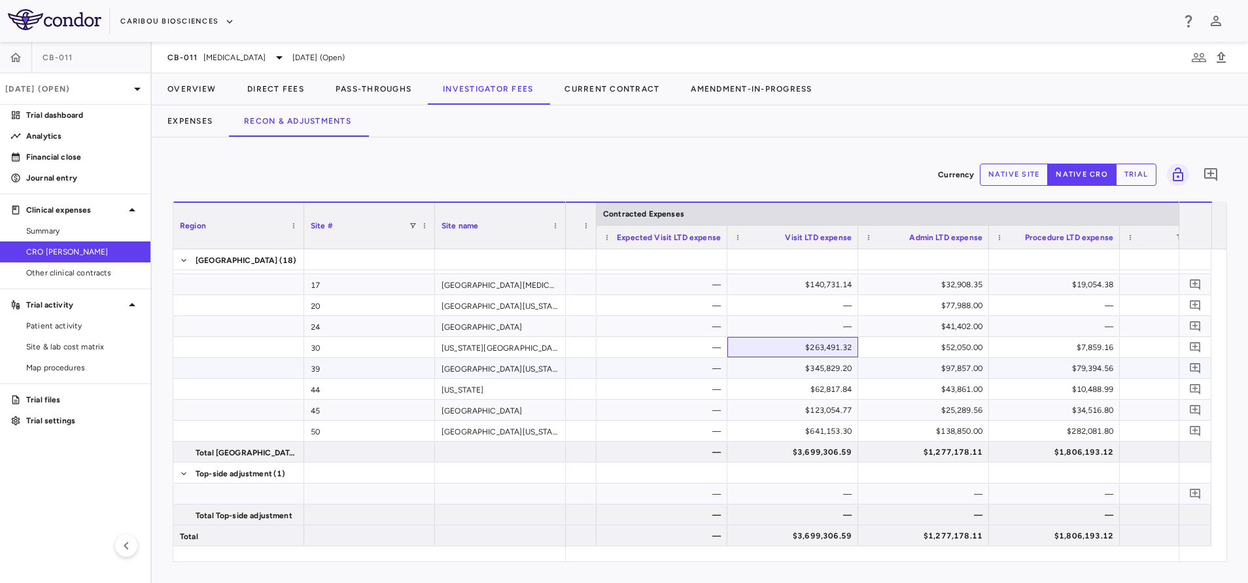
scroll to position [0, 70]
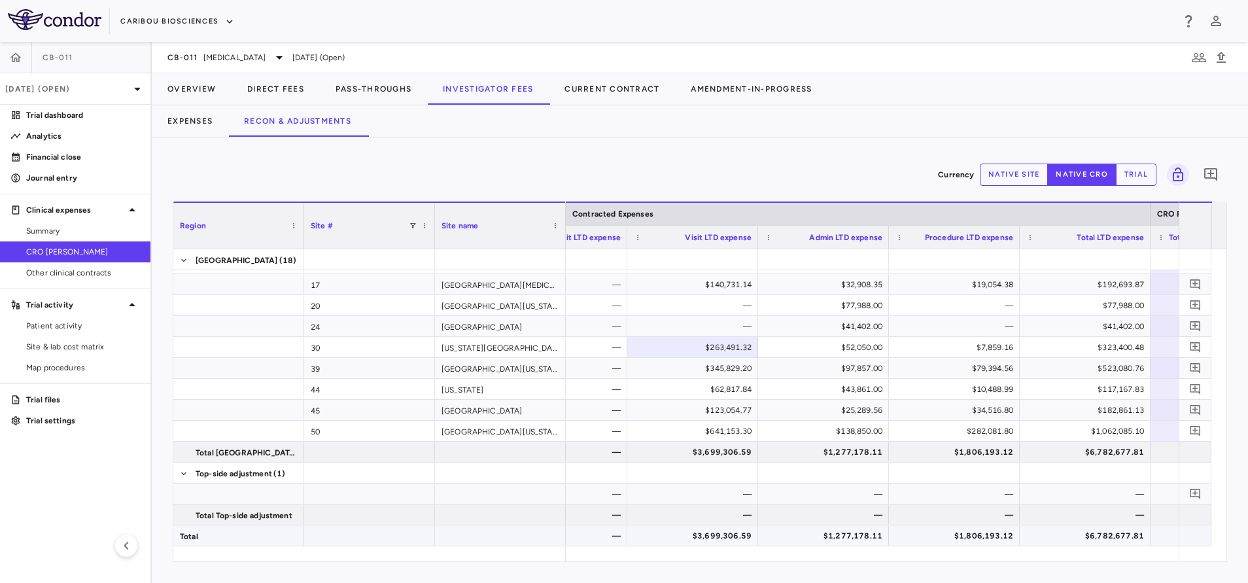
click at [711, 536] on div "$3,699,306.59" at bounding box center [695, 535] width 113 height 21
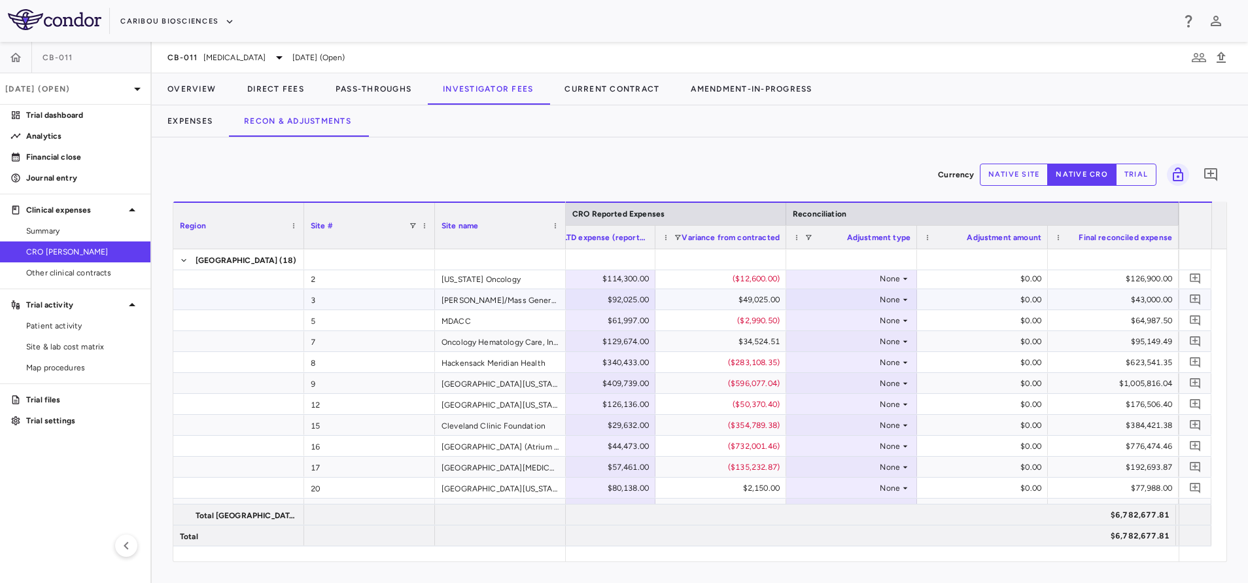
scroll to position [0, 0]
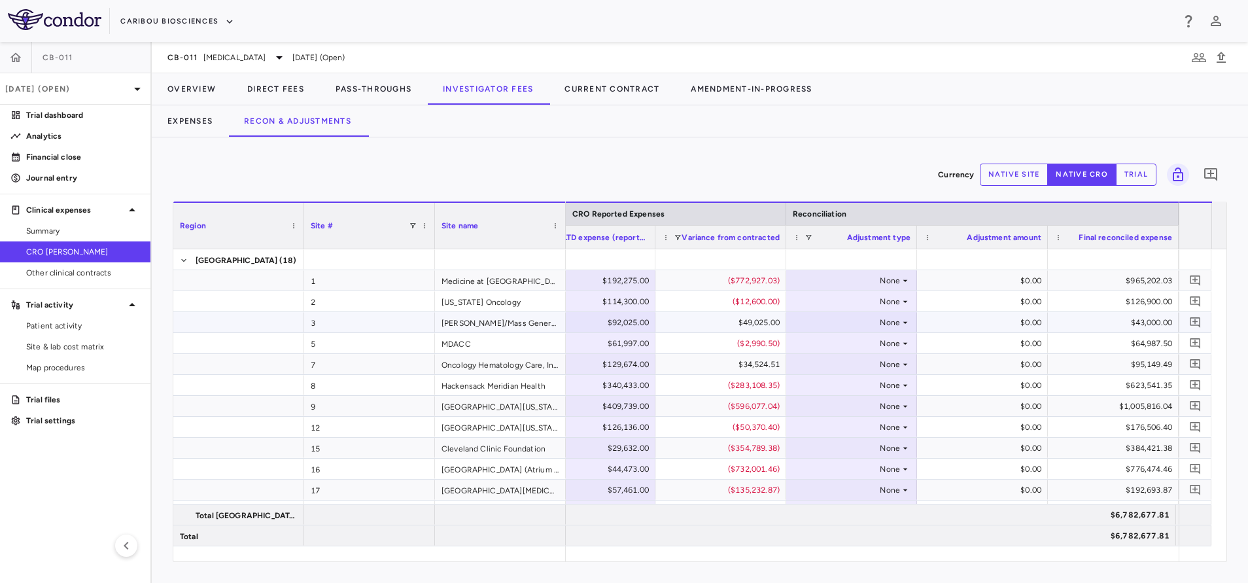
click at [971, 290] on div "$0.00" at bounding box center [982, 280] width 131 height 20
click at [871, 302] on div "None" at bounding box center [849, 301] width 102 height 21
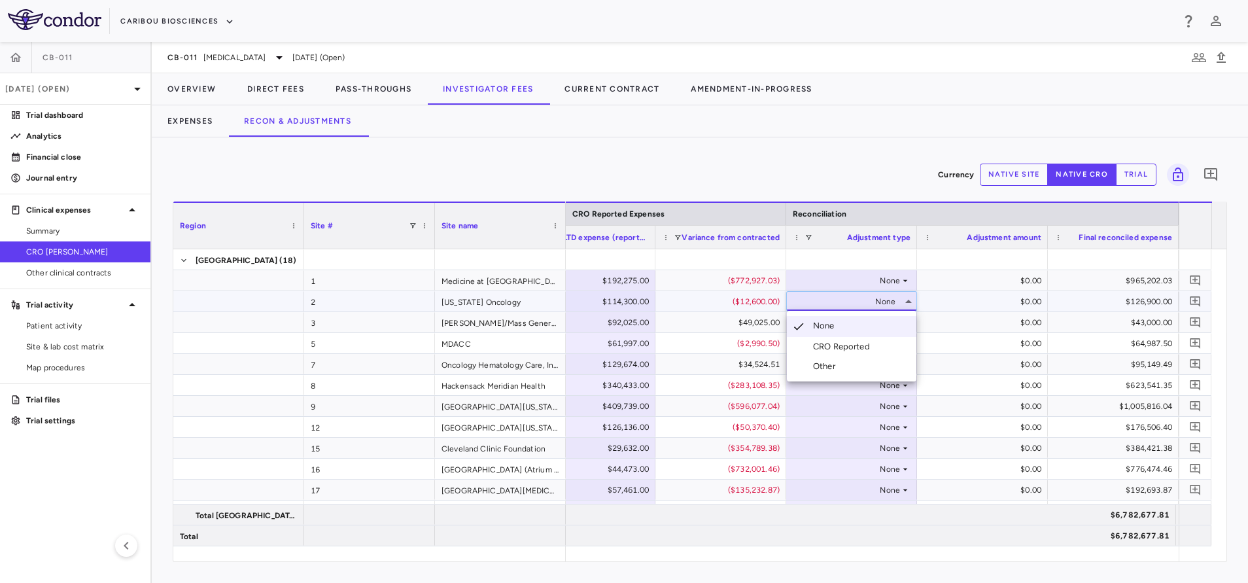
click at [954, 286] on div at bounding box center [624, 291] width 1248 height 583
click at [884, 281] on div "None" at bounding box center [849, 280] width 102 height 21
click at [846, 355] on li "Other" at bounding box center [852, 346] width 130 height 20
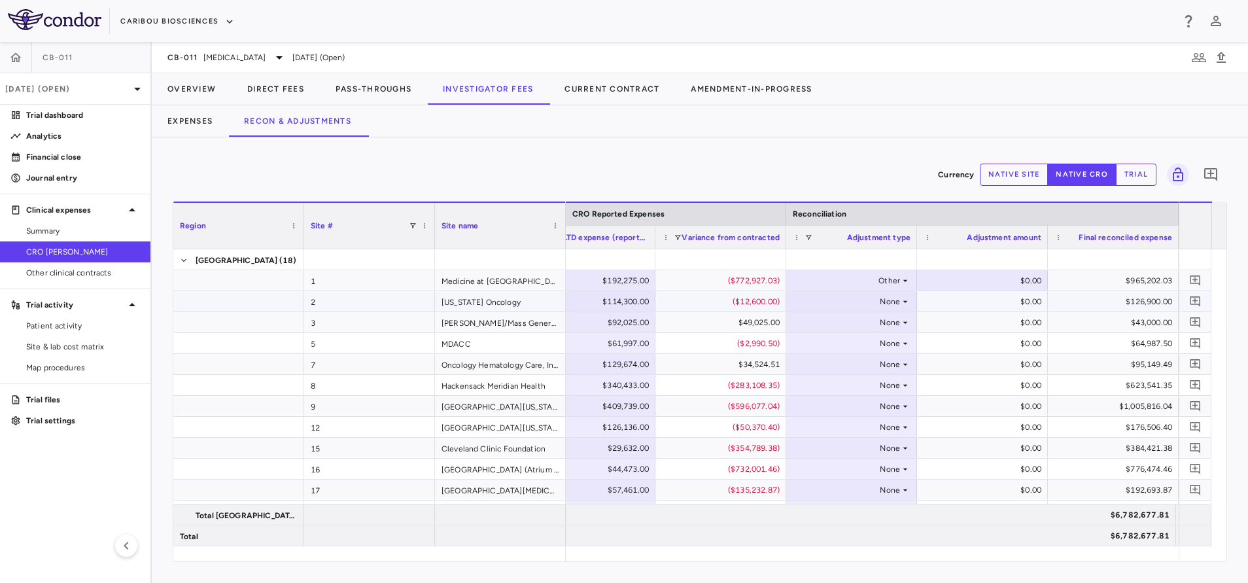
click at [880, 292] on div "None" at bounding box center [849, 301] width 102 height 21
click at [816, 369] on div "Other" at bounding box center [826, 366] width 27 height 12
click at [897, 325] on div "None" at bounding box center [849, 322] width 102 height 21
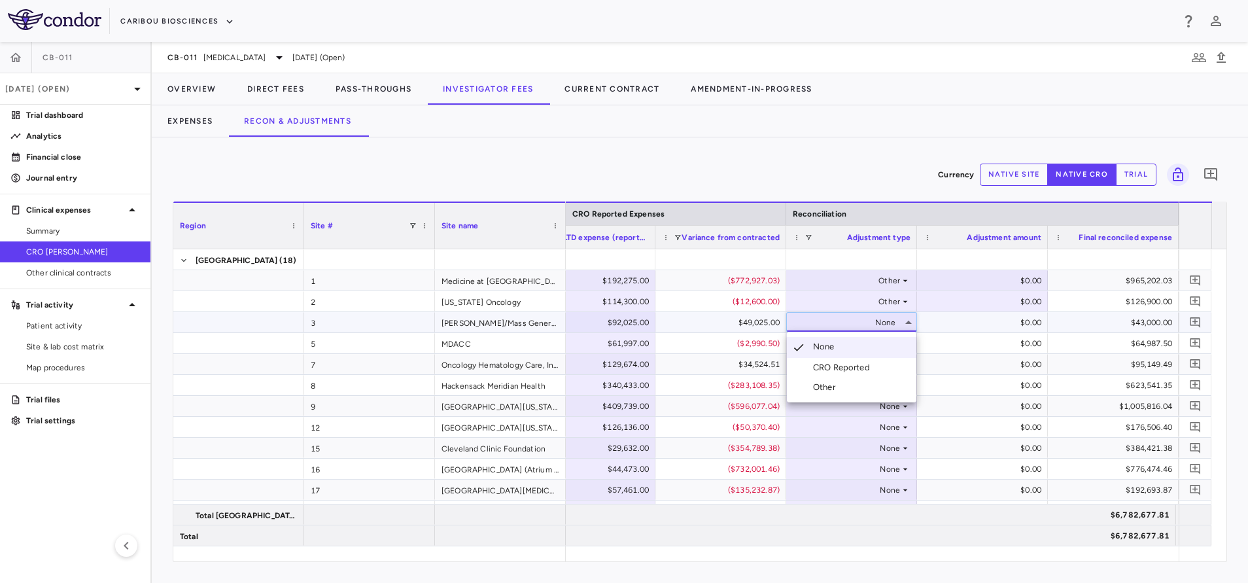
click at [831, 393] on li "Other" at bounding box center [852, 387] width 130 height 20
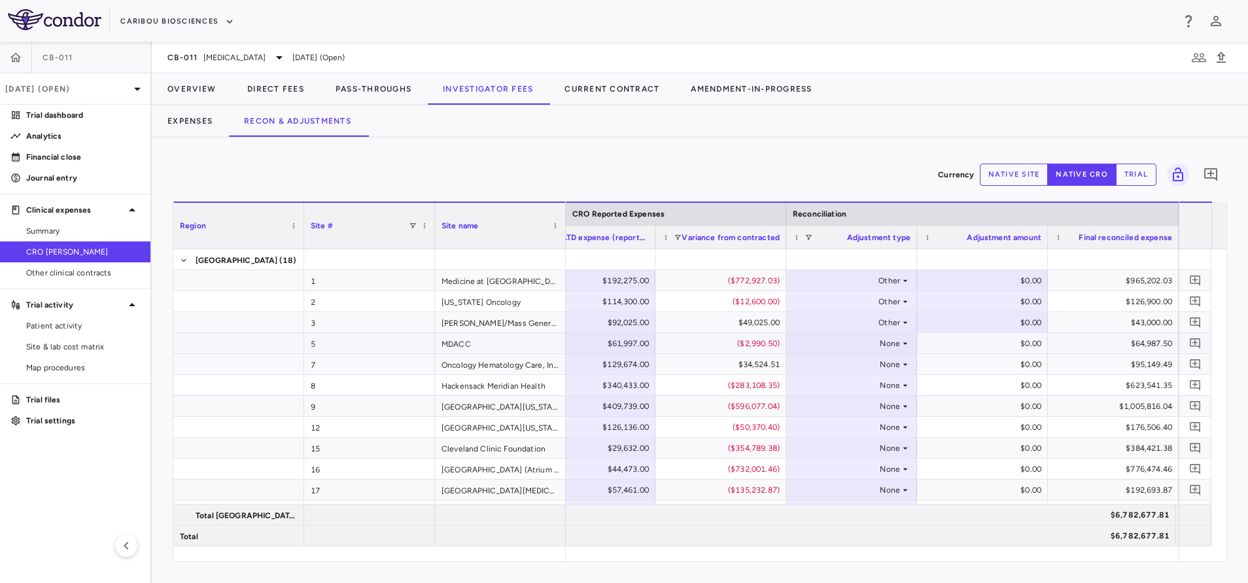
click at [891, 340] on div "None" at bounding box center [849, 343] width 102 height 21
click at [891, 341] on div "None" at bounding box center [849, 343] width 102 height 21
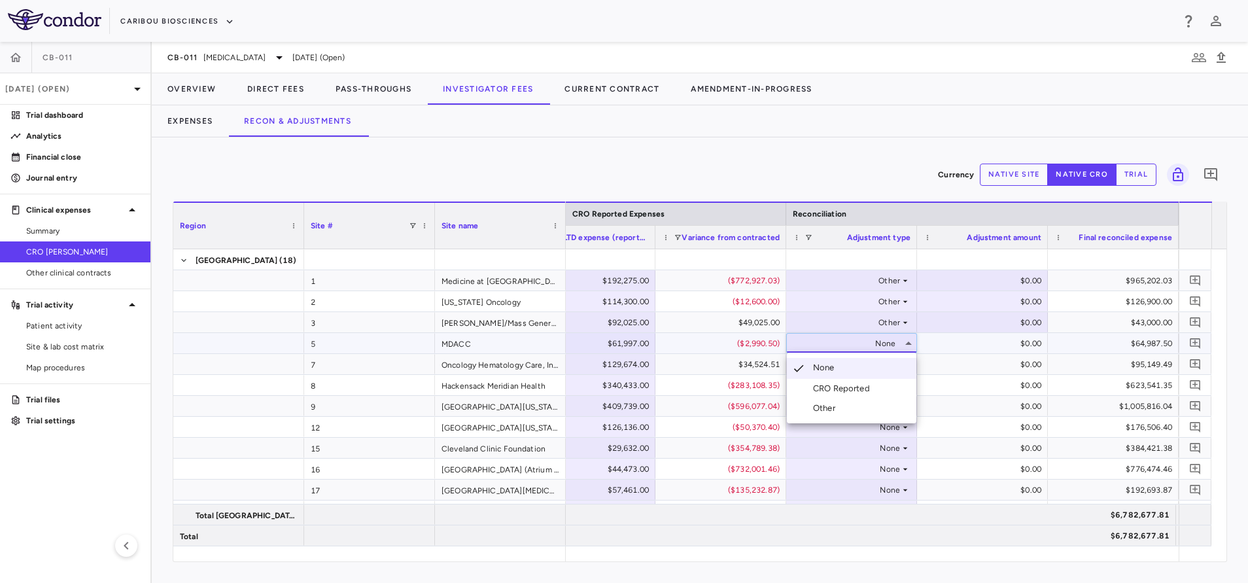
click at [833, 410] on div "Other" at bounding box center [826, 408] width 27 height 12
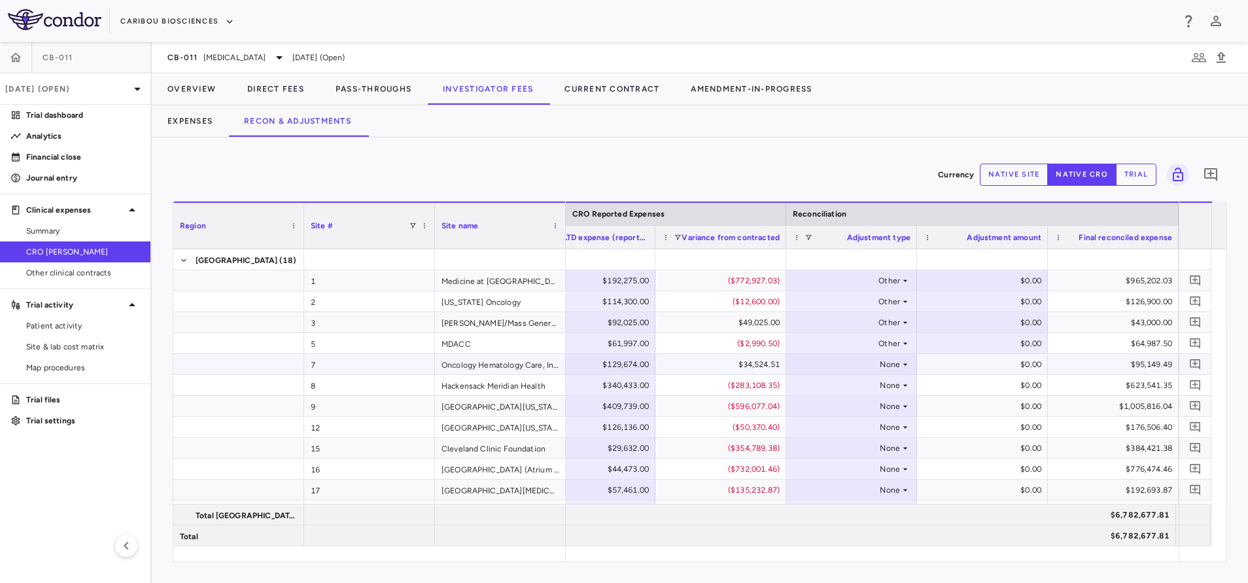
click at [892, 366] on div "None" at bounding box center [849, 364] width 102 height 21
click at [835, 433] on div "None" at bounding box center [849, 427] width 102 height 21
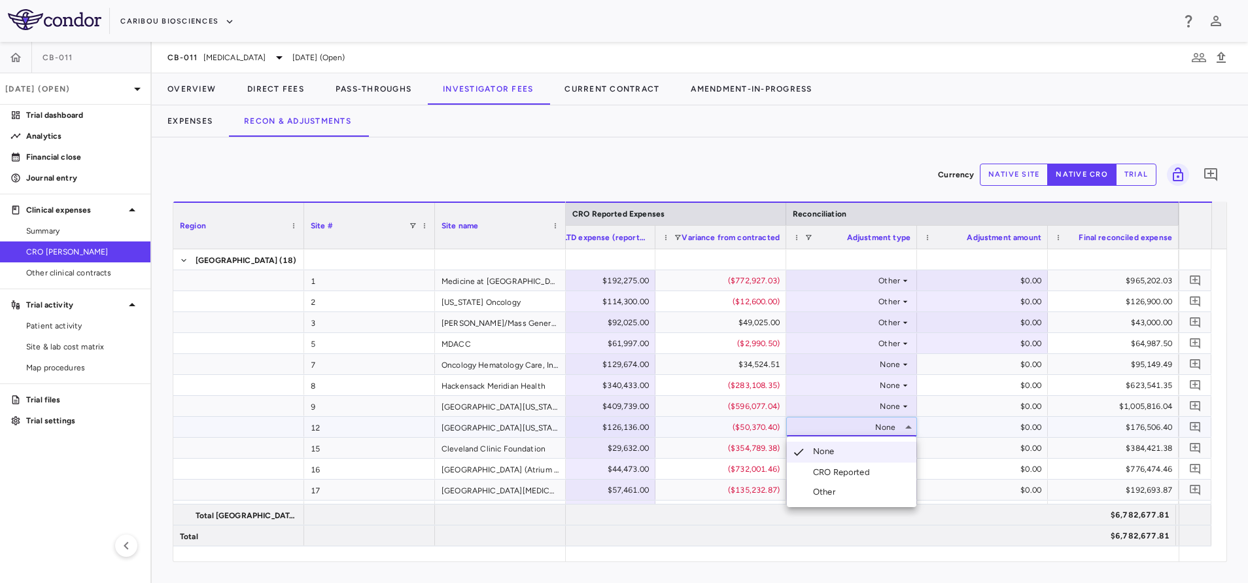
click at [843, 491] on li "Other" at bounding box center [852, 492] width 130 height 20
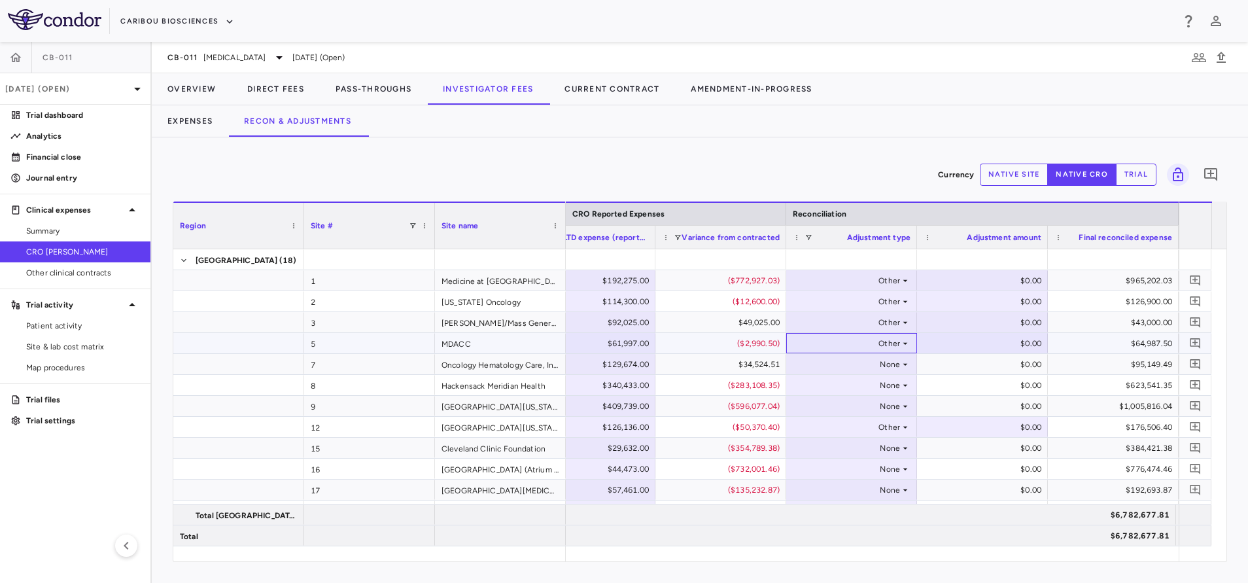
click at [888, 341] on div "Other" at bounding box center [849, 343] width 102 height 21
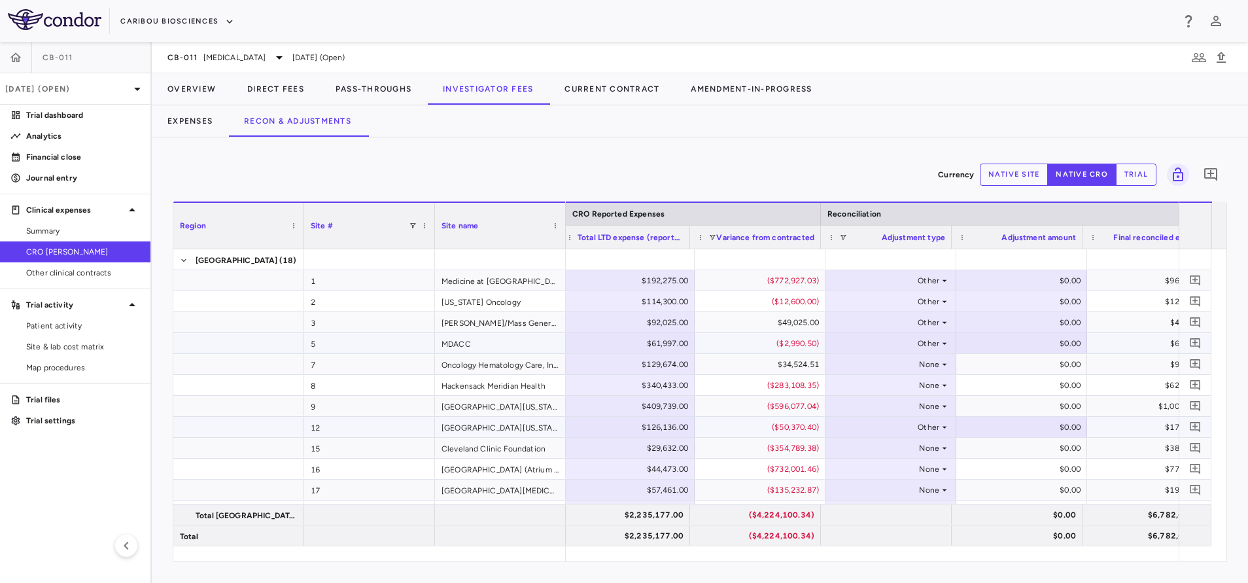
scroll to position [0, 787]
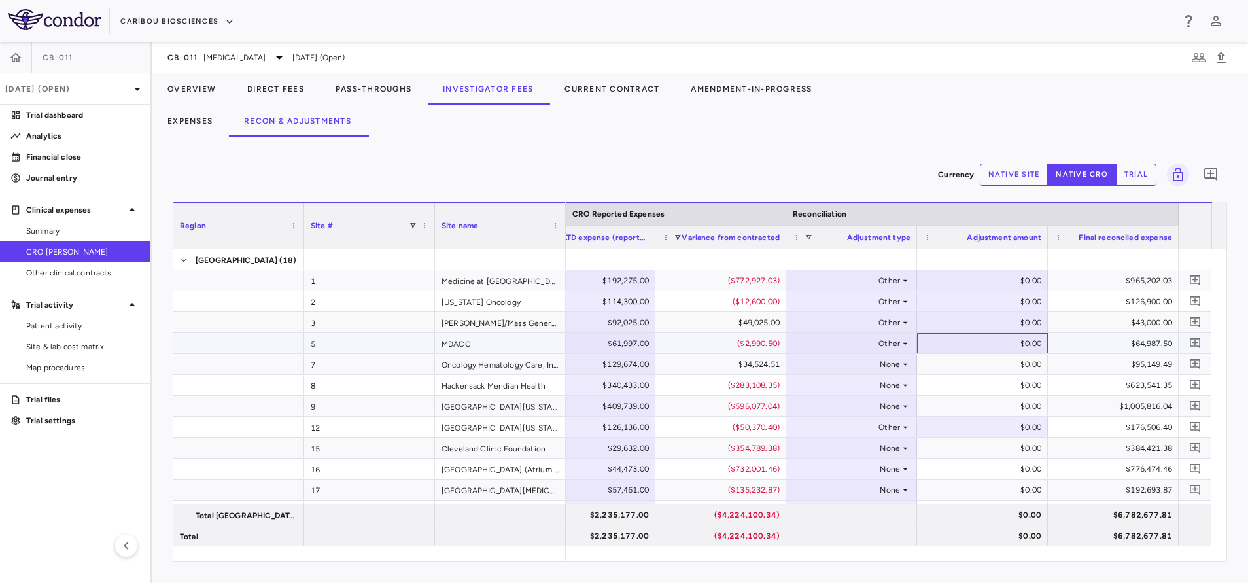
click at [990, 341] on div "$0.00" at bounding box center [985, 343] width 113 height 21
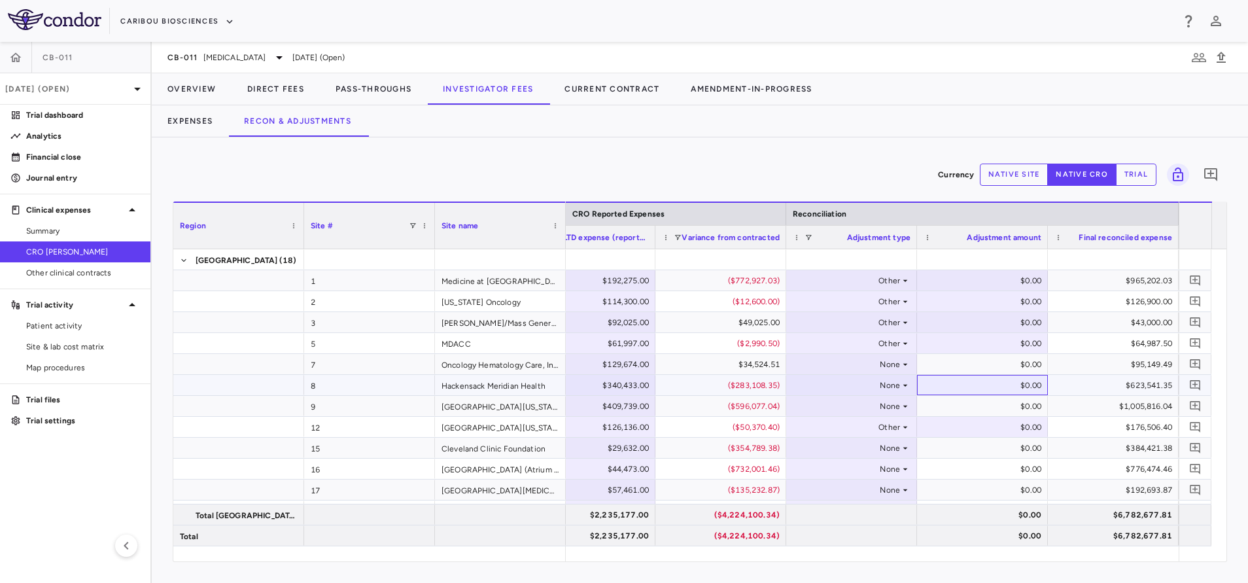
click at [1003, 378] on div "$0.00" at bounding box center [985, 385] width 113 height 21
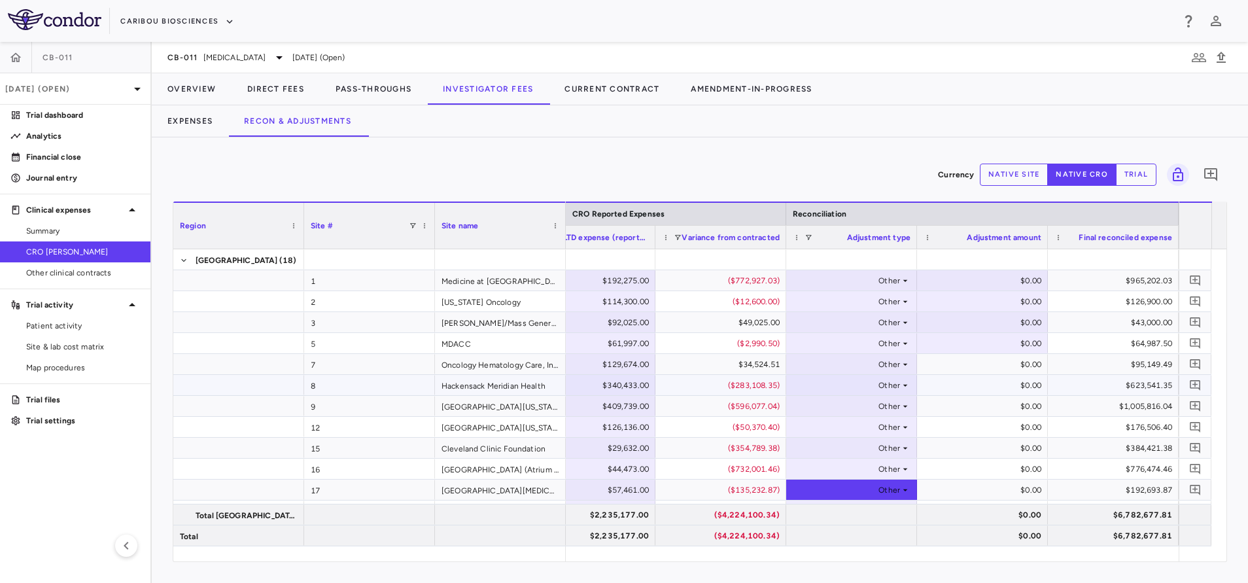
scroll to position [17, 0]
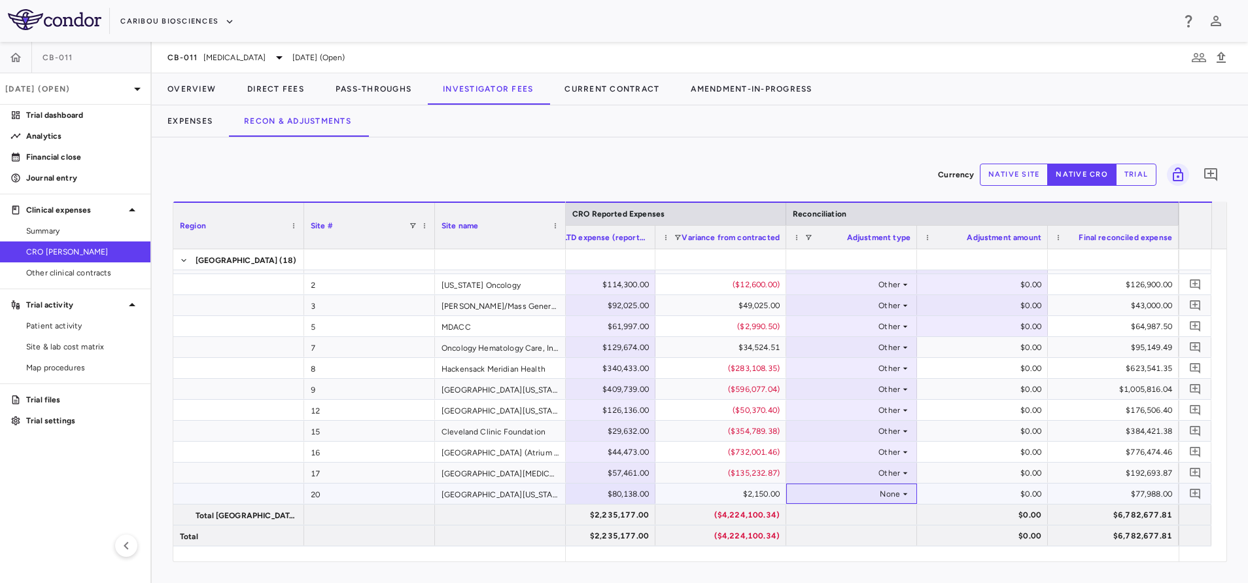
click at [900, 489] on icon at bounding box center [905, 494] width 10 height 10
click at [851, 556] on li "Other" at bounding box center [852, 558] width 130 height 20
click at [909, 350] on icon at bounding box center [905, 347] width 10 height 10
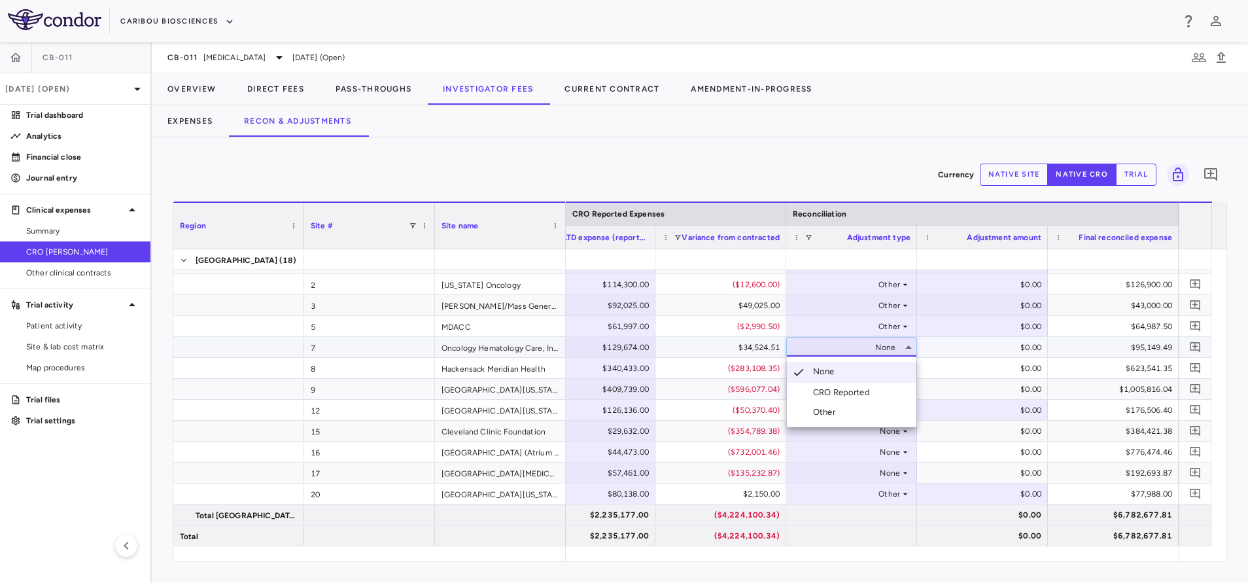
click at [856, 416] on li "Other" at bounding box center [852, 412] width 130 height 20
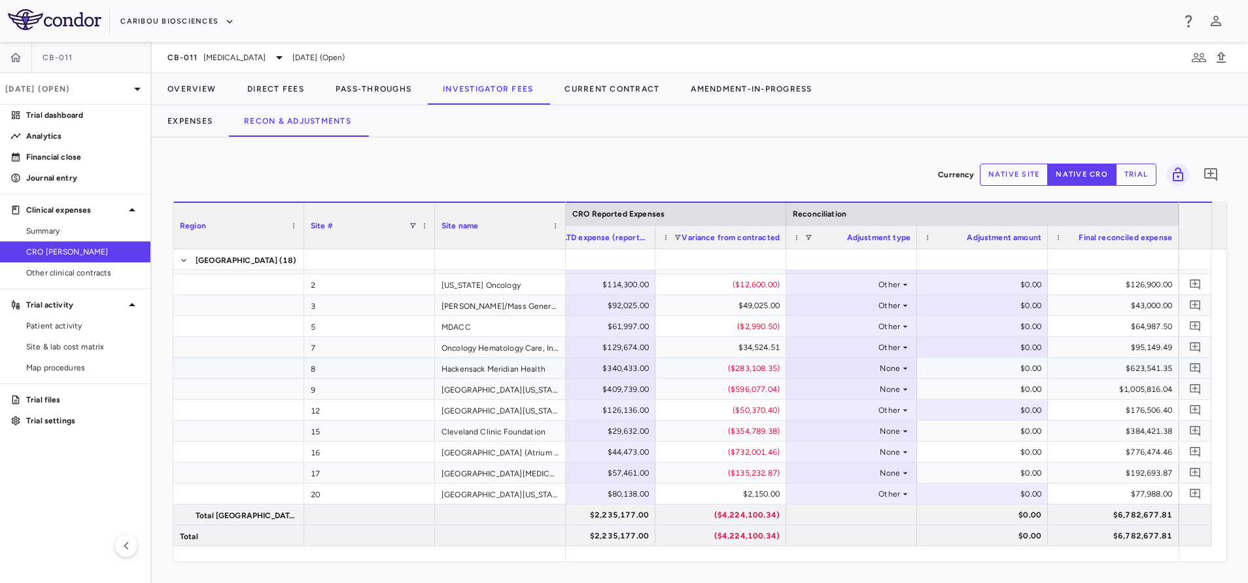
click at [953, 366] on div "$0.00" at bounding box center [985, 368] width 113 height 21
click at [883, 370] on div "None" at bounding box center [849, 368] width 102 height 21
click at [898, 367] on div "None" at bounding box center [849, 368] width 102 height 21
click at [843, 436] on li "Other" at bounding box center [852, 433] width 130 height 20
click at [903, 387] on icon at bounding box center [905, 389] width 10 height 10
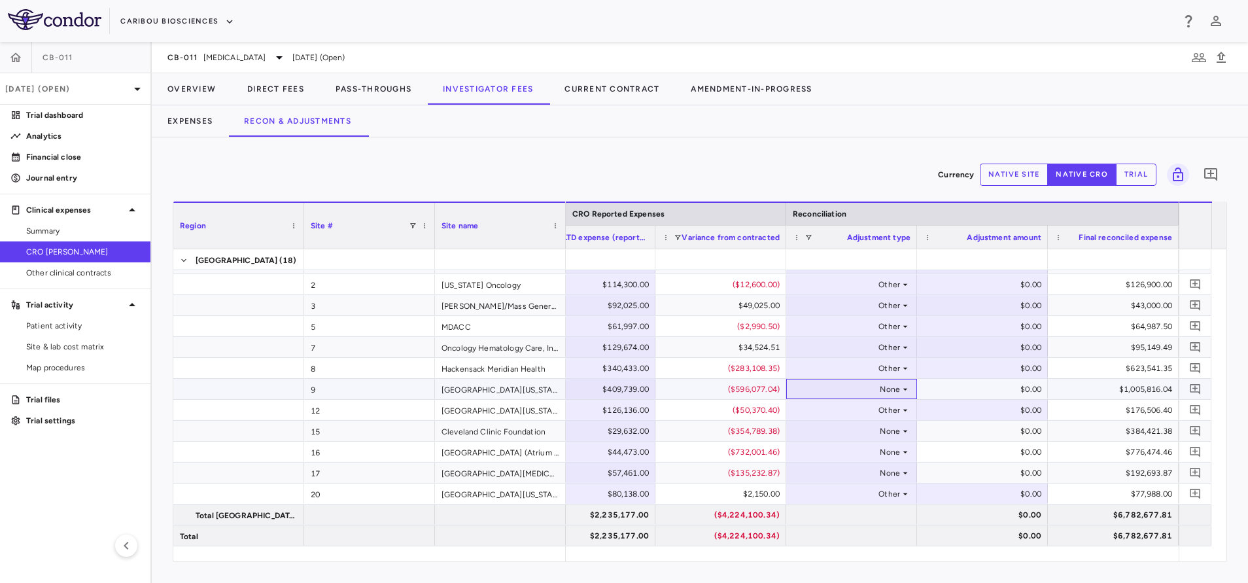
click at [903, 387] on icon at bounding box center [905, 389] width 10 height 10
click at [860, 455] on li "Other" at bounding box center [852, 454] width 130 height 20
click at [892, 432] on div "None" at bounding box center [849, 431] width 102 height 21
click at [840, 491] on div "Other" at bounding box center [849, 493] width 102 height 21
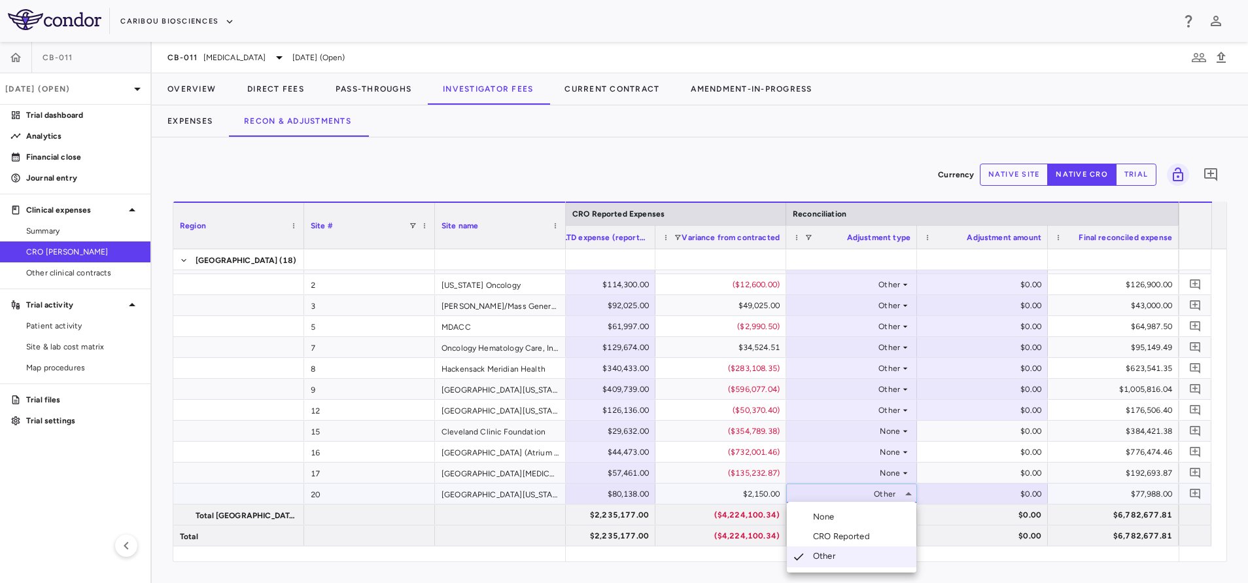
click at [896, 434] on div at bounding box center [624, 291] width 1248 height 583
click at [896, 434] on div "None" at bounding box center [849, 431] width 102 height 21
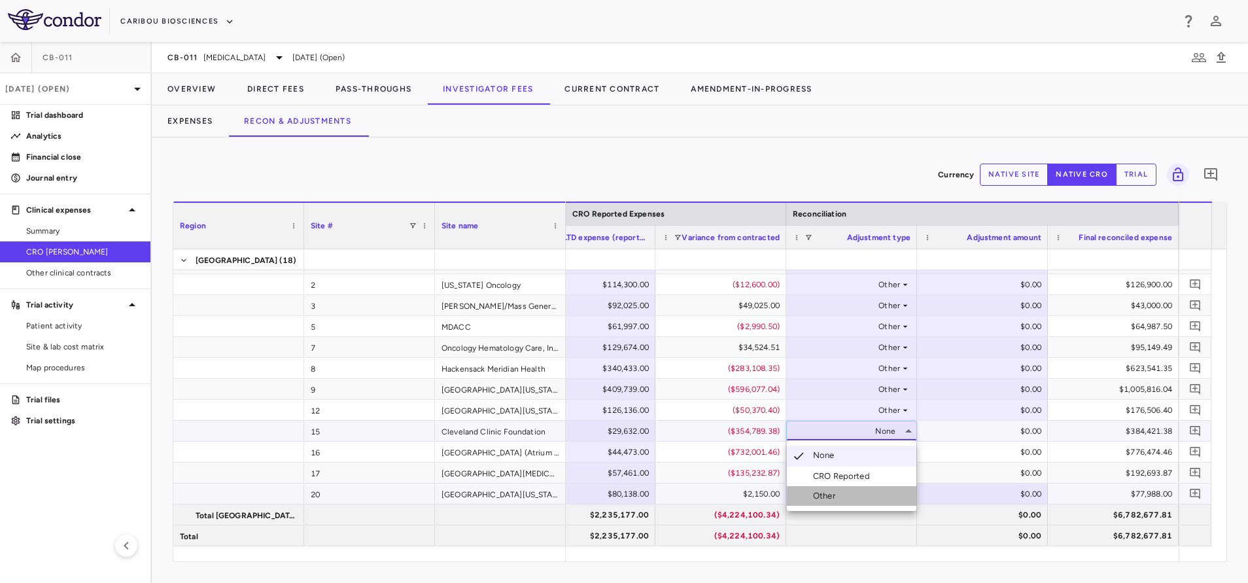
drag, startPoint x: 835, startPoint y: 502, endPoint x: 863, endPoint y: 479, distance: 36.2
click at [835, 502] on li "Other" at bounding box center [852, 496] width 130 height 20
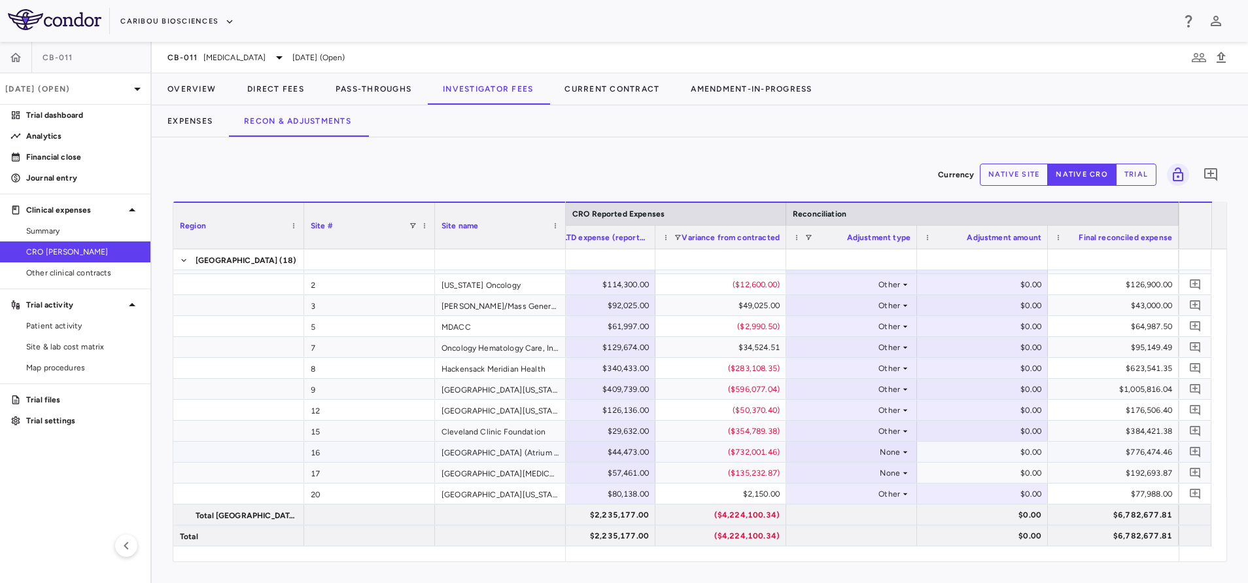
click at [891, 453] on div "None" at bounding box center [849, 452] width 102 height 21
click at [828, 517] on div "Other" at bounding box center [826, 517] width 27 height 12
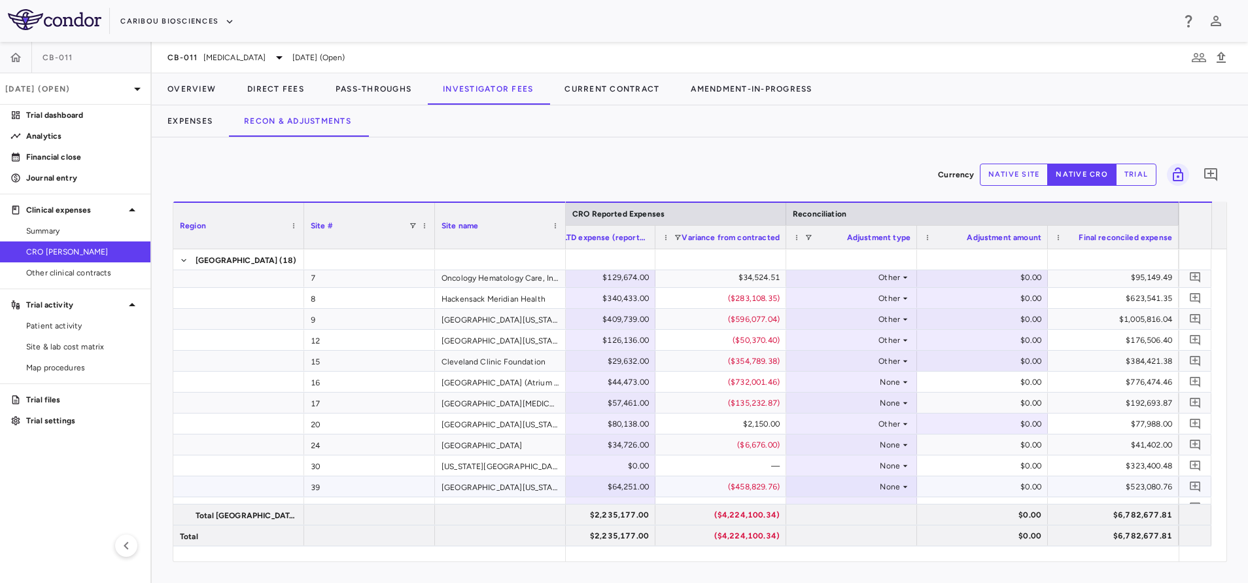
scroll to position [115, 0]
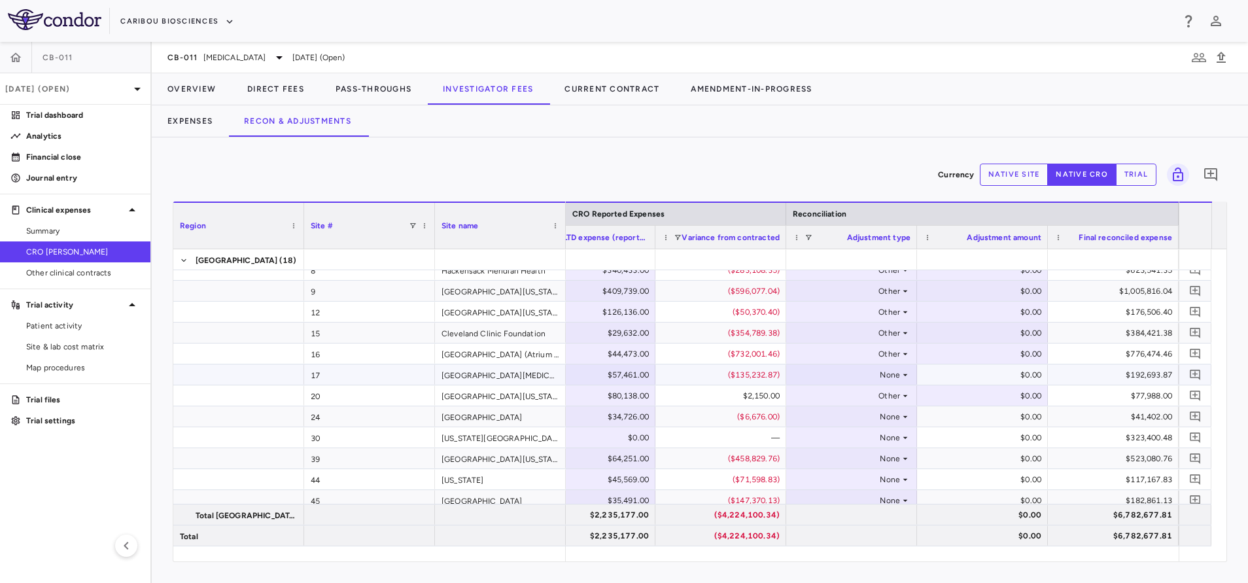
click at [901, 377] on icon at bounding box center [905, 375] width 10 height 10
click at [852, 445] on li "Other" at bounding box center [852, 440] width 130 height 20
click at [894, 426] on div "None" at bounding box center [851, 416] width 131 height 20
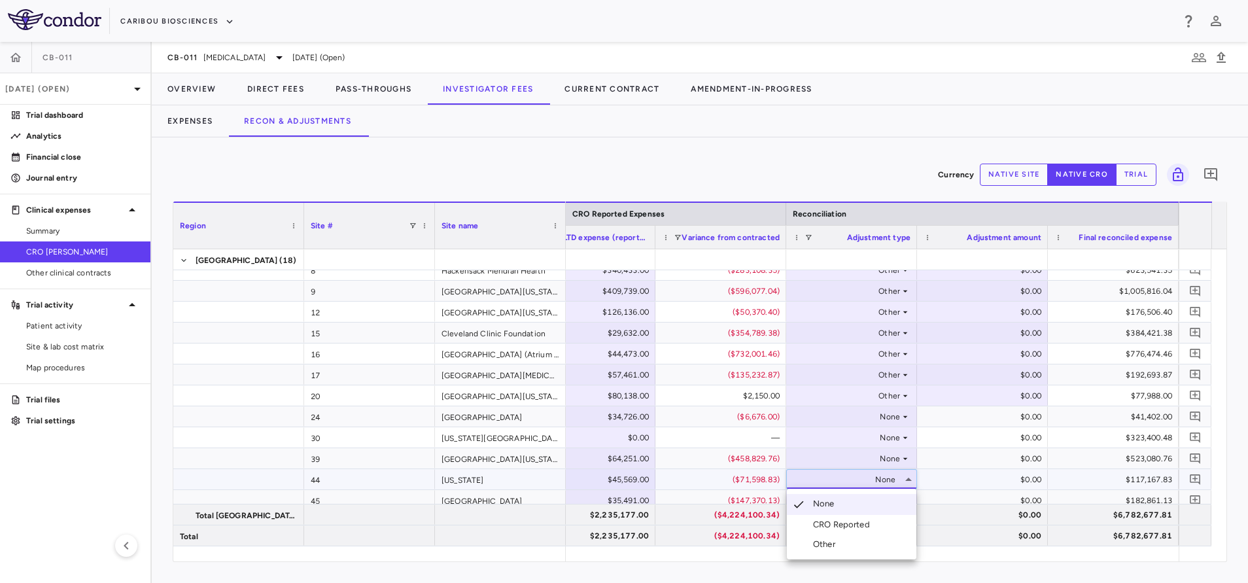
click at [900, 419] on div at bounding box center [624, 291] width 1248 height 583
click at [900, 419] on icon at bounding box center [905, 416] width 10 height 10
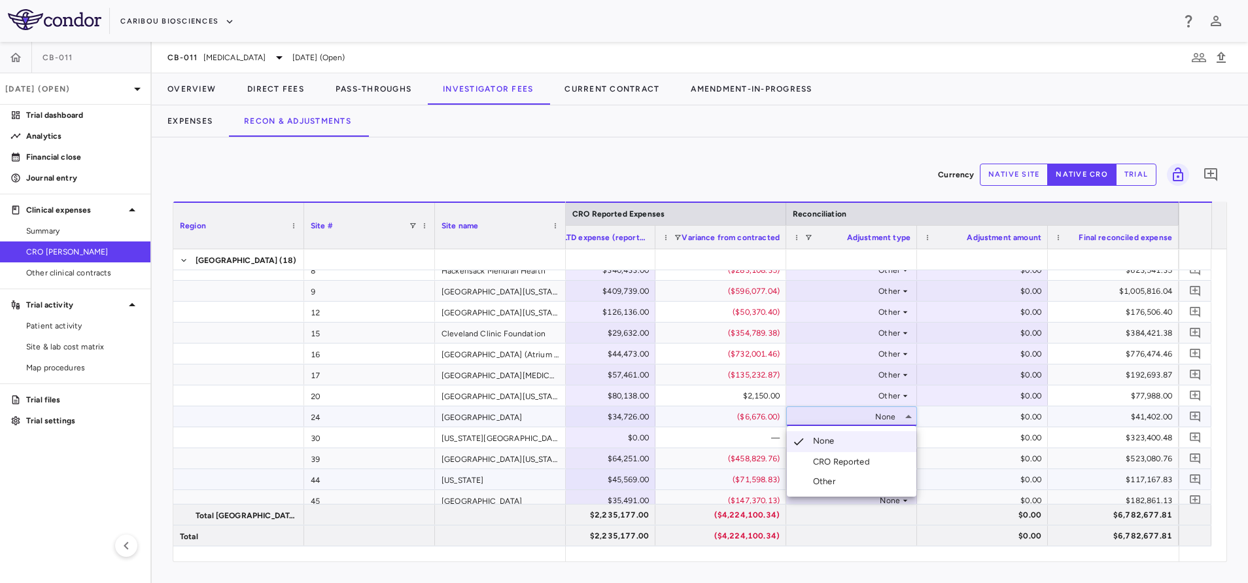
click at [857, 476] on li "Other" at bounding box center [852, 482] width 130 height 20
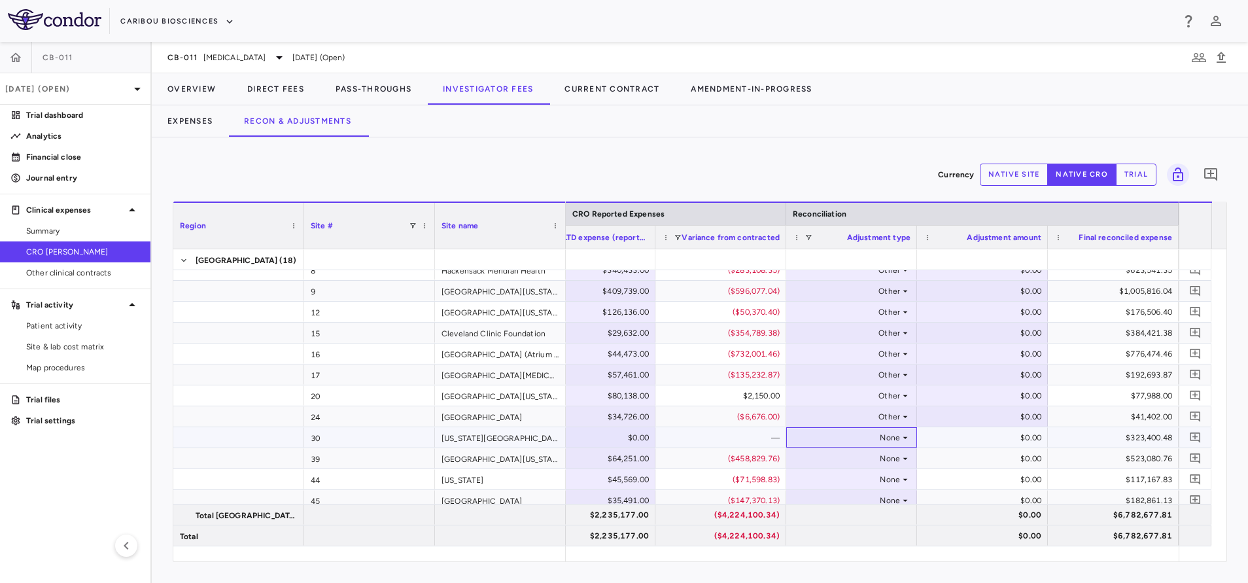
click at [899, 427] on div "None" at bounding box center [851, 437] width 131 height 20
click at [857, 491] on li "Other" at bounding box center [852, 483] width 130 height 20
click at [894, 459] on div "None" at bounding box center [849, 458] width 102 height 21
click at [847, 529] on div at bounding box center [852, 535] width 118 height 19
click at [894, 434] on div "Other" at bounding box center [849, 437] width 102 height 21
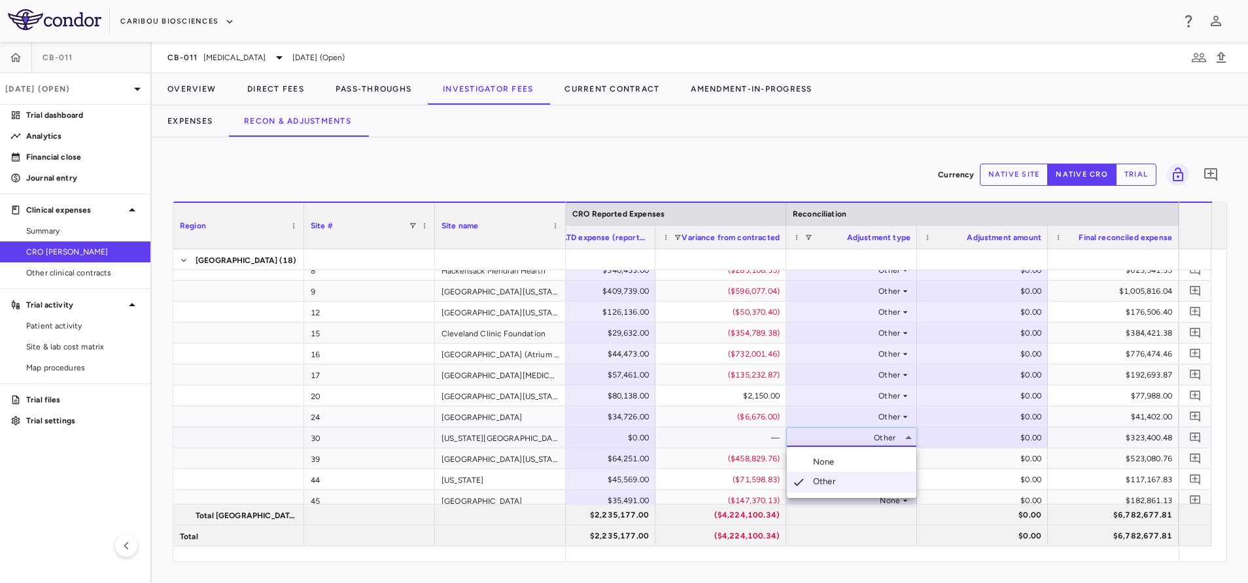
click at [941, 455] on div at bounding box center [624, 291] width 1248 height 583
click at [886, 463] on div "None" at bounding box center [849, 458] width 102 height 21
click at [870, 521] on li "Other" at bounding box center [852, 524] width 130 height 20
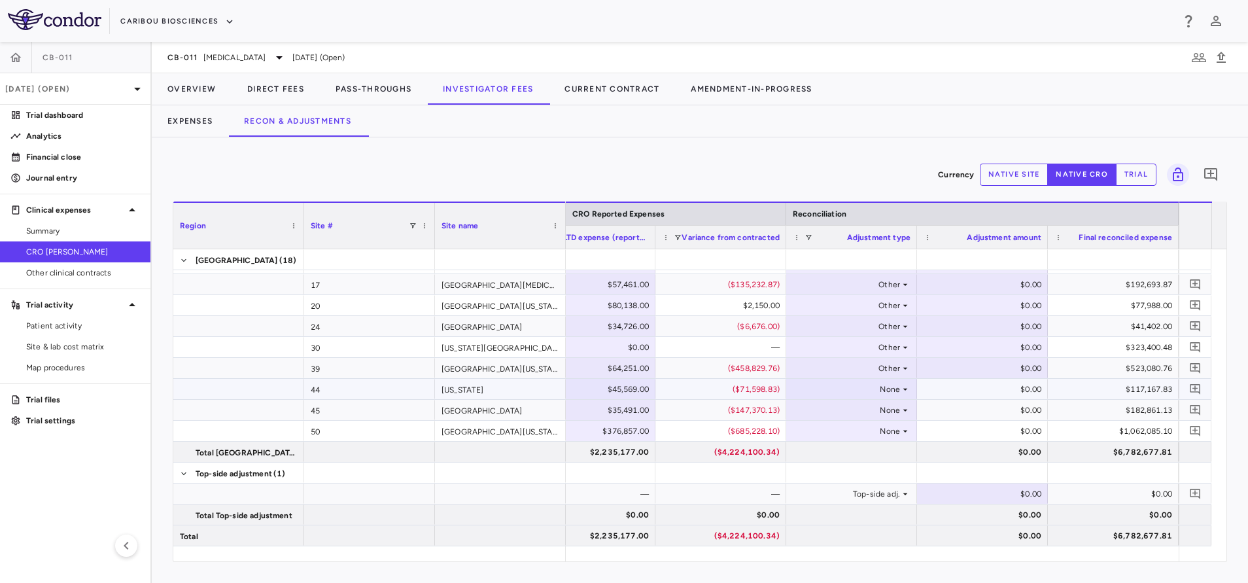
click at [897, 387] on div "None" at bounding box center [849, 389] width 102 height 21
click at [873, 457] on li "Other" at bounding box center [852, 454] width 130 height 20
click at [897, 409] on div "None" at bounding box center [849, 410] width 102 height 21
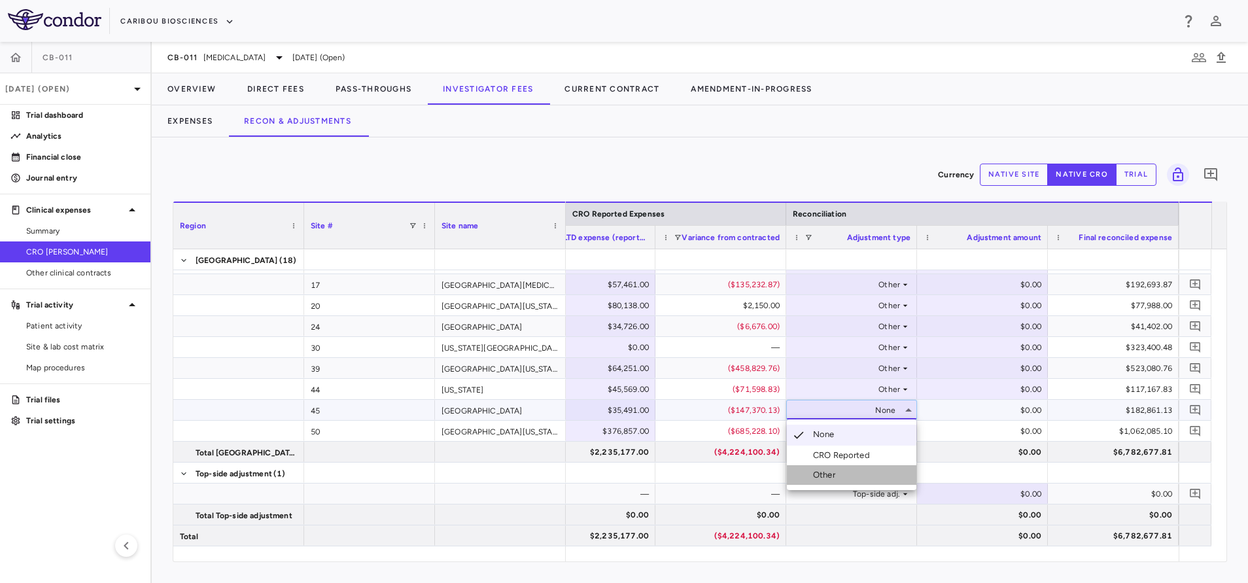
click at [867, 471] on li "Other" at bounding box center [852, 475] width 130 height 20
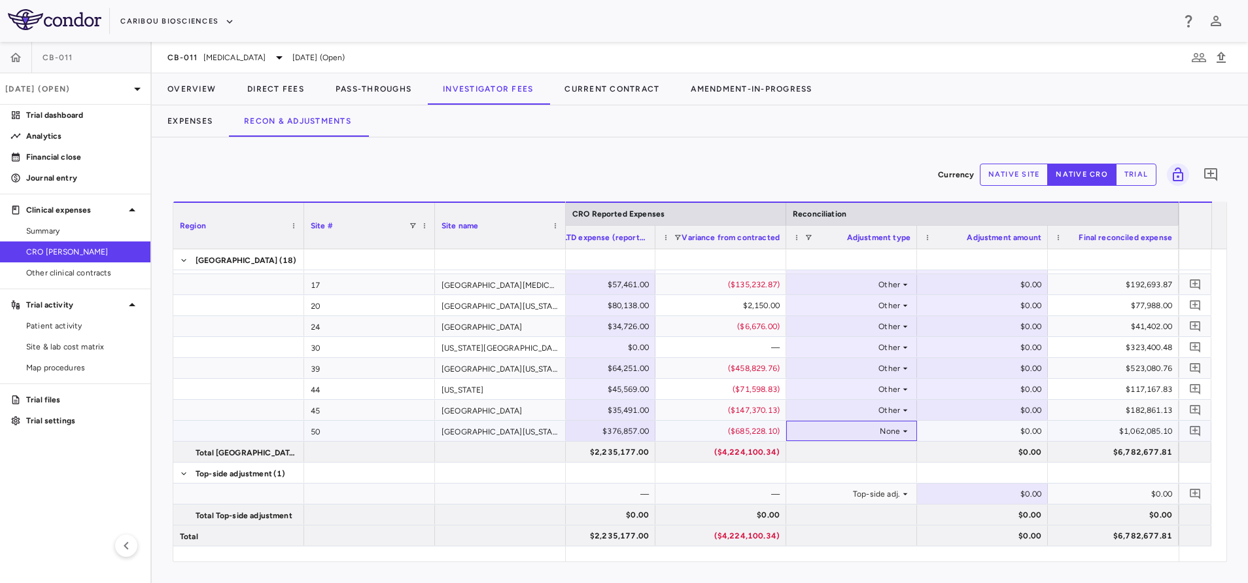
click at [894, 437] on div "None" at bounding box center [849, 431] width 102 height 21
click at [866, 498] on li "Other" at bounding box center [852, 496] width 130 height 20
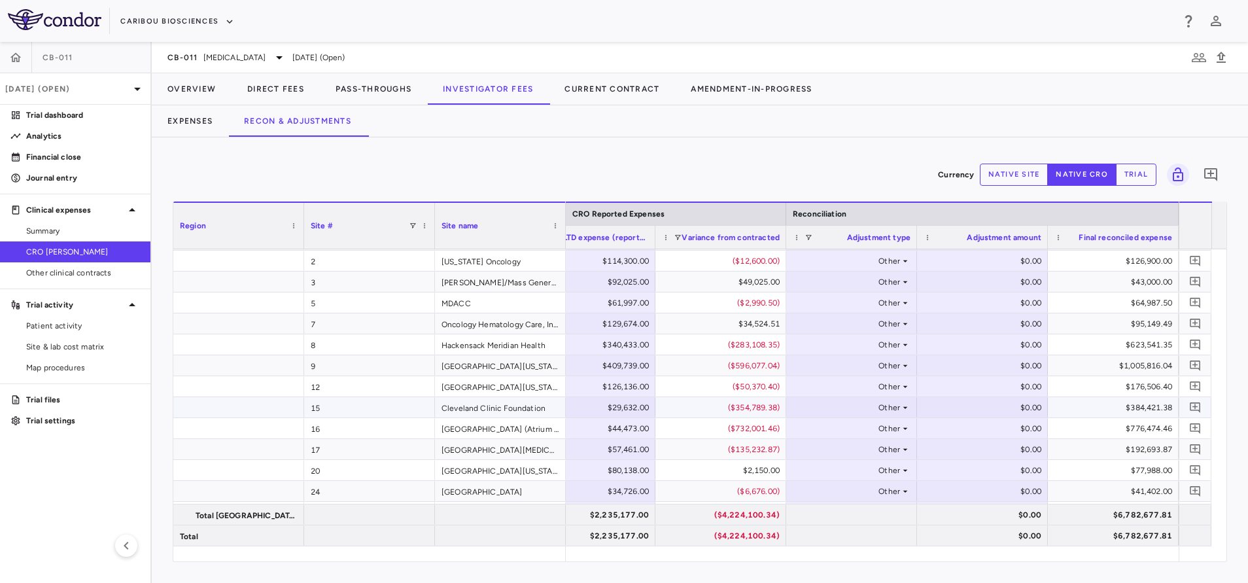
scroll to position [0, 0]
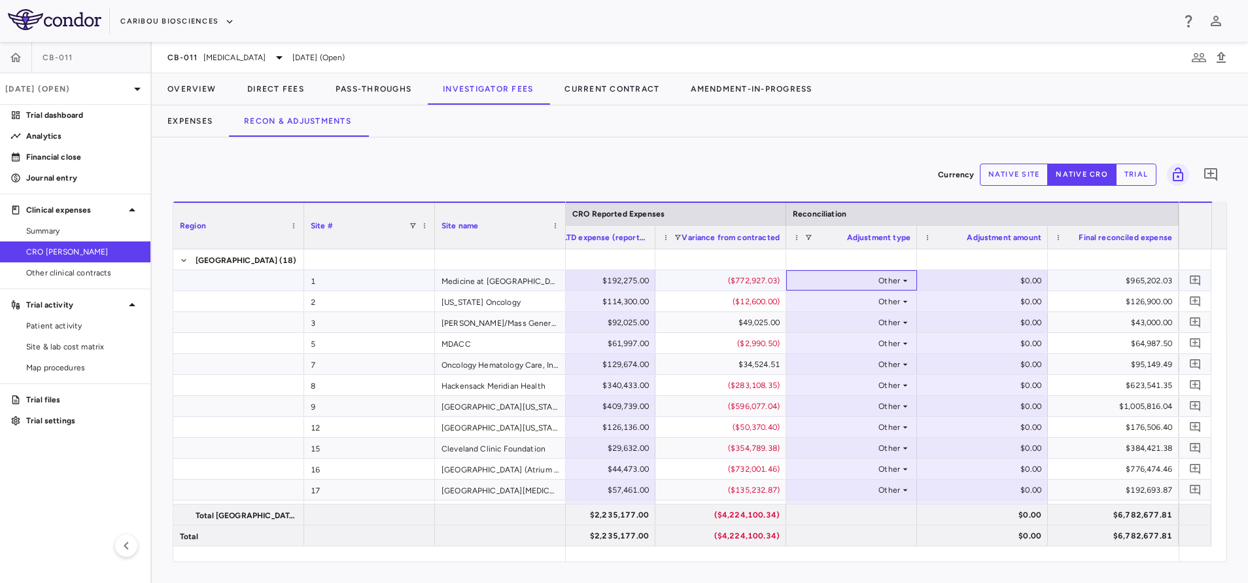
click at [848, 279] on div "Other" at bounding box center [849, 280] width 102 height 21
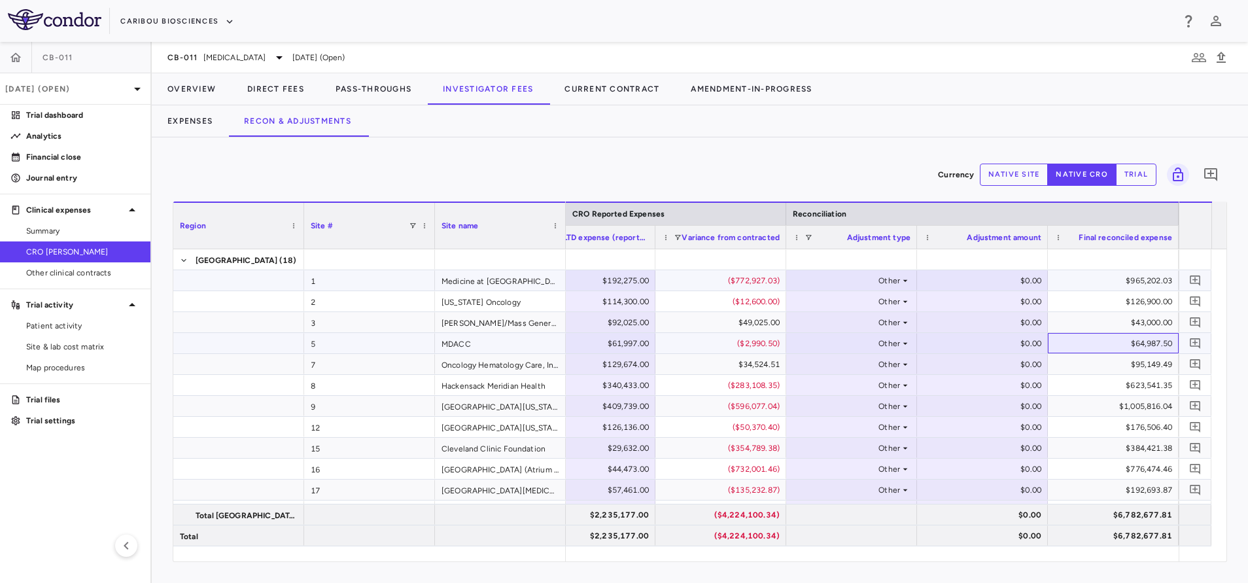
click at [1128, 333] on div "$64,987.50" at bounding box center [1113, 343] width 131 height 20
click at [1102, 273] on div "$965,202.03" at bounding box center [1116, 280] width 113 height 21
click at [888, 338] on div "Other" at bounding box center [849, 343] width 102 height 21
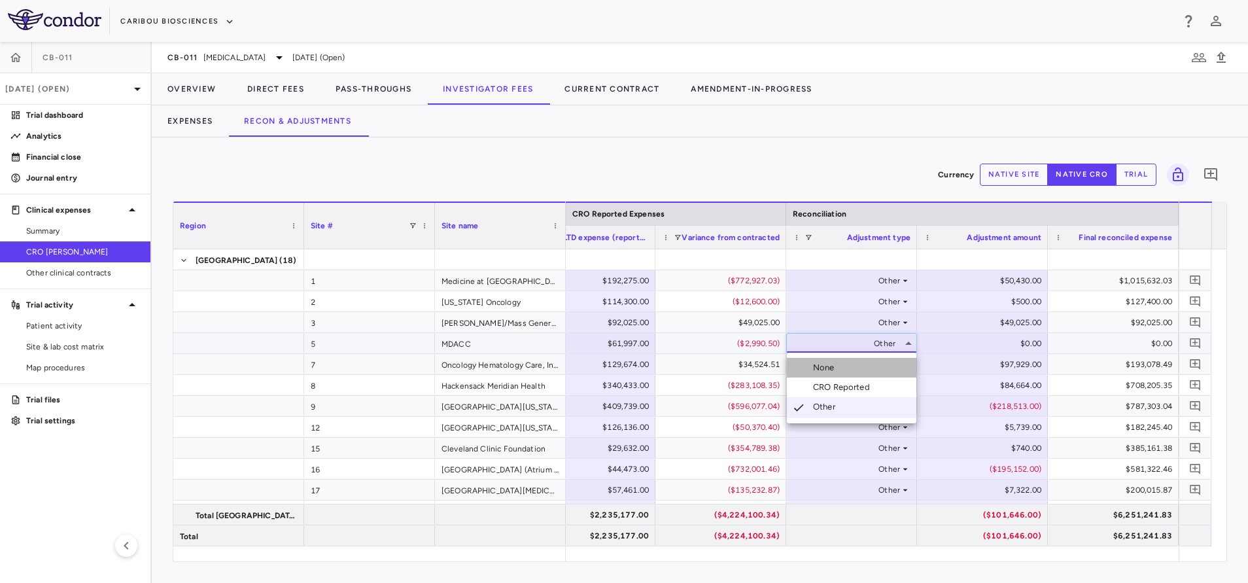
click at [846, 364] on li "None" at bounding box center [852, 368] width 130 height 20
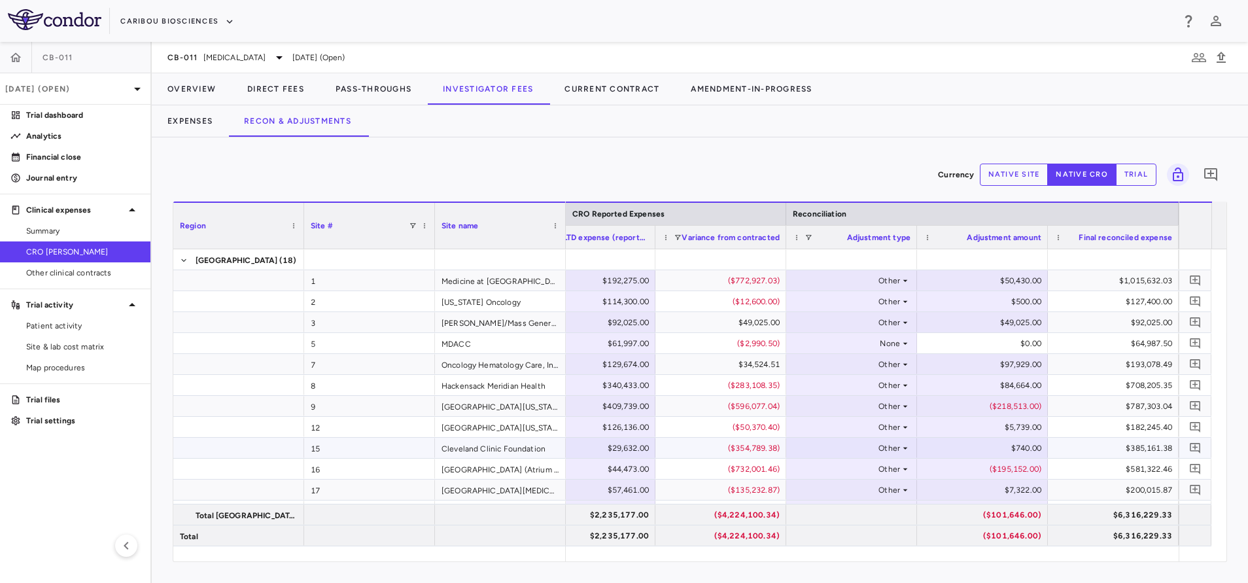
scroll to position [98, 0]
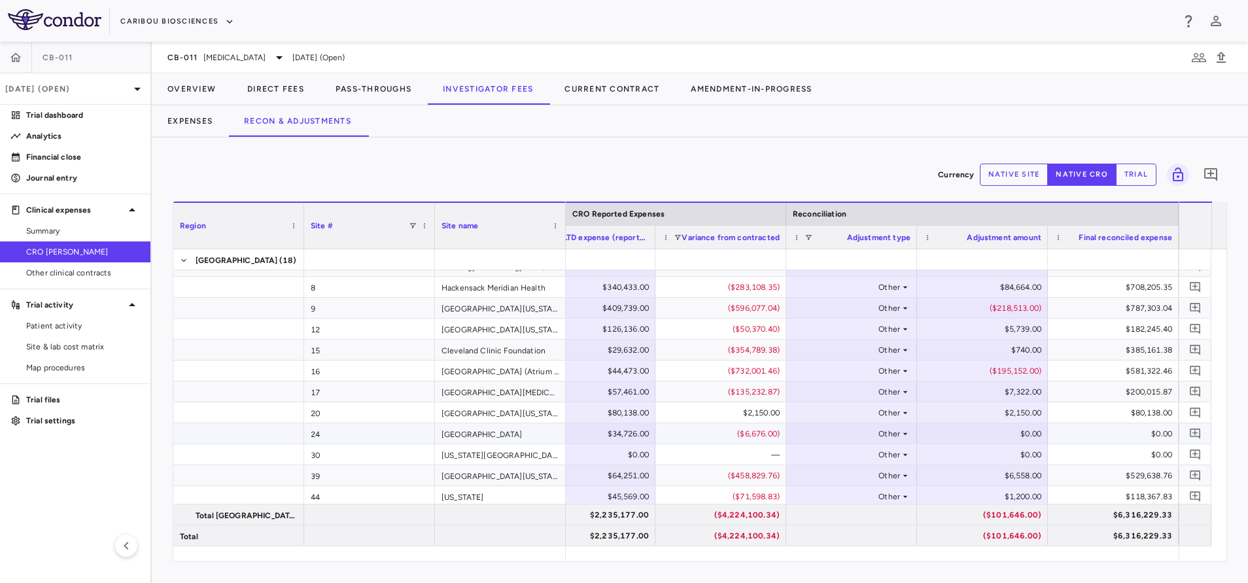
click at [882, 428] on div "Other" at bounding box center [849, 433] width 102 height 21
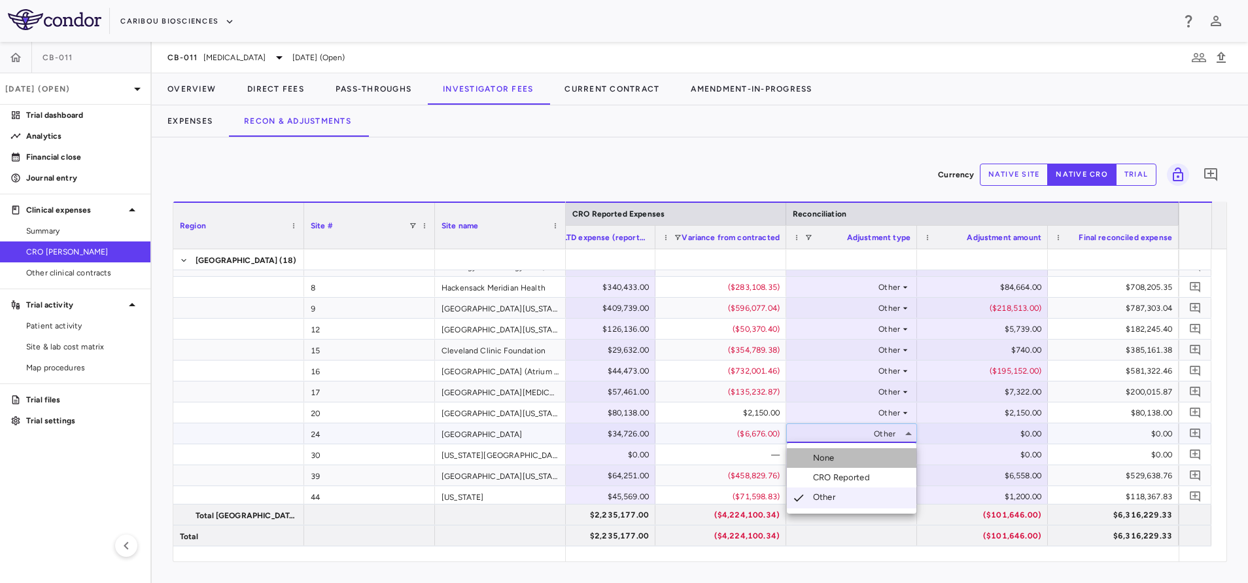
click at [882, 453] on li "None" at bounding box center [852, 458] width 130 height 20
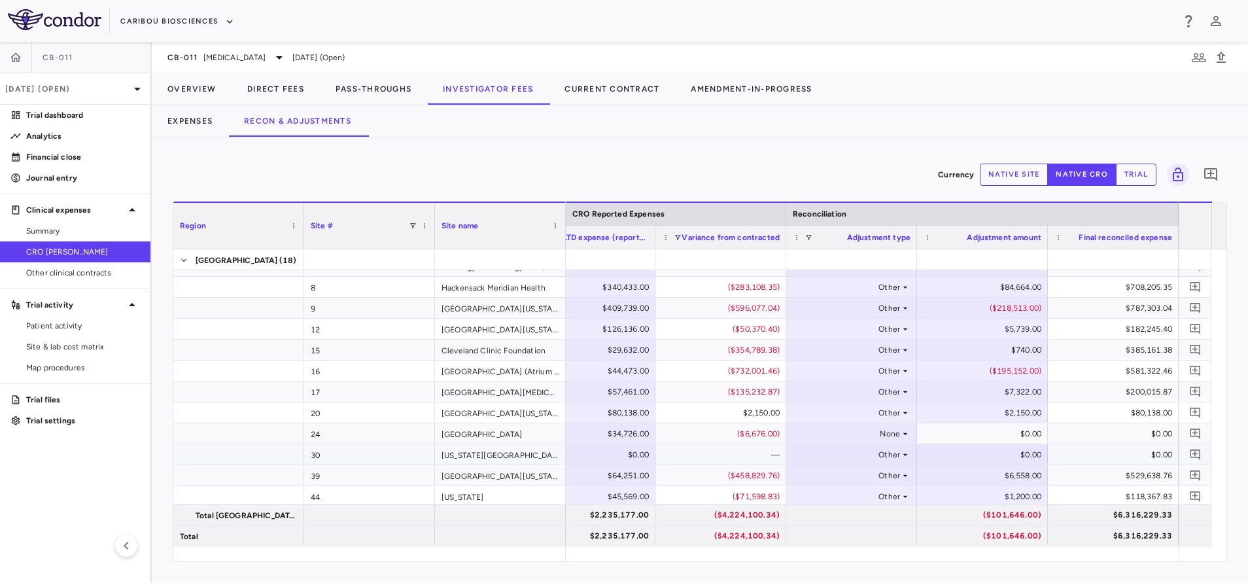
click at [888, 449] on div "Other" at bounding box center [849, 454] width 102 height 21
click at [896, 454] on div "Other" at bounding box center [849, 454] width 102 height 21
click at [841, 476] on li "None" at bounding box center [852, 479] width 130 height 20
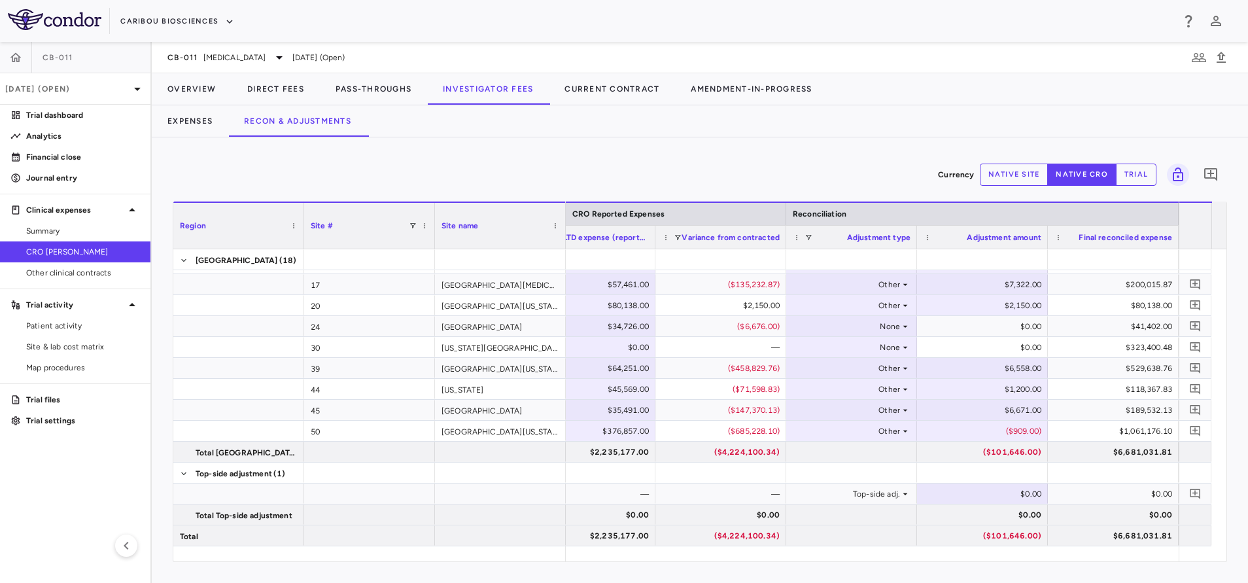
click at [674, 177] on div "Currency native site native cro trial 0" at bounding box center [700, 174] width 1054 height 33
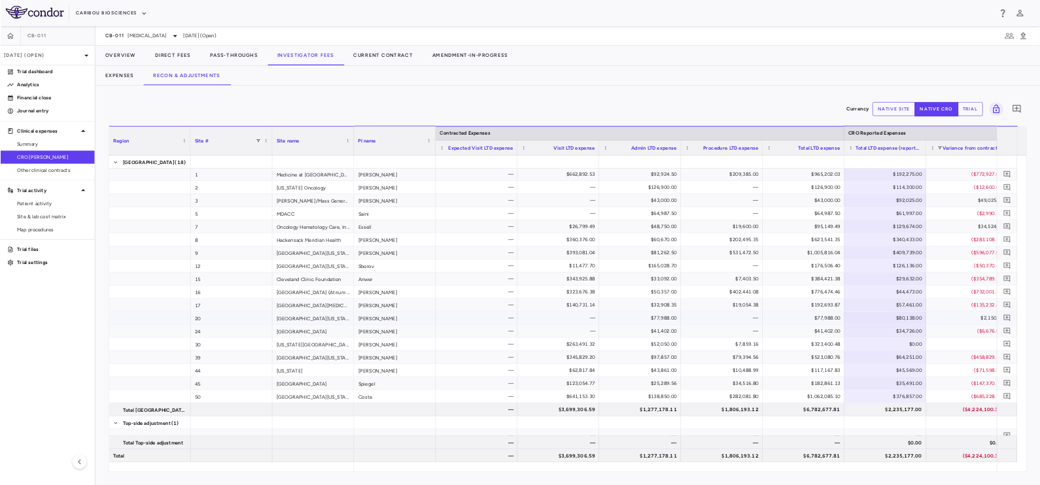
scroll to position [0, 0]
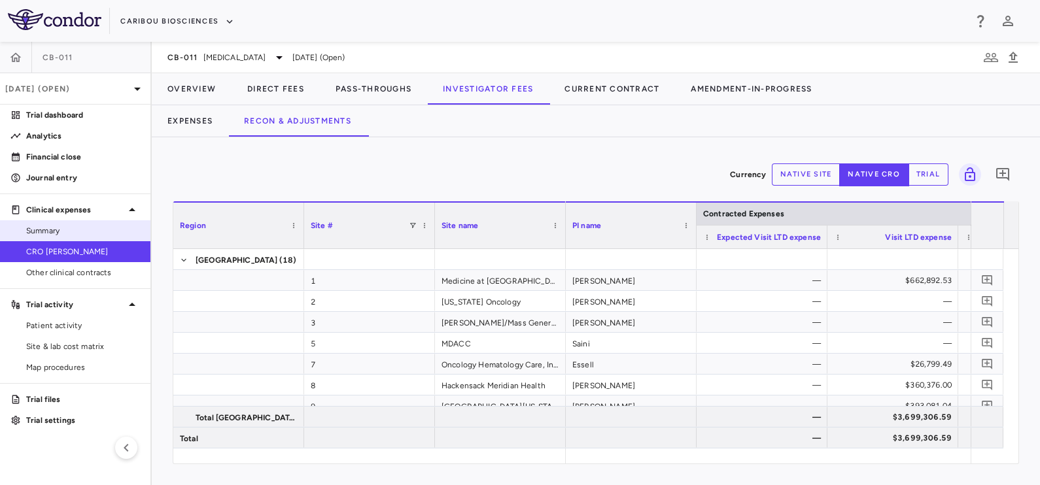
click at [65, 231] on span "Summary" at bounding box center [83, 231] width 114 height 12
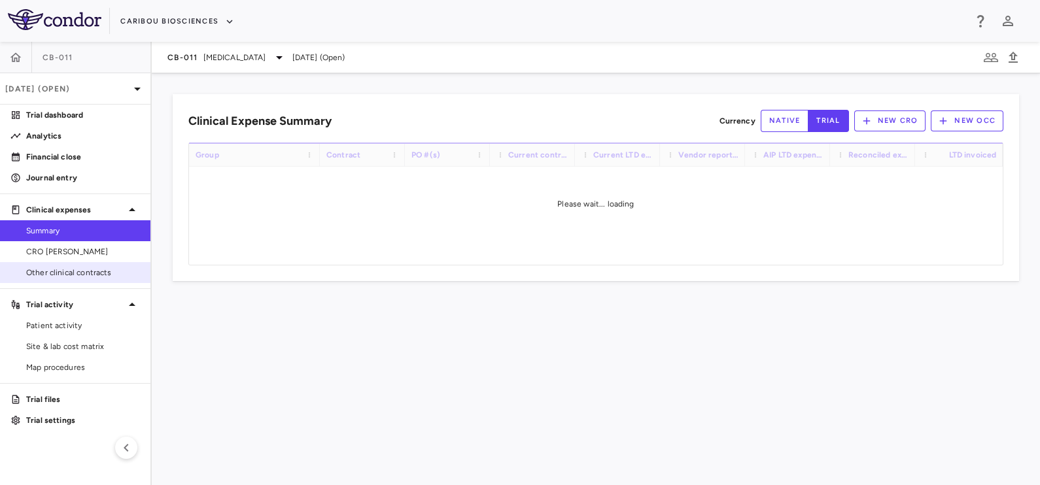
click at [65, 268] on span "Other clinical contracts" at bounding box center [83, 273] width 114 height 12
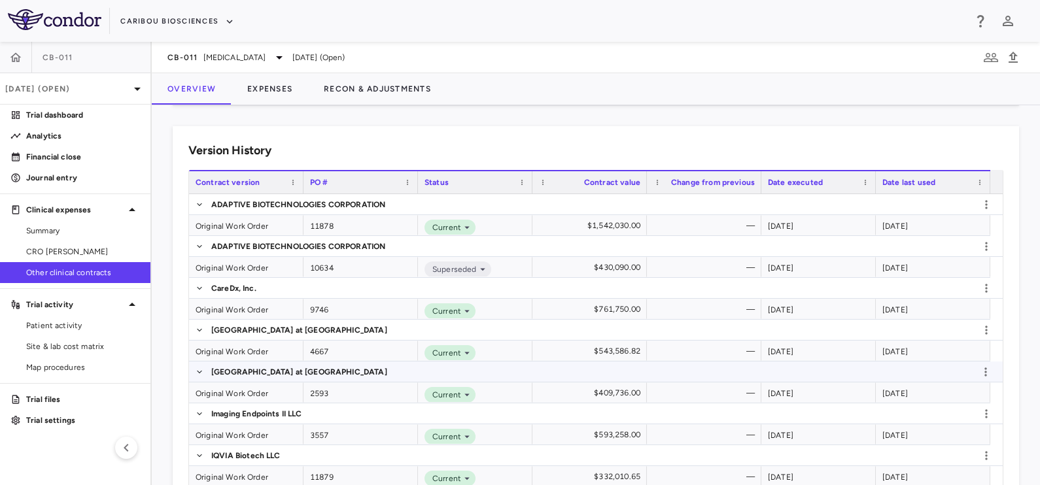
scroll to position [399, 0]
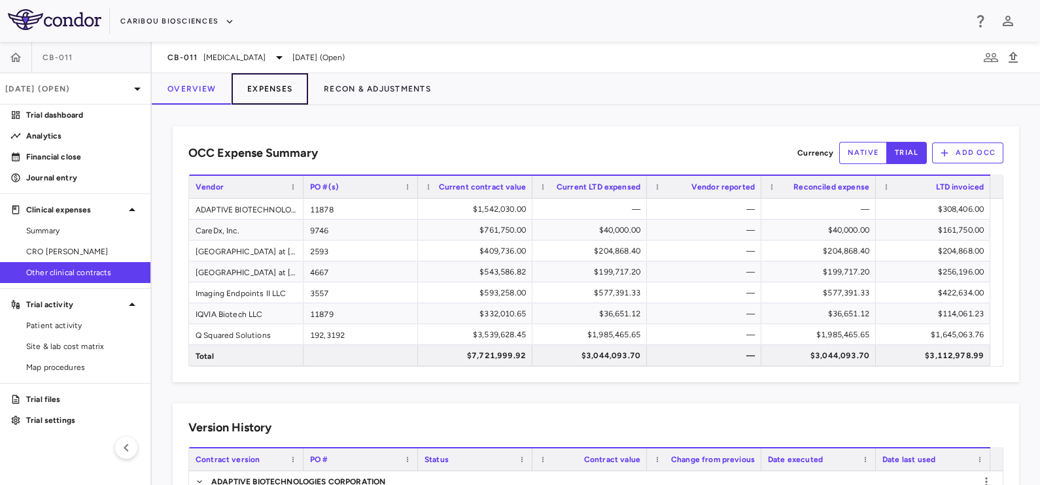
click at [272, 82] on button "Expenses" at bounding box center [270, 88] width 77 height 31
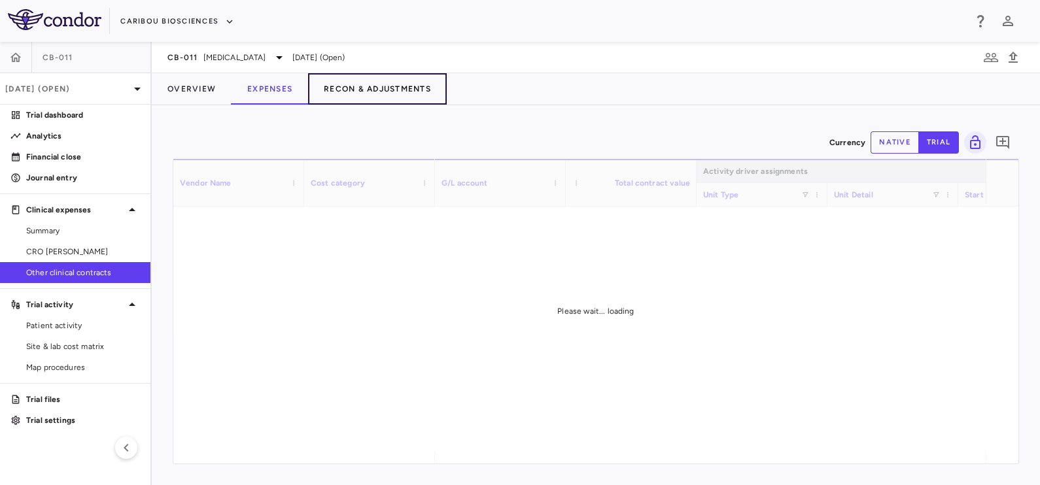
click at [383, 87] on button "Recon & Adjustments" at bounding box center [377, 88] width 139 height 31
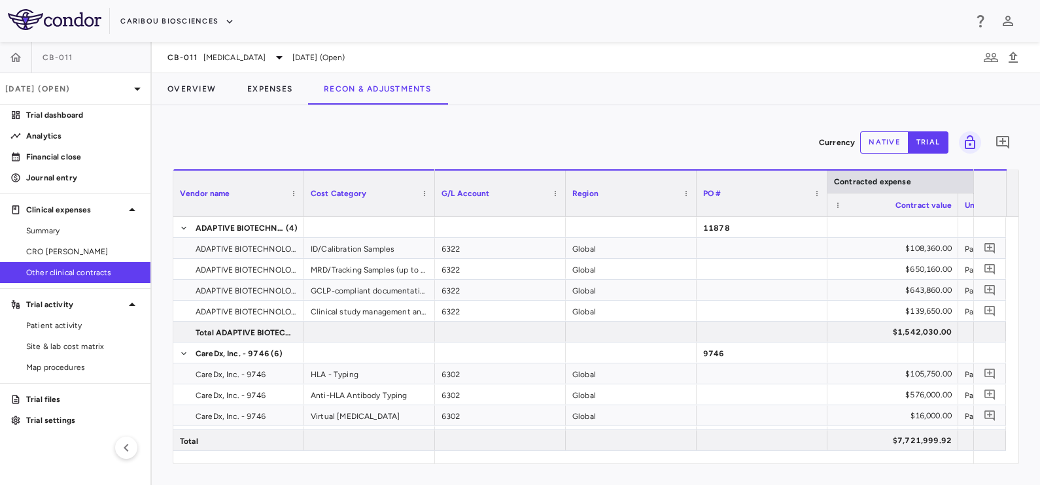
click at [883, 144] on button "native" at bounding box center [884, 142] width 48 height 22
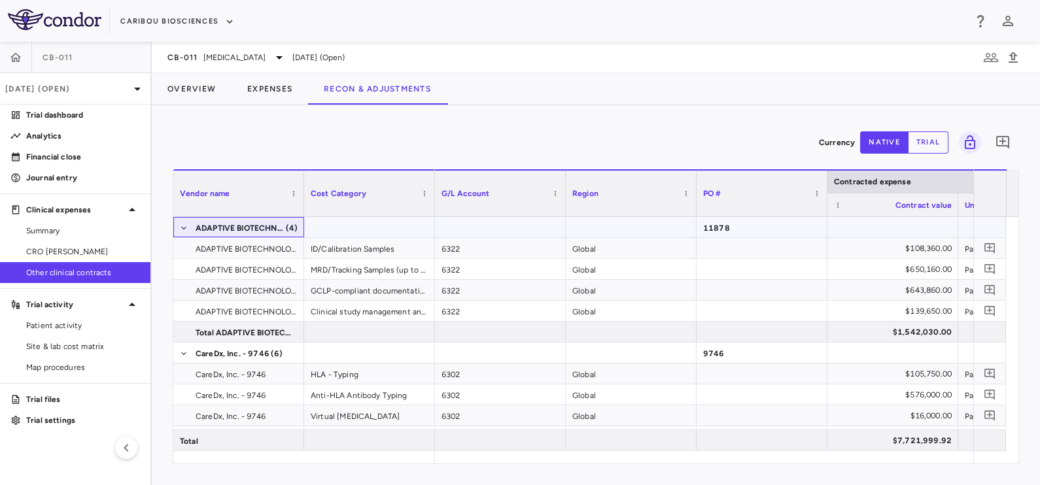
click at [253, 222] on span "ADAPTIVE BIOTECHNOLOGIES CORPORATION - 11878" at bounding box center [240, 228] width 89 height 21
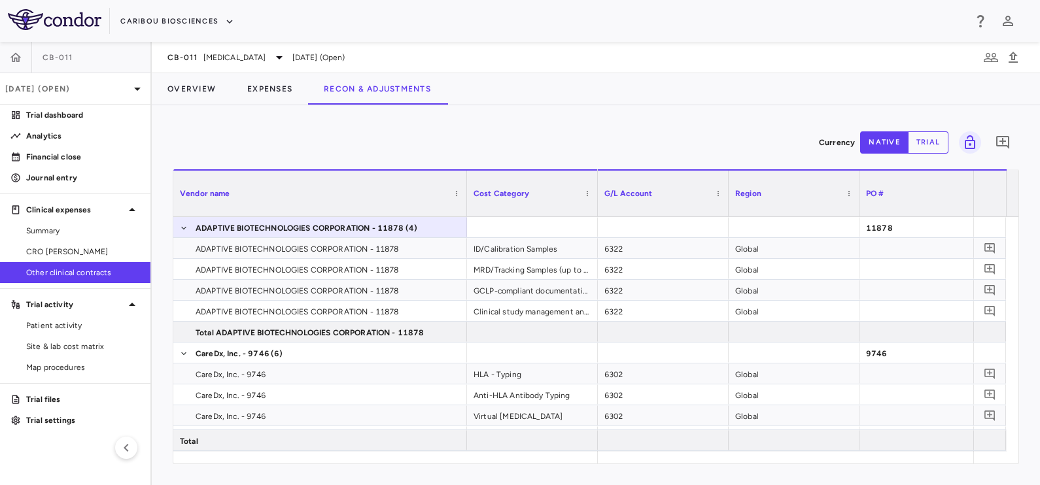
drag, startPoint x: 300, startPoint y: 195, endPoint x: 463, endPoint y: 199, distance: 162.9
click at [464, 199] on div at bounding box center [466, 194] width 5 height 46
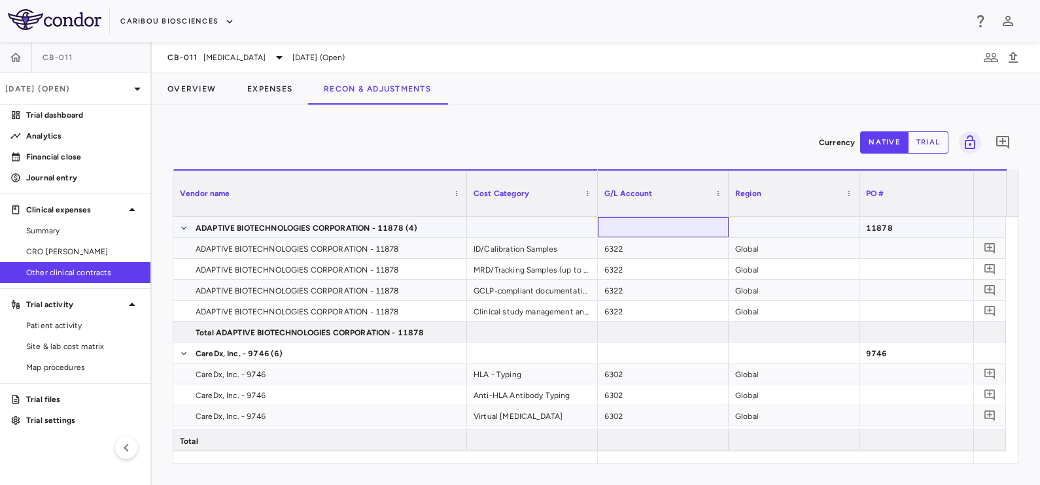
click at [648, 222] on div at bounding box center [663, 227] width 131 height 20
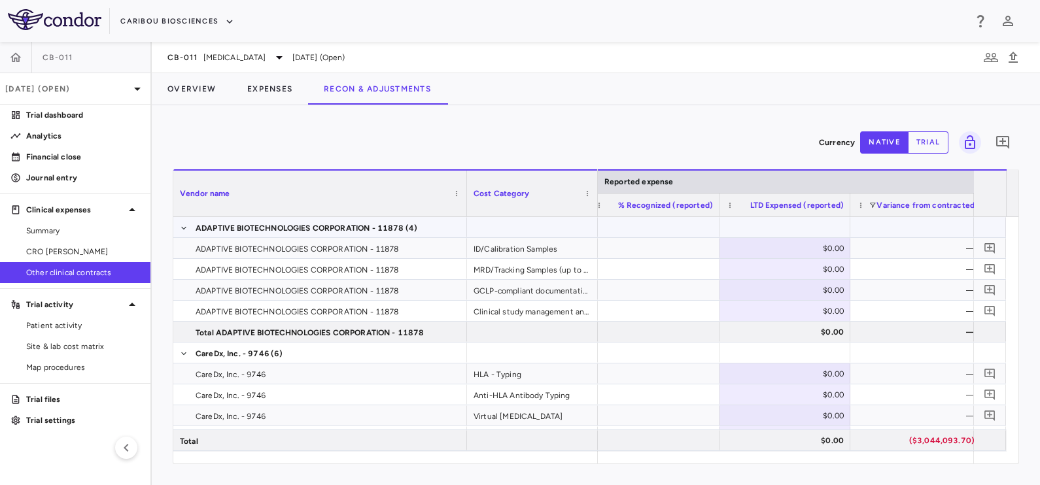
click at [672, 233] on div at bounding box center [654, 227] width 118 height 19
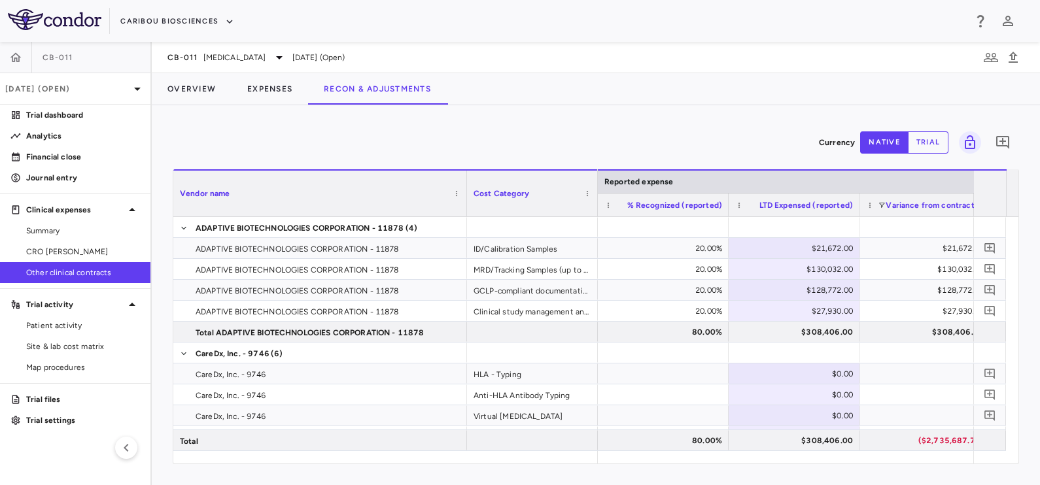
click at [326, 124] on div "Currency native trial 0 Press ENTER to sort. Press ALT DOWN to open column menu…" at bounding box center [596, 295] width 888 height 380
drag, startPoint x: 549, startPoint y: 142, endPoint x: 453, endPoint y: 243, distance: 139.3
click at [549, 142] on div "Currency native trial 0" at bounding box center [596, 142] width 846 height 33
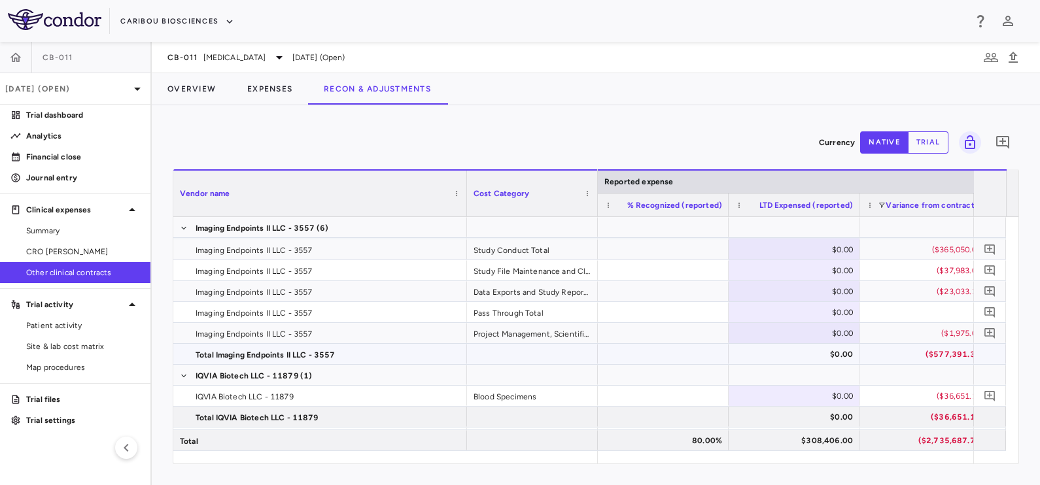
scroll to position [960, 0]
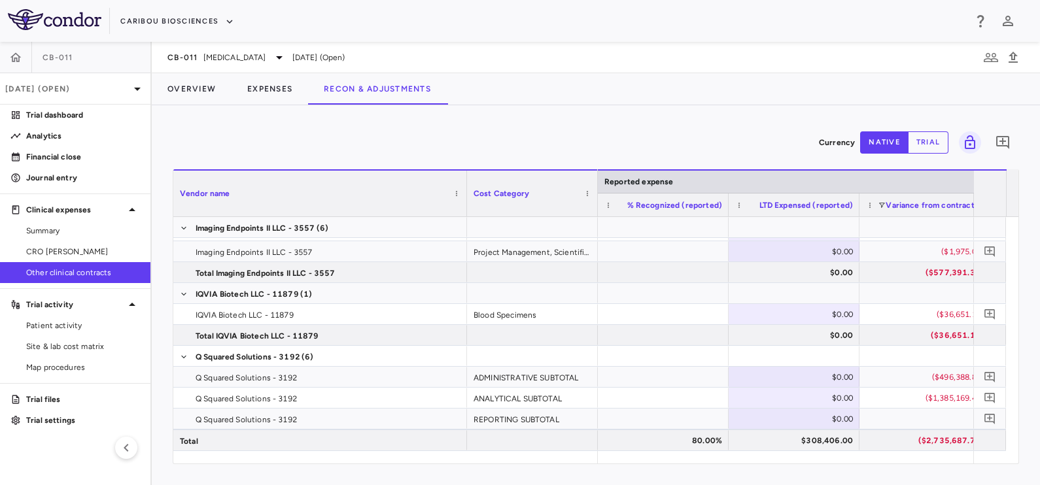
click at [367, 130] on div "Currency native trial 0" at bounding box center [596, 142] width 846 height 33
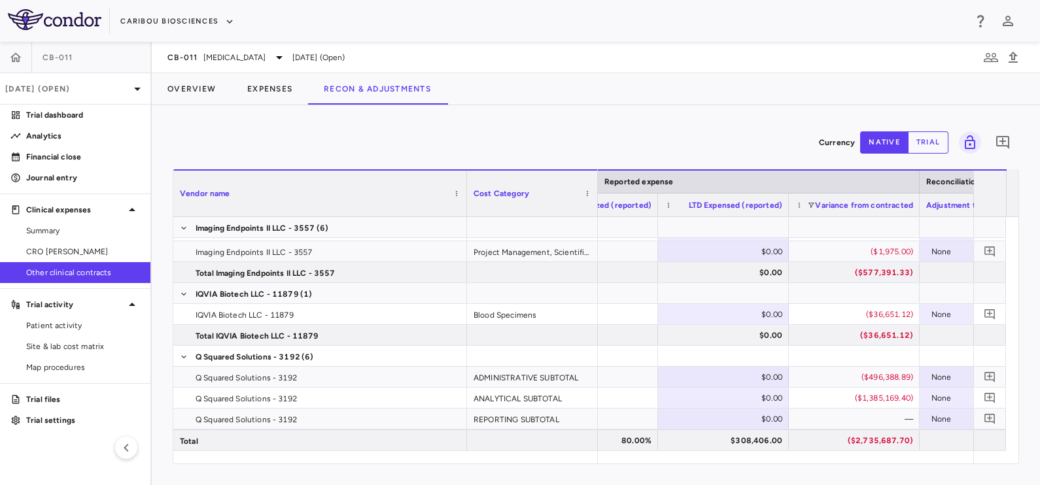
scroll to position [0, 1660]
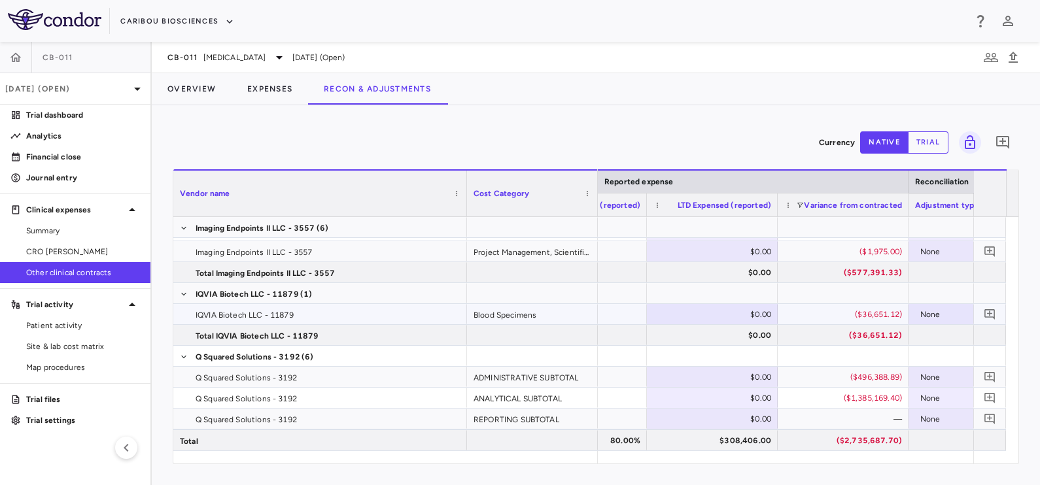
click at [606, 312] on div at bounding box center [582, 314] width 118 height 19
click at [617, 315] on div at bounding box center [582, 314] width 118 height 19
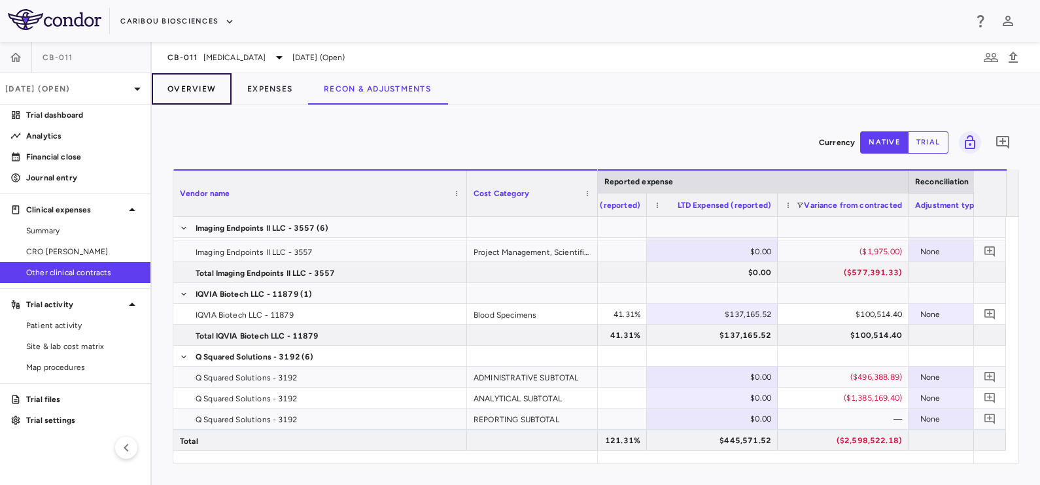
click at [199, 88] on button "Overview" at bounding box center [192, 88] width 80 height 31
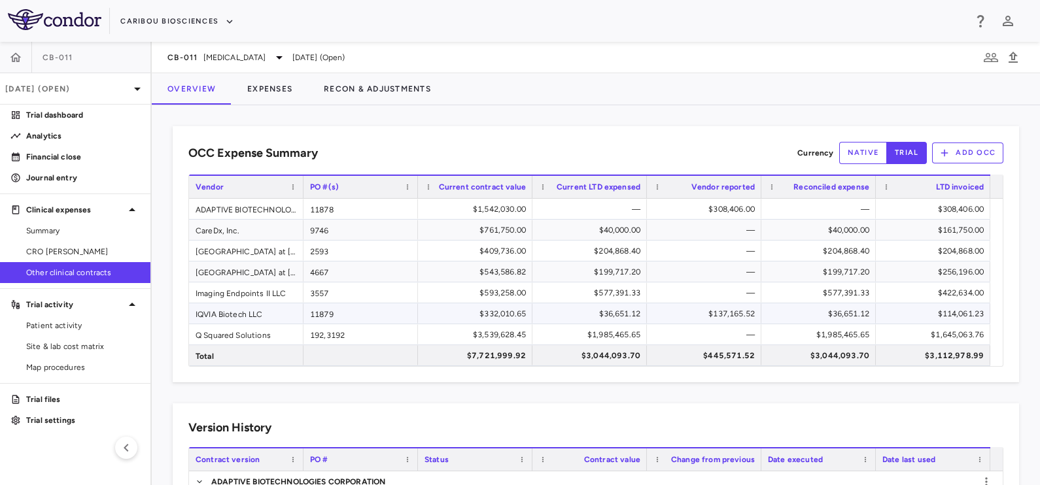
click at [705, 315] on div "$137,165.52" at bounding box center [707, 314] width 96 height 21
